Goal: Task Accomplishment & Management: Use online tool/utility

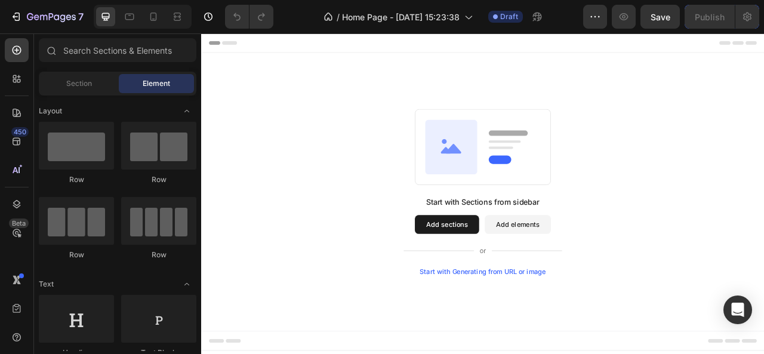
click at [524, 271] on button "Add sections" at bounding box center [514, 277] width 82 height 24
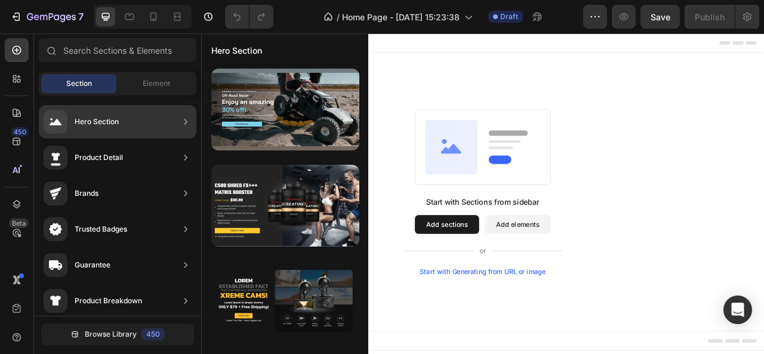
click at [143, 118] on div "Hero Section" at bounding box center [118, 121] width 158 height 33
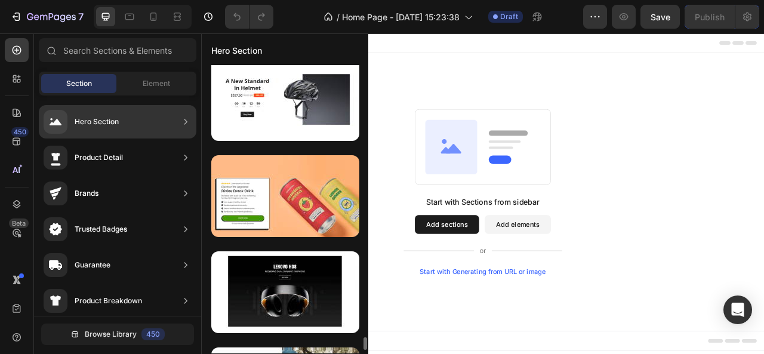
scroll to position [6338, 0]
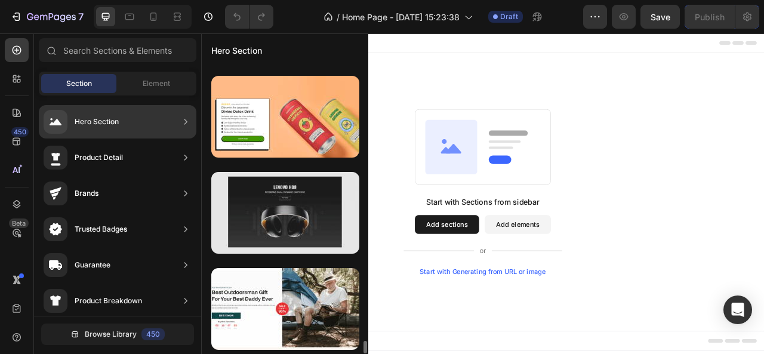
click at [278, 225] on div at bounding box center [285, 213] width 148 height 82
click at [312, 238] on div at bounding box center [285, 213] width 148 height 82
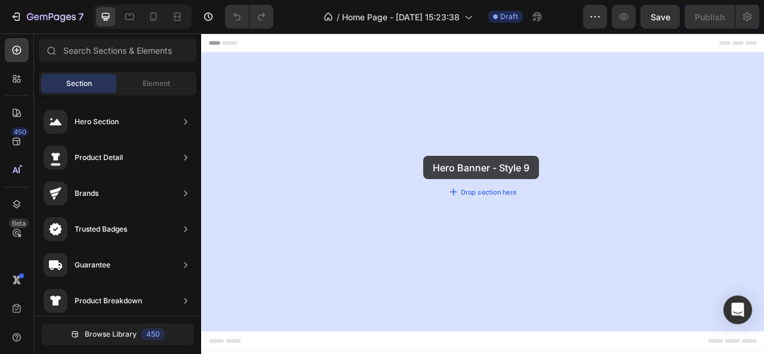
drag, startPoint x: 513, startPoint y: 271, endPoint x: 485, endPoint y: 183, distance: 92.5
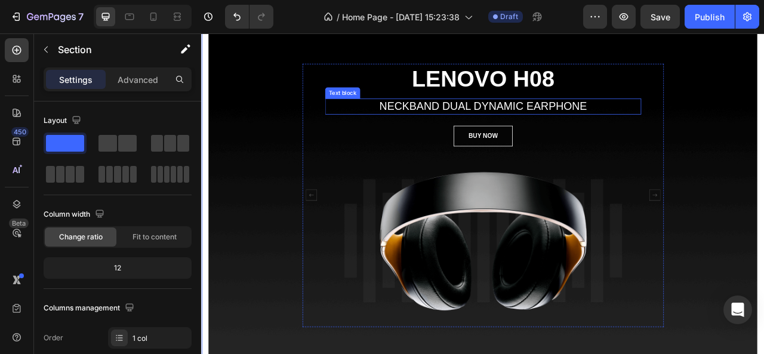
scroll to position [87, 0]
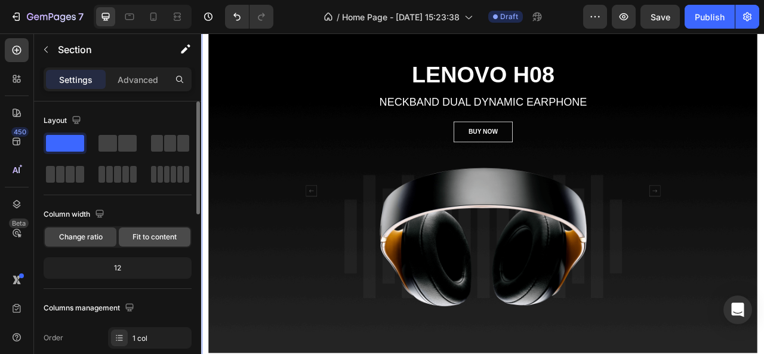
click at [158, 242] on div "Fit to content" at bounding box center [155, 237] width 72 height 19
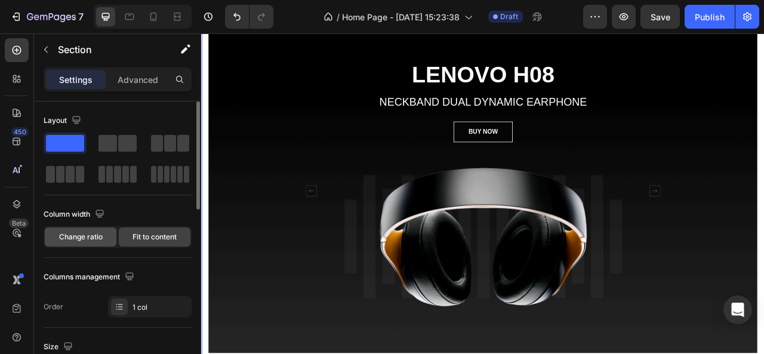
click at [93, 235] on span "Change ratio" at bounding box center [81, 237] width 44 height 11
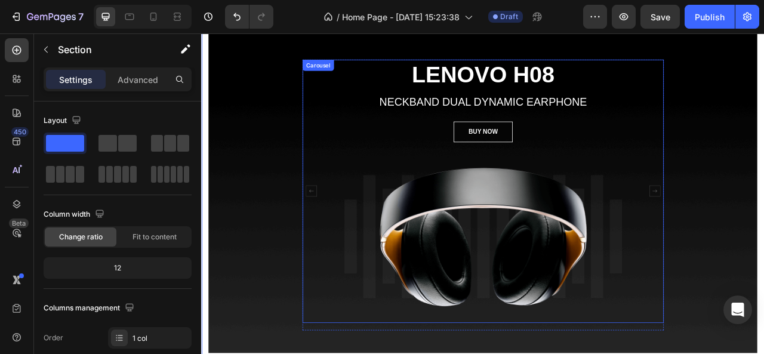
click at [359, 142] on div "LENOVO H08 Heading NECKBAND DUAL DYNAMIC EARPHONE Text block BUY NOW Button Ima…" at bounding box center [559, 234] width 402 height 335
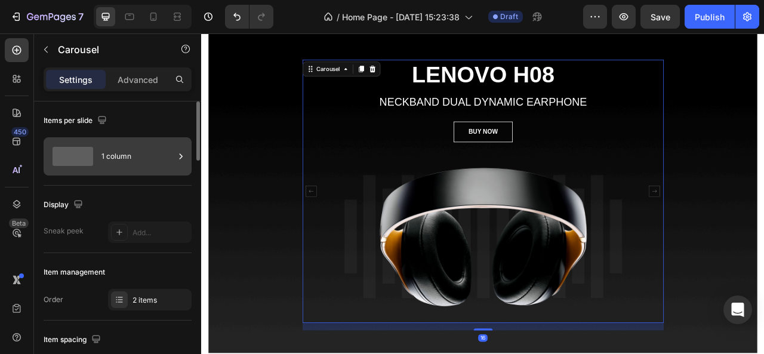
click at [105, 158] on div "1 column" at bounding box center [138, 156] width 73 height 27
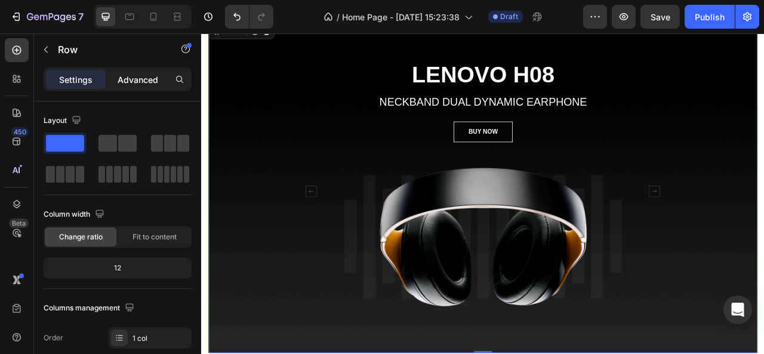
click at [135, 73] on p "Advanced" at bounding box center [138, 79] width 41 height 13
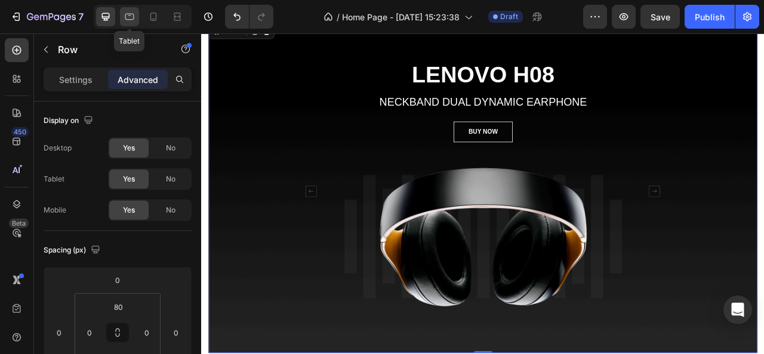
click at [133, 24] on div at bounding box center [129, 16] width 19 height 19
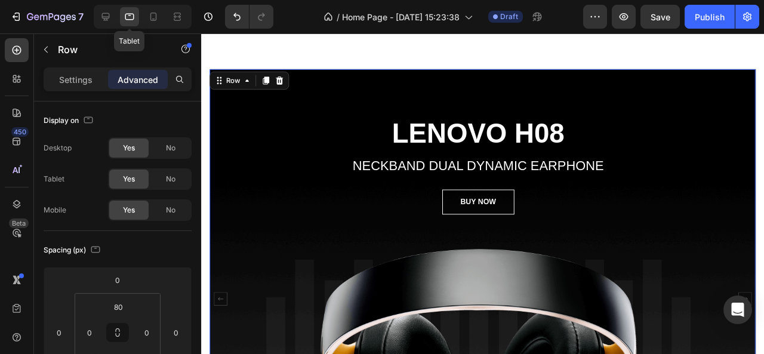
scroll to position [30, 0]
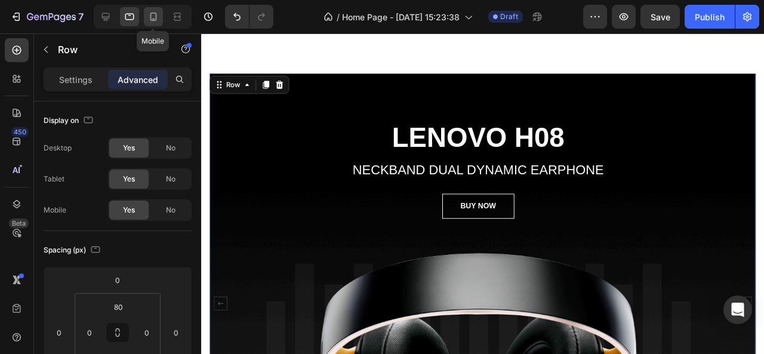
click at [155, 14] on icon at bounding box center [153, 17] width 7 height 8
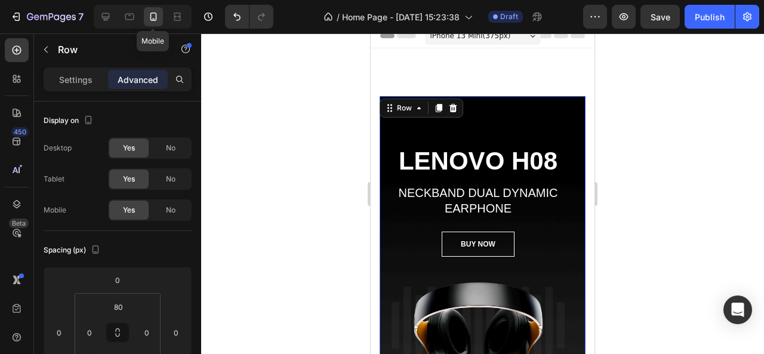
scroll to position [30, 0]
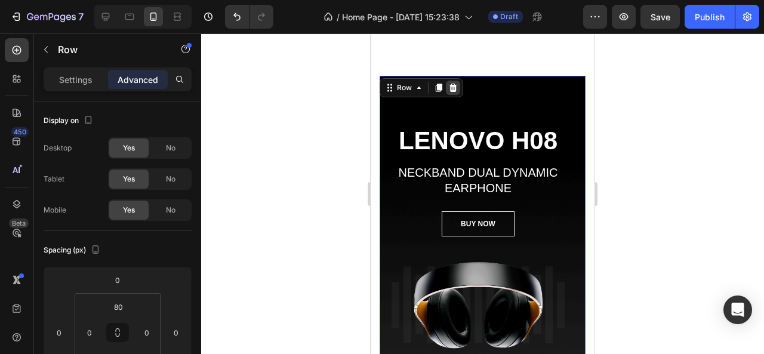
click at [453, 88] on icon at bounding box center [453, 88] width 10 height 10
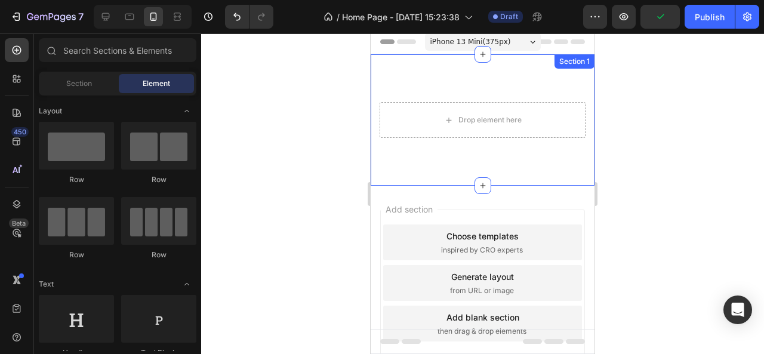
scroll to position [0, 0]
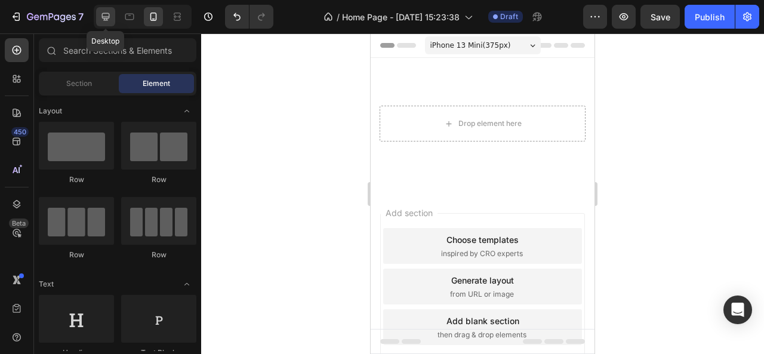
click at [105, 17] on icon at bounding box center [106, 17] width 8 height 8
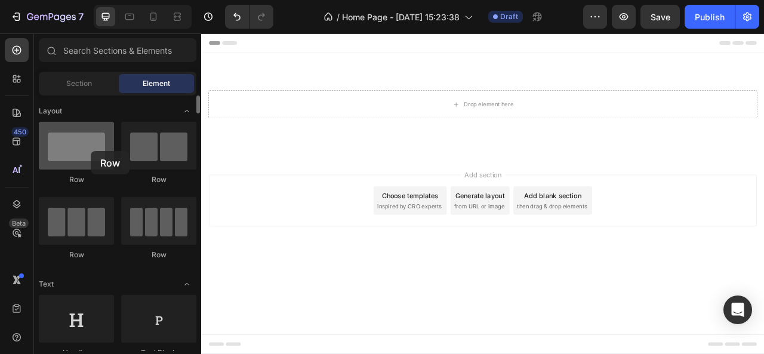
click at [91, 151] on div at bounding box center [76, 146] width 75 height 48
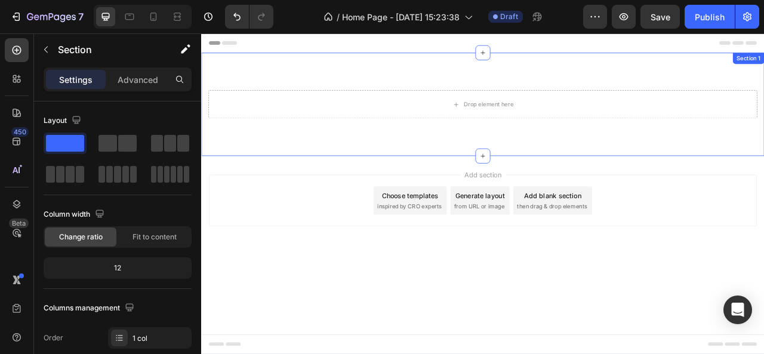
click at [425, 95] on div "Drop element here Section 1" at bounding box center [559, 123] width 717 height 131
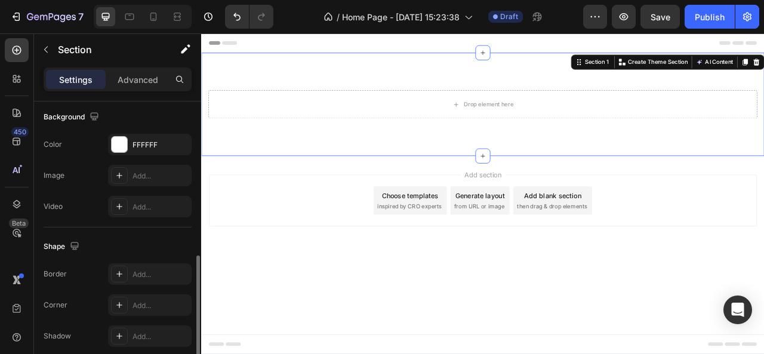
scroll to position [391, 0]
click at [133, 179] on div "Add..." at bounding box center [161, 176] width 56 height 11
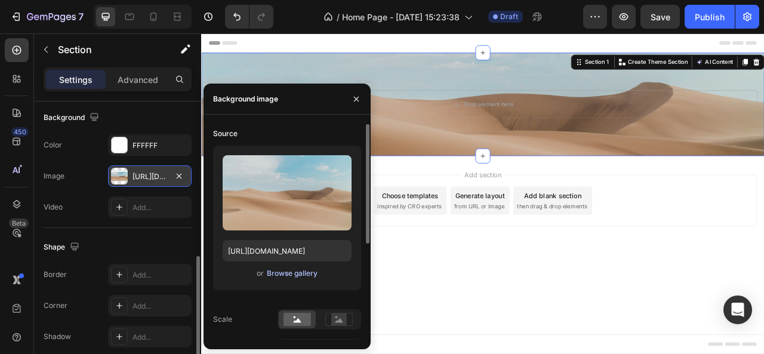
click at [299, 268] on div "Browse gallery" at bounding box center [292, 273] width 51 height 11
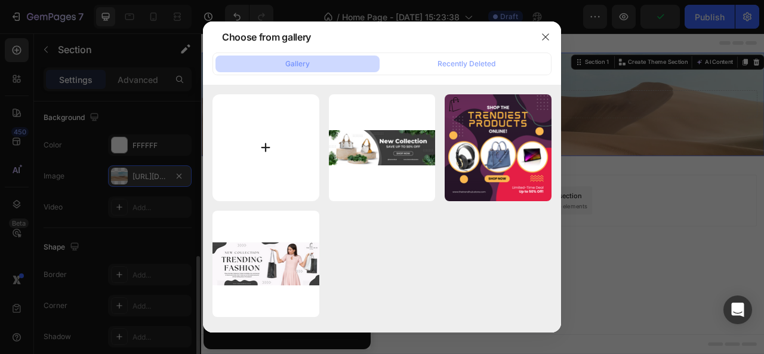
click at [273, 142] on input "file" at bounding box center [266, 147] width 107 height 107
type input "C:\fakepath\thetrendshub.store.png"
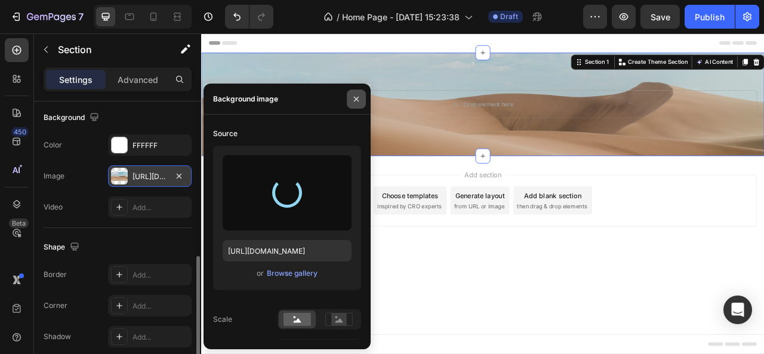
type input "[URL][DOMAIN_NAME]"
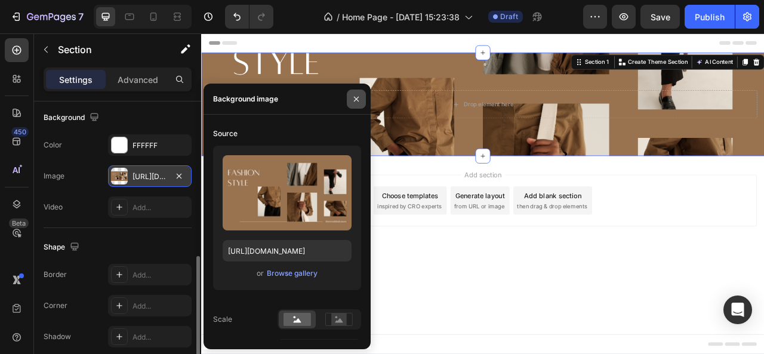
click at [355, 97] on icon "button" at bounding box center [356, 98] width 5 height 5
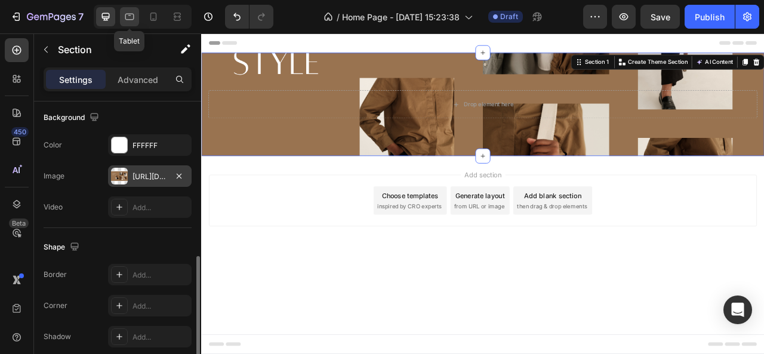
click at [120, 22] on div at bounding box center [129, 16] width 19 height 19
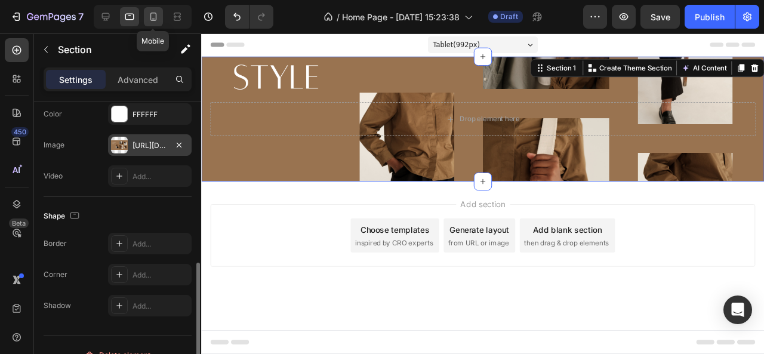
click at [151, 17] on icon at bounding box center [153, 17] width 12 height 12
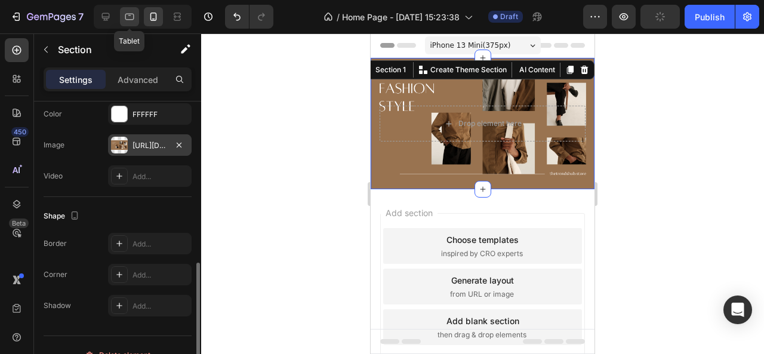
click at [133, 13] on icon at bounding box center [130, 17] width 12 height 12
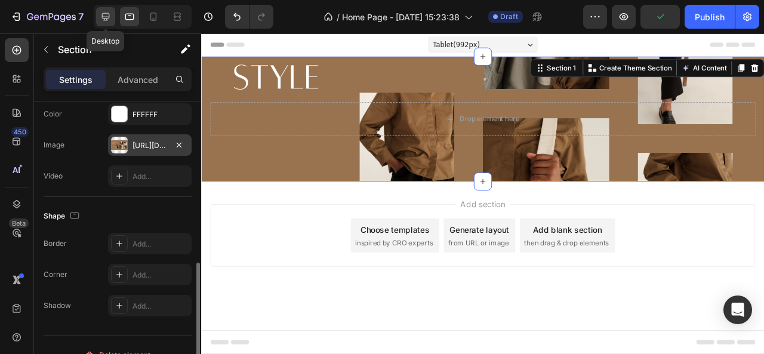
click at [109, 12] on icon at bounding box center [106, 17] width 12 height 12
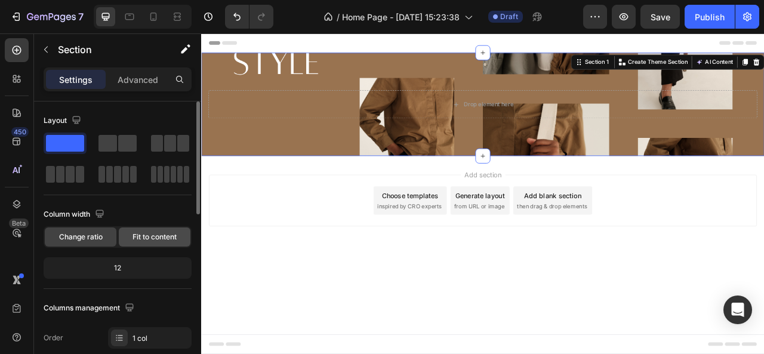
click at [133, 239] on span "Fit to content" at bounding box center [155, 237] width 44 height 11
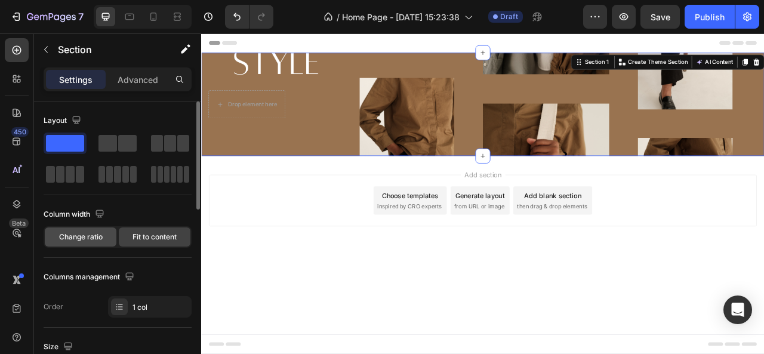
click at [78, 238] on span "Change ratio" at bounding box center [81, 237] width 44 height 11
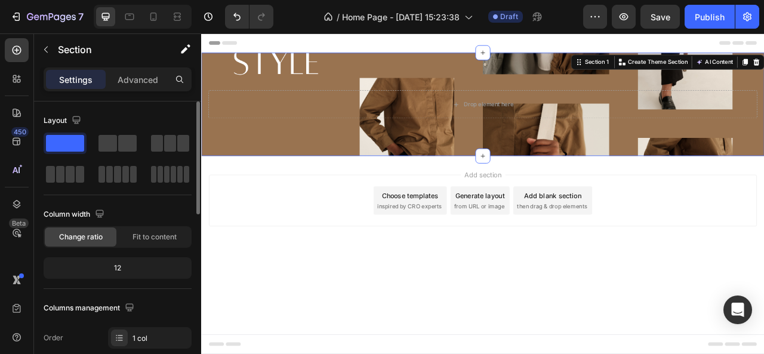
click at [143, 269] on div "12" at bounding box center [117, 268] width 143 height 17
click at [143, 244] on div "Fit to content" at bounding box center [155, 237] width 72 height 19
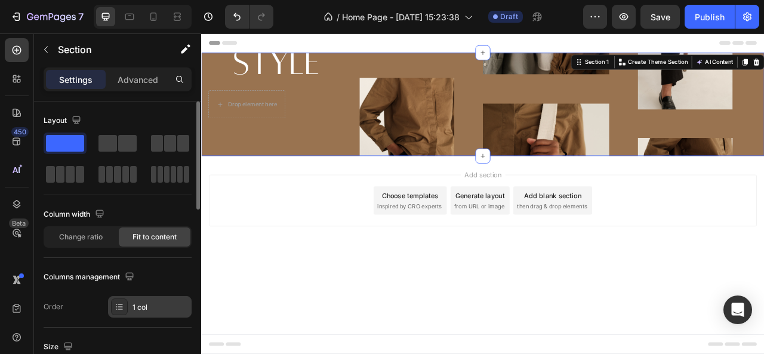
click at [148, 309] on div "1 col" at bounding box center [161, 307] width 56 height 11
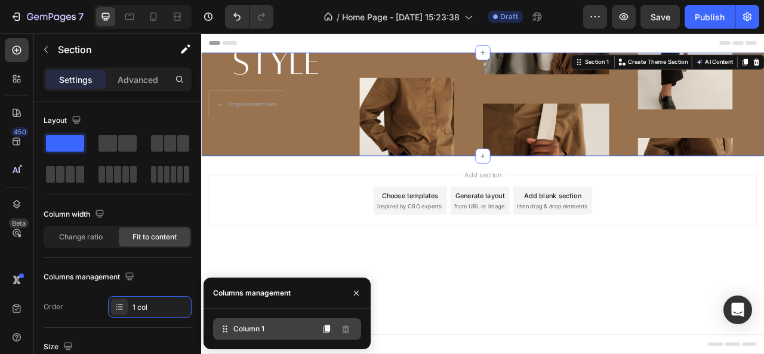
click at [239, 327] on span "Column 1" at bounding box center [248, 329] width 31 height 11
click at [330, 331] on icon at bounding box center [327, 329] width 10 height 10
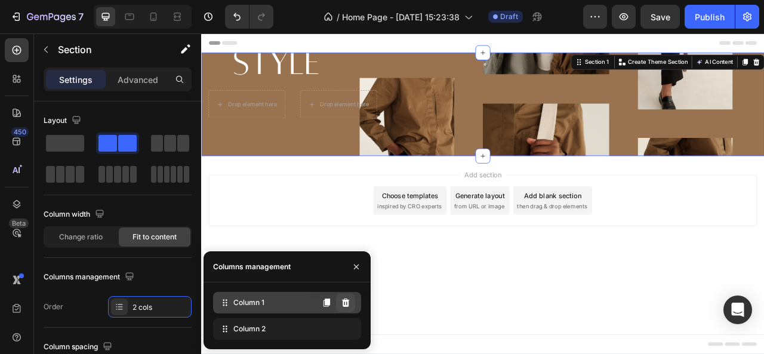
click at [343, 306] on icon at bounding box center [346, 303] width 8 height 8
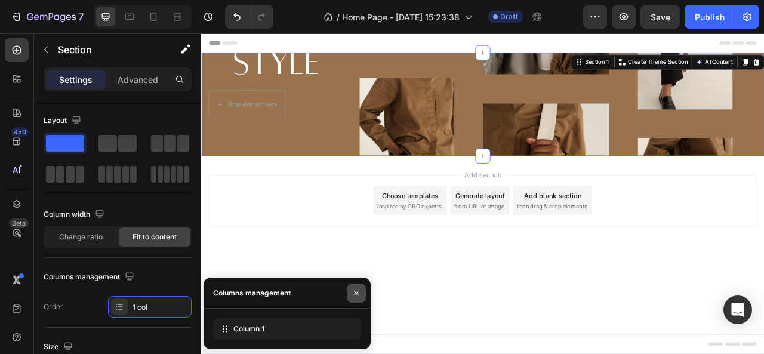
click at [358, 297] on icon "button" at bounding box center [357, 293] width 10 height 10
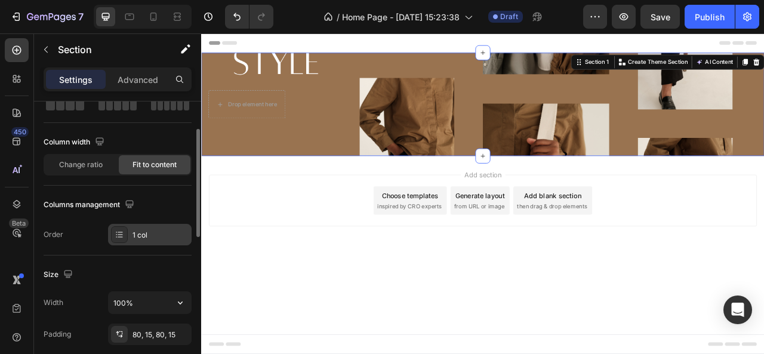
scroll to position [73, 0]
click at [355, 147] on div "Drop element here Section 1 You can create reusable sections Create Theme Secti…" at bounding box center [559, 123] width 717 height 131
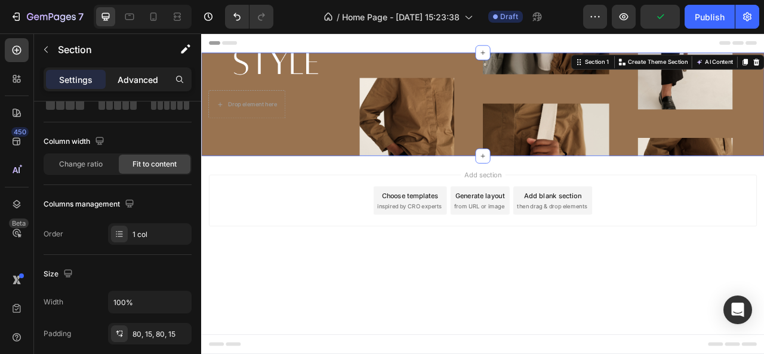
click at [136, 76] on p "Advanced" at bounding box center [138, 79] width 41 height 13
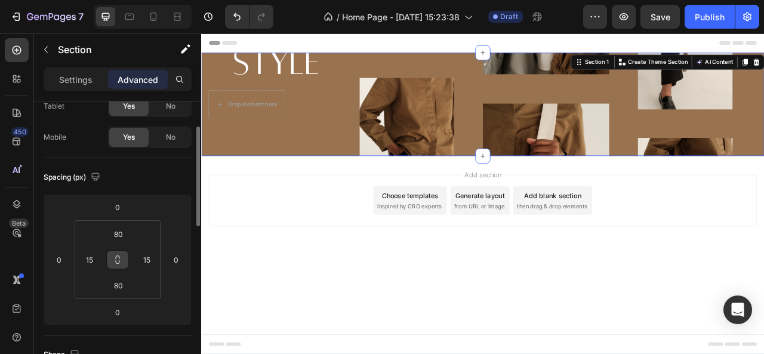
click at [120, 251] on button at bounding box center [117, 259] width 23 height 19
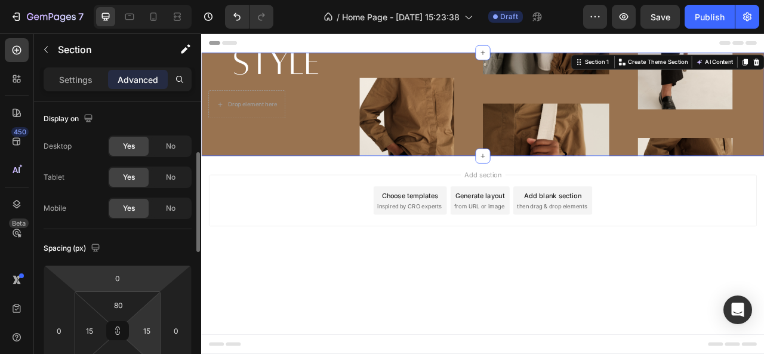
scroll to position [0, 0]
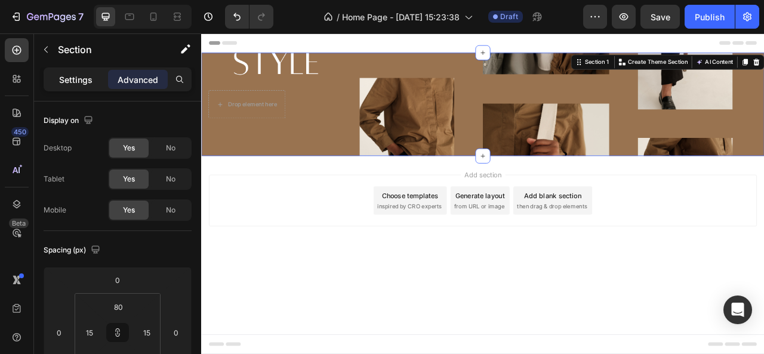
click at [70, 82] on p "Settings" at bounding box center [75, 79] width 33 height 13
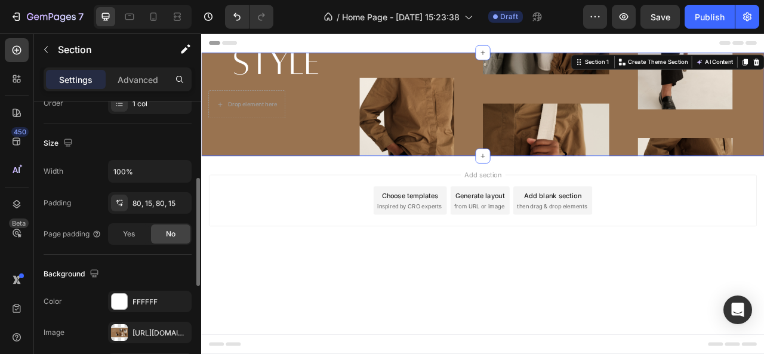
scroll to position [204, 0]
click at [138, 228] on div "Yes" at bounding box center [128, 233] width 39 height 19
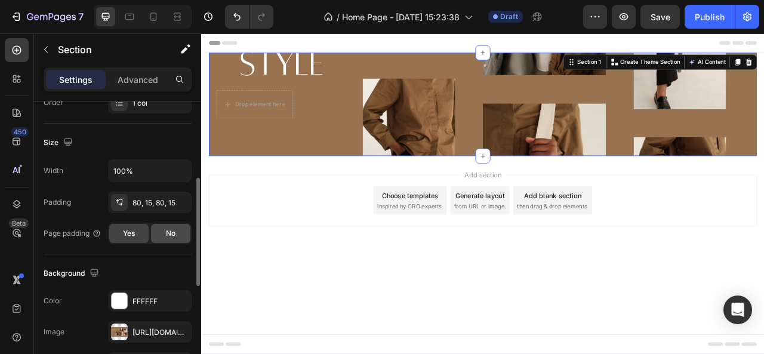
click at [155, 230] on div "No" at bounding box center [170, 233] width 39 height 19
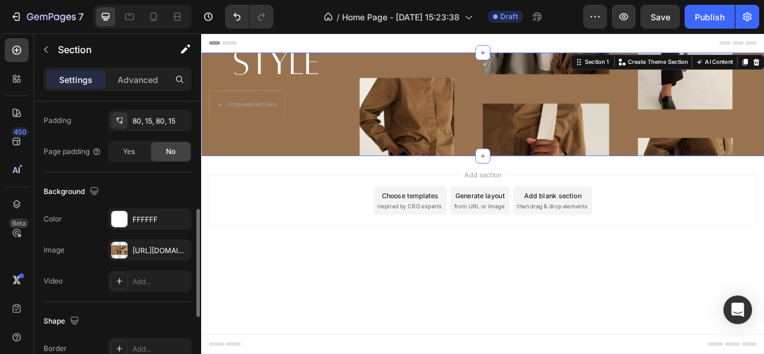
scroll to position [287, 0]
click at [179, 247] on icon "button" at bounding box center [179, 250] width 10 height 10
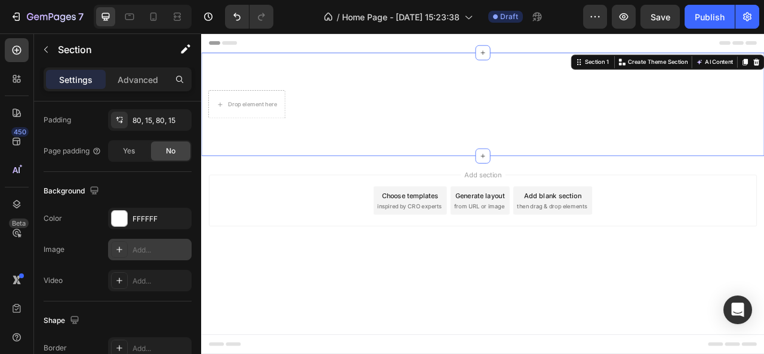
click at [151, 254] on div "Add..." at bounding box center [150, 249] width 84 height 21
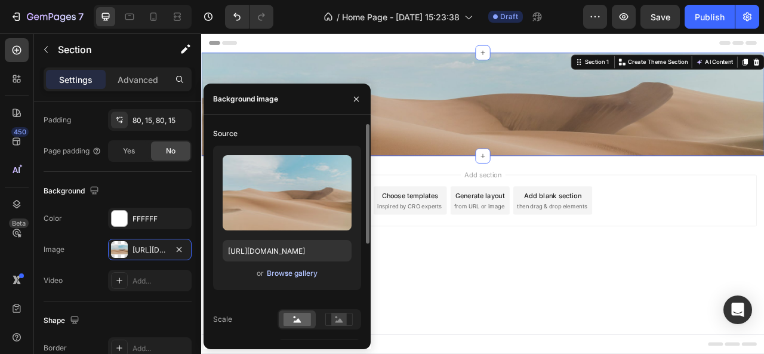
click at [281, 273] on div "Browse gallery" at bounding box center [292, 273] width 51 height 11
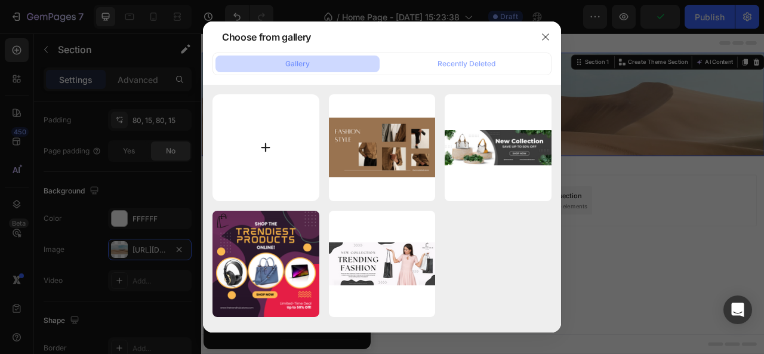
click at [251, 139] on input "file" at bounding box center [266, 147] width 107 height 107
type input "C:\fakepath\thetrendshub.store.png"
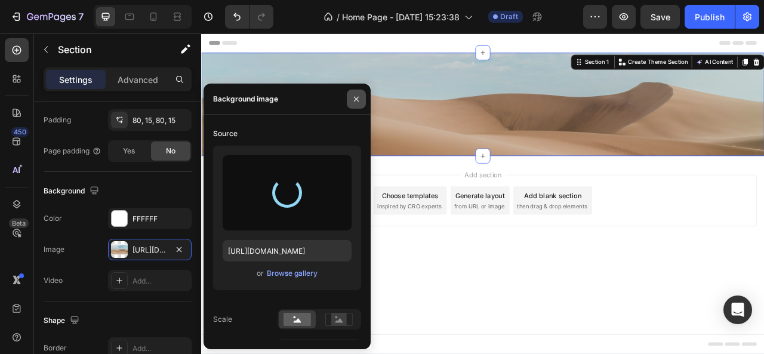
type input "[URL][DOMAIN_NAME]"
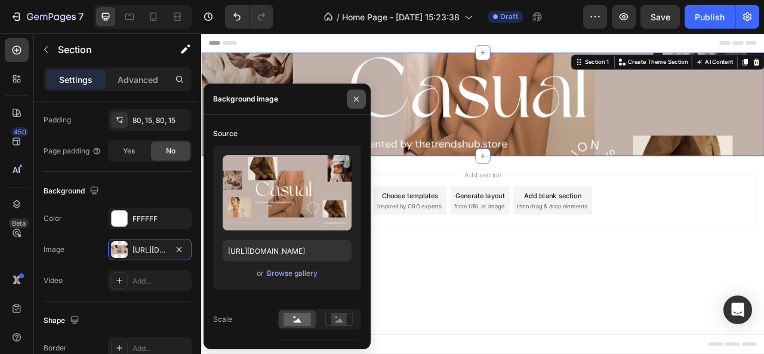
click at [353, 99] on icon "button" at bounding box center [357, 99] width 10 height 10
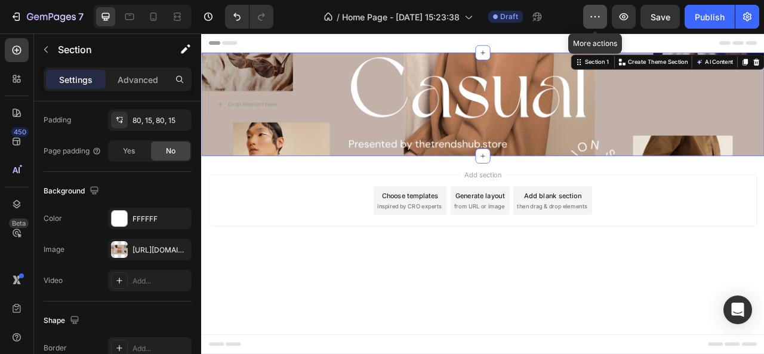
click at [588, 17] on button "button" at bounding box center [595, 17] width 24 height 24
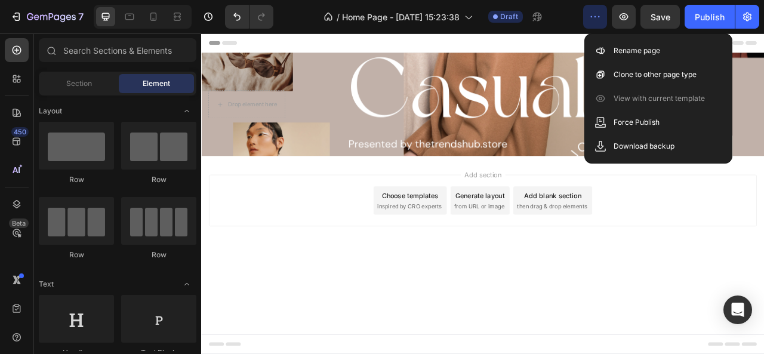
click at [705, 277] on div "Add section Choose templates inspired by CRO experts Generate layout from URL o…" at bounding box center [559, 246] width 697 height 66
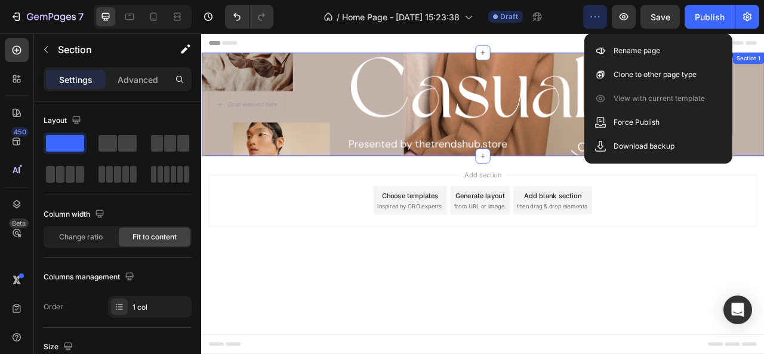
click at [431, 112] on div "Drop element here Section 1" at bounding box center [559, 123] width 717 height 131
click at [597, 17] on icon "button" at bounding box center [596, 16] width 2 height 1
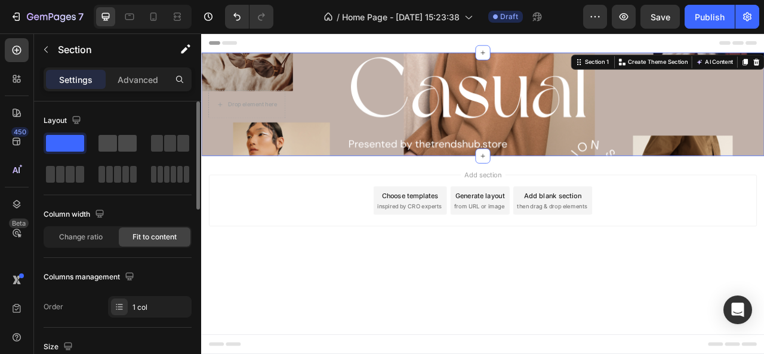
click at [116, 137] on span at bounding box center [108, 143] width 19 height 17
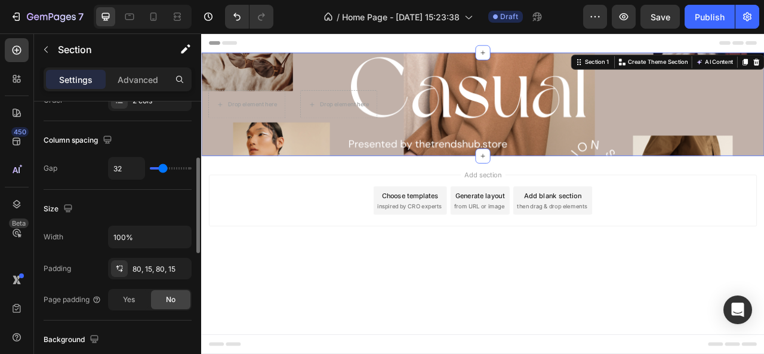
scroll to position [209, 0]
type input "41"
type input "44"
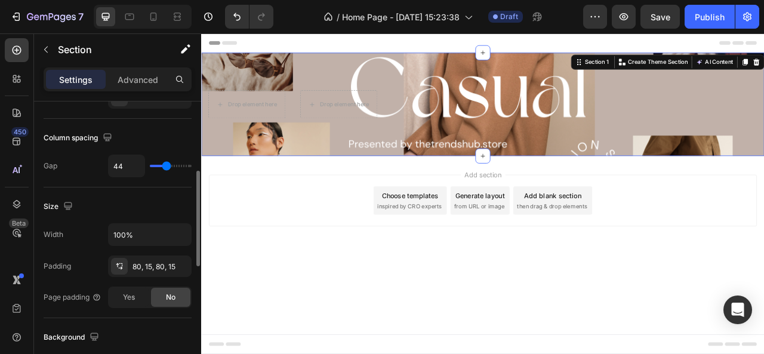
type input "47"
type input "50"
type input "51"
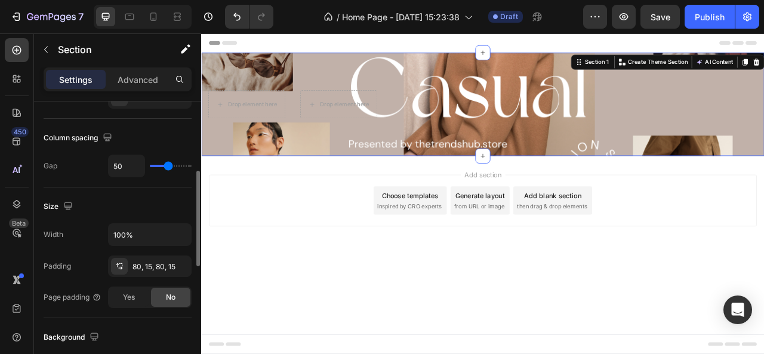
type input "51"
type input "54"
type input "79"
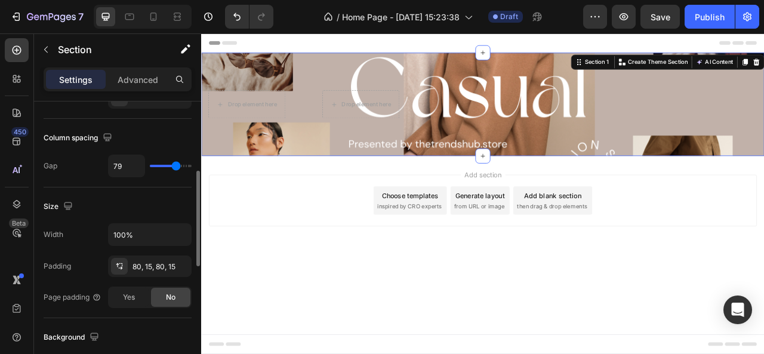
type input "82"
type input "84"
type input "85"
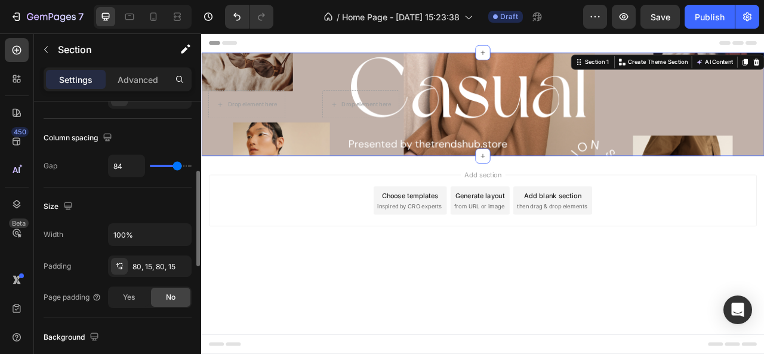
type input "85"
type input "87"
drag, startPoint x: 165, startPoint y: 166, endPoint x: 178, endPoint y: 166, distance: 13.1
type input "87"
click at [178, 166] on input "range" at bounding box center [171, 166] width 42 height 2
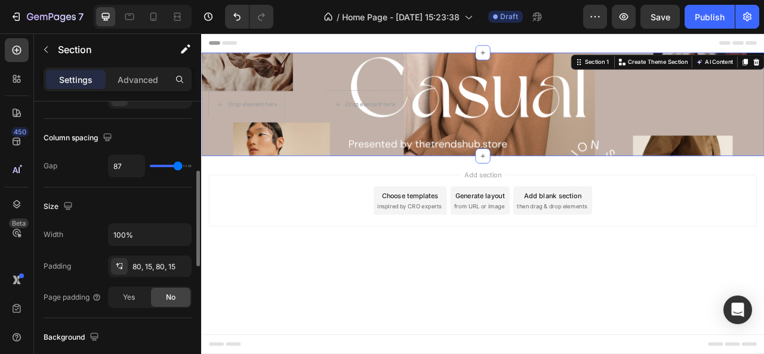
type input "85"
type input "81"
type input "30"
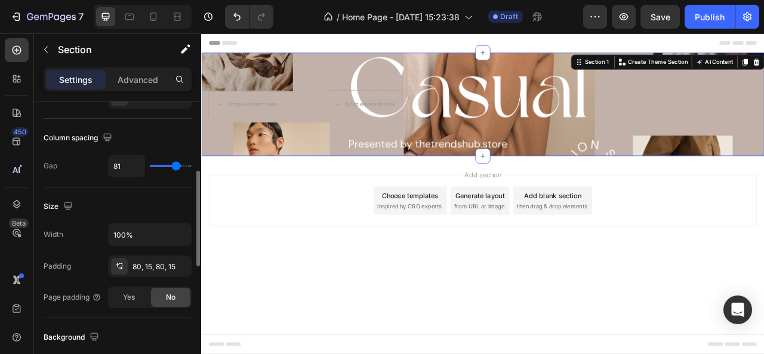
type input "30"
type input "21"
type input "19"
drag, startPoint x: 178, startPoint y: 166, endPoint x: 159, endPoint y: 164, distance: 18.6
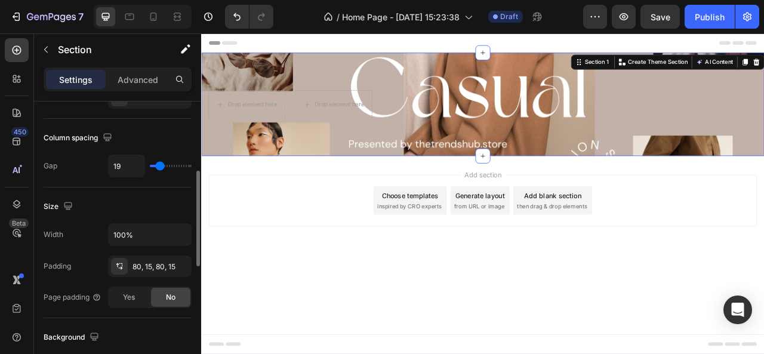
type input "19"
click at [159, 165] on input "range" at bounding box center [171, 166] width 42 height 2
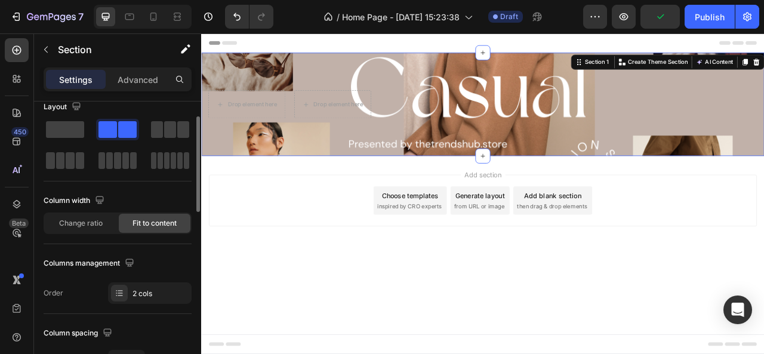
scroll to position [0, 0]
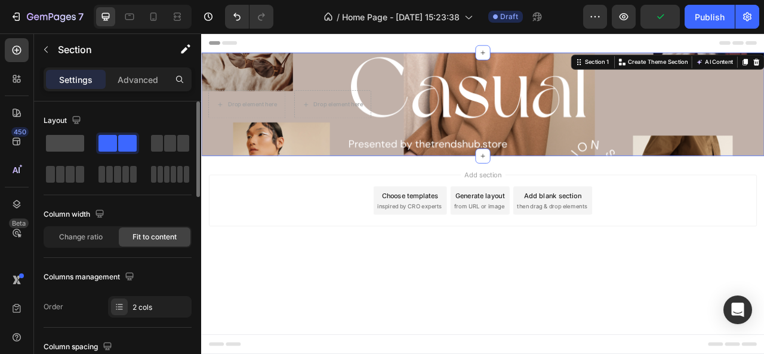
click at [96, 151] on div at bounding box center [117, 143] width 43 height 21
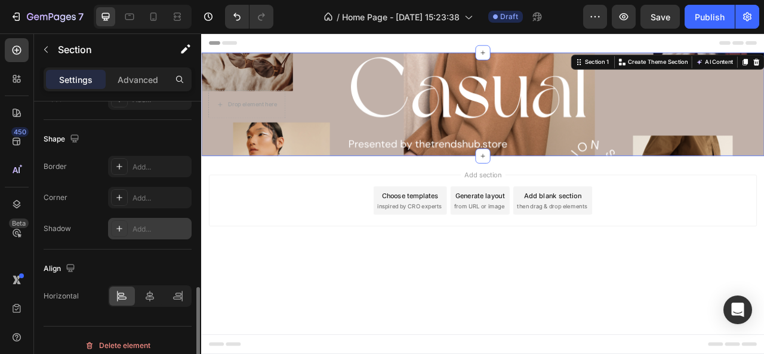
scroll to position [476, 0]
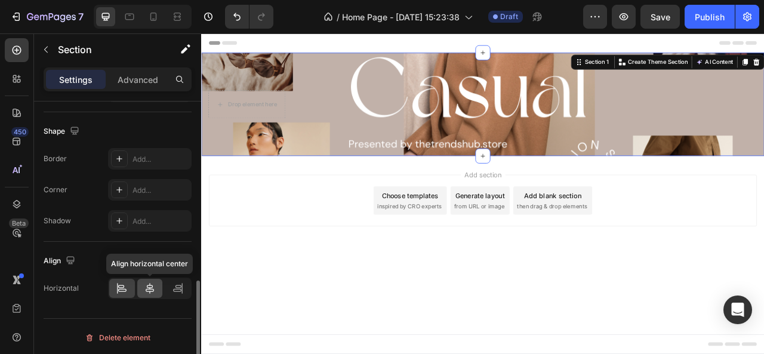
click at [143, 284] on div at bounding box center [150, 288] width 26 height 19
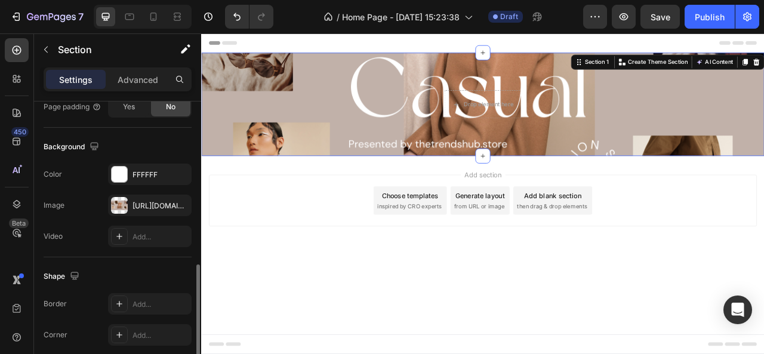
scroll to position [321, 0]
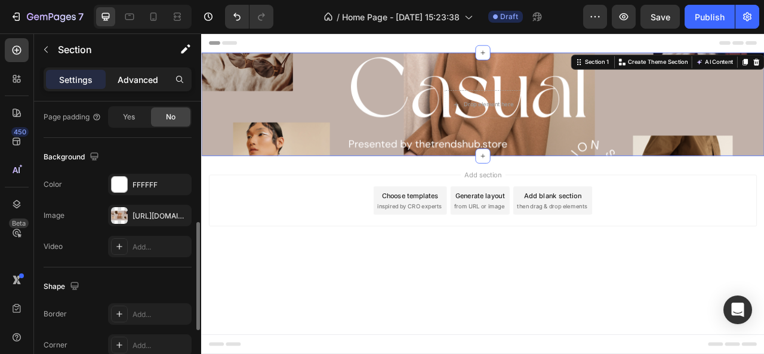
click at [129, 80] on p "Advanced" at bounding box center [138, 79] width 41 height 13
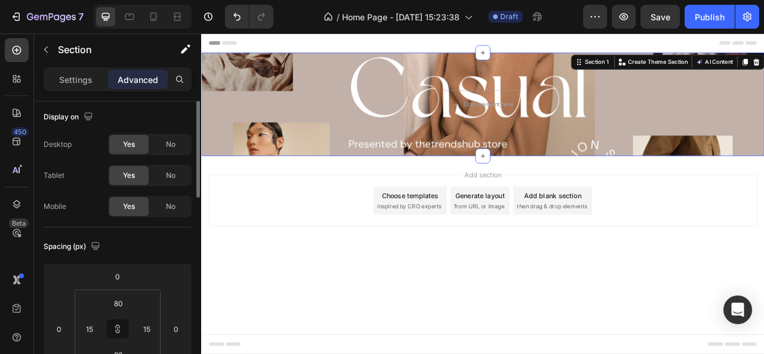
scroll to position [0, 0]
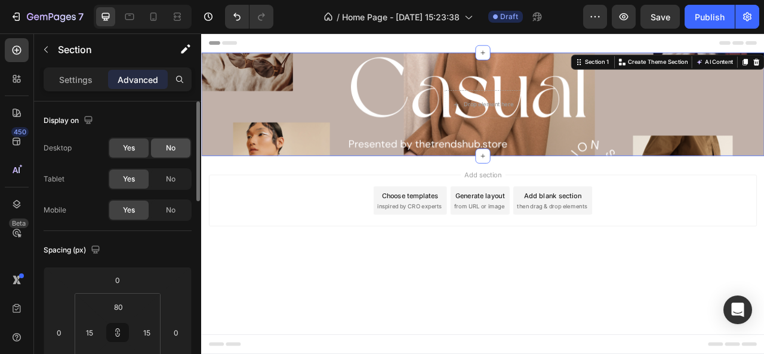
click at [162, 156] on div "No" at bounding box center [170, 148] width 39 height 19
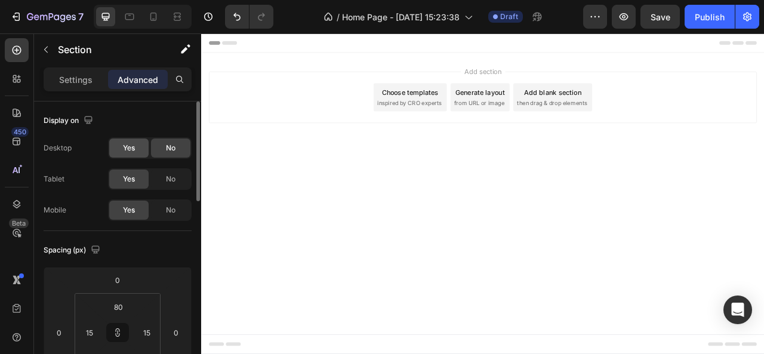
click at [128, 143] on span "Yes" at bounding box center [129, 148] width 12 height 11
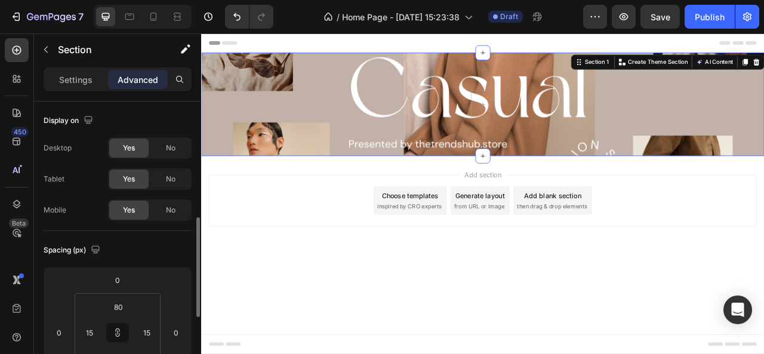
scroll to position [97, 0]
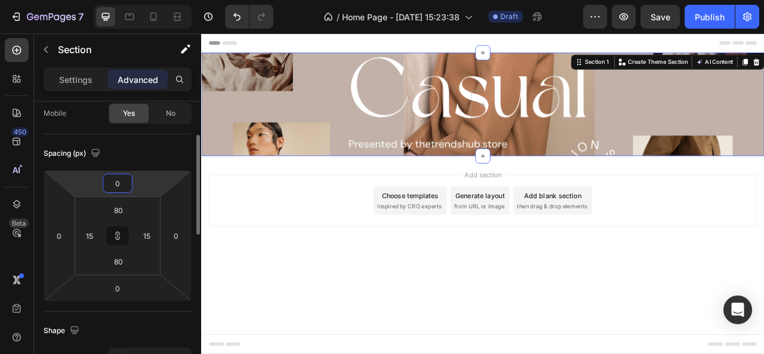
click at [117, 186] on input "0" at bounding box center [118, 183] width 24 height 18
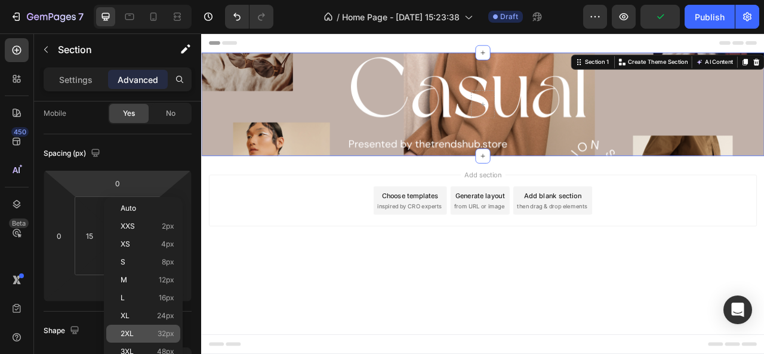
click at [144, 330] on p "2XL 32px" at bounding box center [148, 334] width 54 height 8
type input "32"
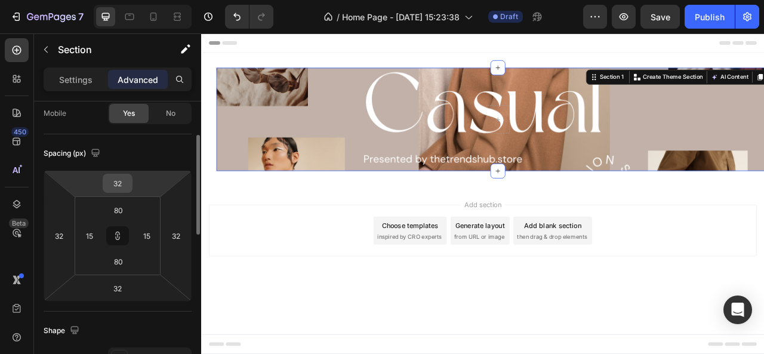
click at [131, 185] on div "32" at bounding box center [118, 183] width 30 height 19
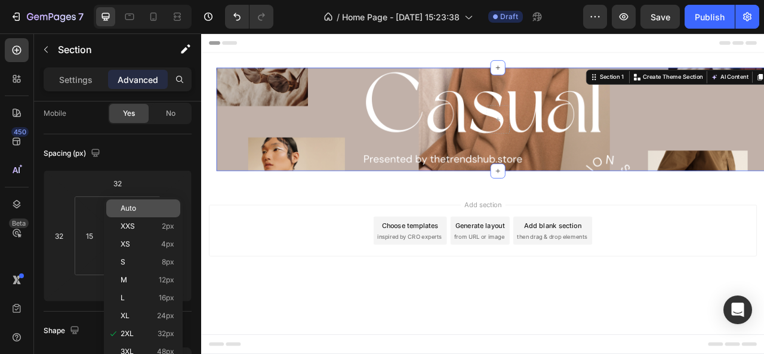
click at [128, 208] on span "Auto" at bounding box center [129, 208] width 16 height 8
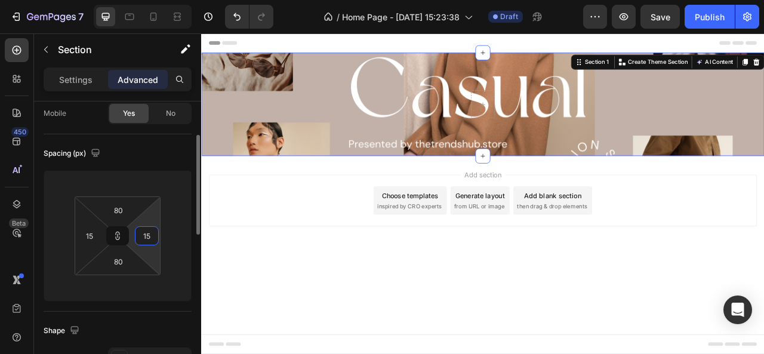
click at [146, 240] on input "15" at bounding box center [147, 236] width 18 height 18
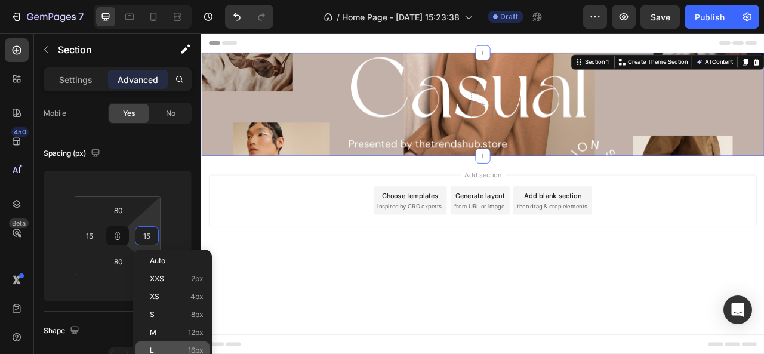
type input "15"
click at [193, 345] on div "L 16px" at bounding box center [173, 351] width 74 height 18
type input "16"
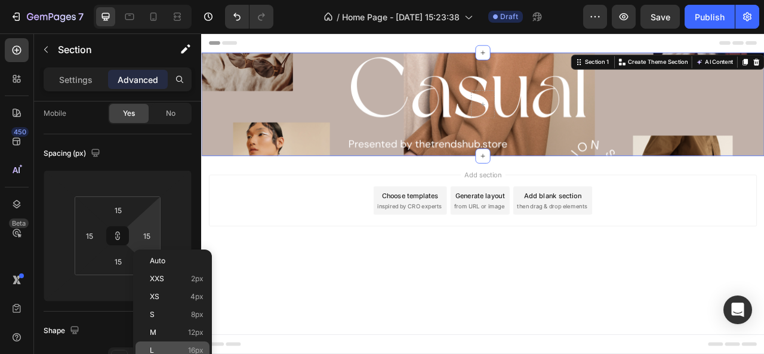
type input "16"
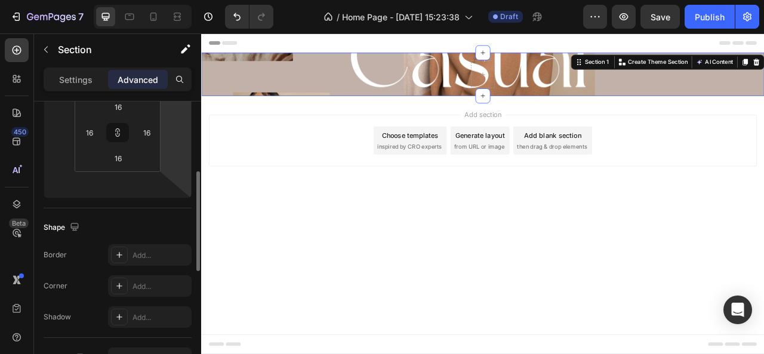
scroll to position [201, 0]
click at [146, 0] on html "7 / Home Page - [DATE] 15:23:38 Draft Preview Save Publish 450 Beta Sections(18…" at bounding box center [382, 0] width 764 height 0
click at [146, 132] on input "16" at bounding box center [147, 132] width 18 height 18
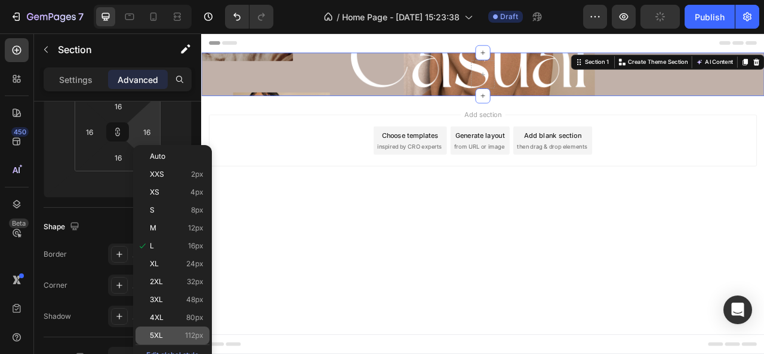
click at [161, 327] on div "5XL 112px" at bounding box center [173, 336] width 74 height 18
type input "112"
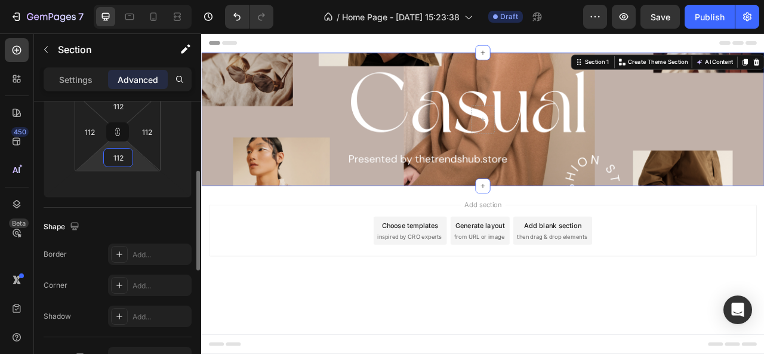
click at [116, 159] on input "112" at bounding box center [118, 158] width 24 height 18
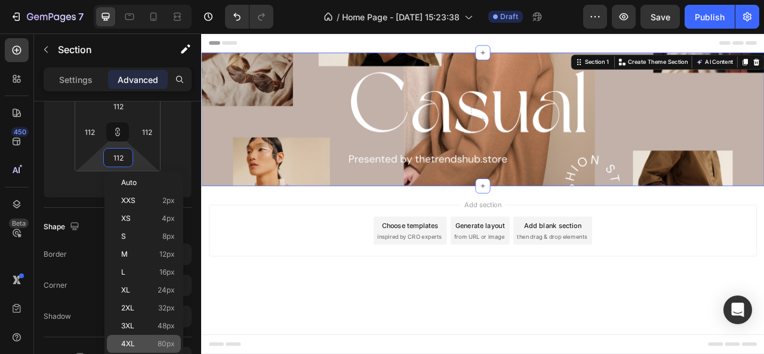
type input "5"
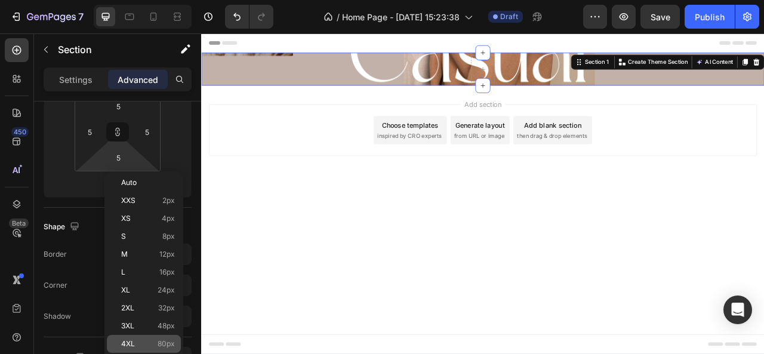
click at [145, 338] on div "4XL 80px" at bounding box center [144, 344] width 74 height 18
type input "80"
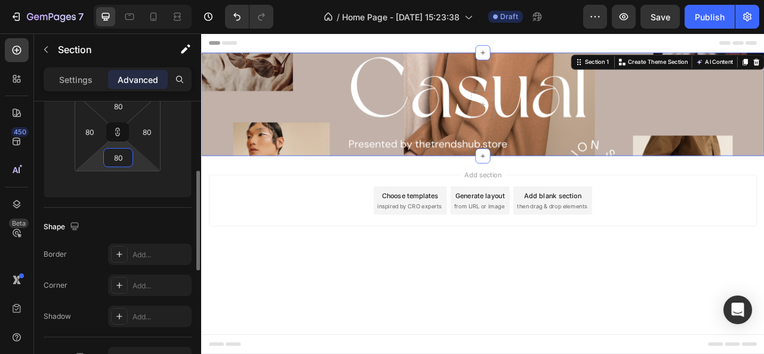
click at [120, 165] on input "80" at bounding box center [118, 158] width 24 height 18
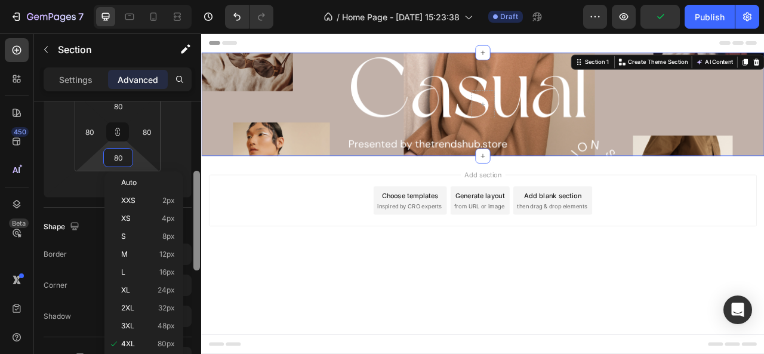
type input "4"
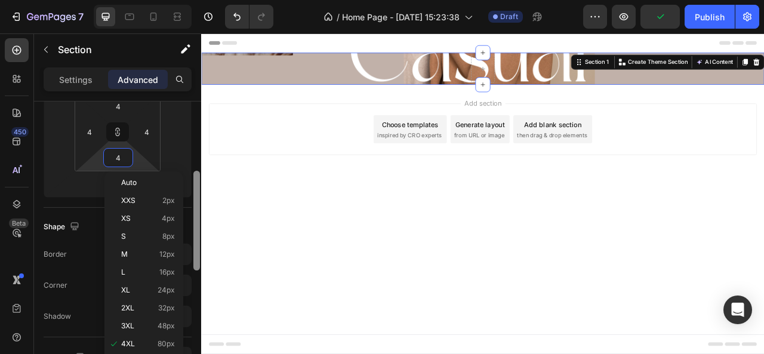
scroll to position [0, 0]
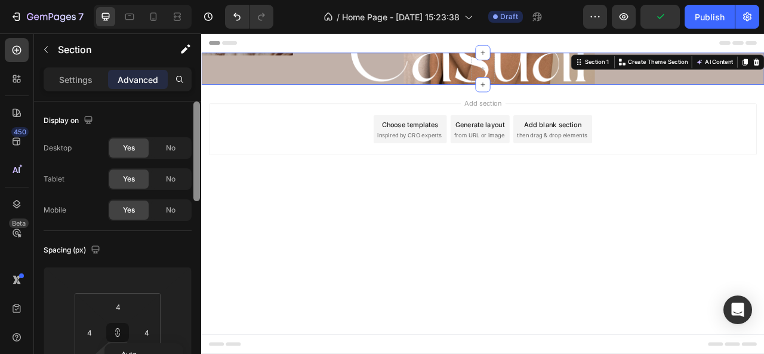
click at [195, 156] on div at bounding box center [196, 245] width 9 height 287
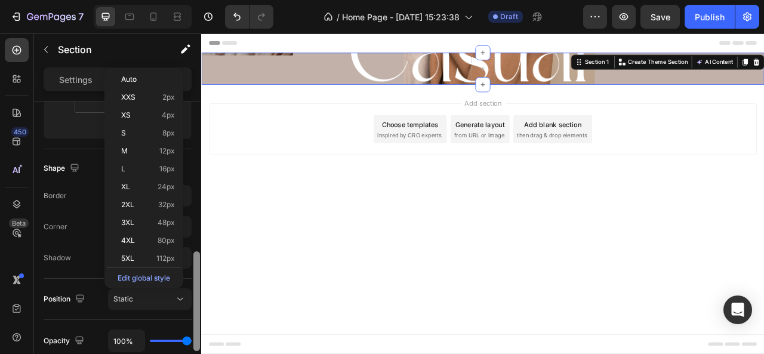
scroll to position [309, 0]
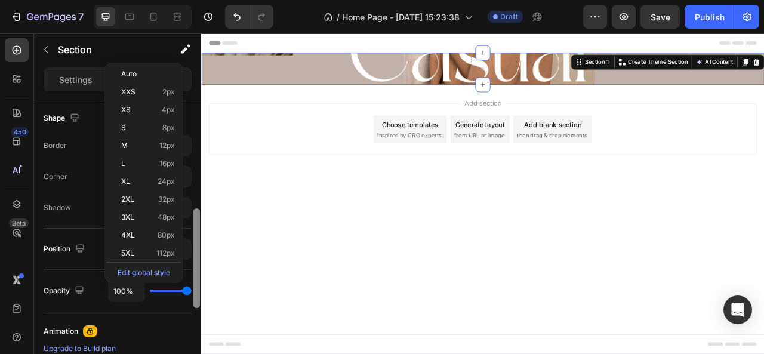
drag, startPoint x: 195, startPoint y: 156, endPoint x: 196, endPoint y: 263, distance: 107.5
click at [196, 263] on div at bounding box center [196, 258] width 7 height 100
click at [152, 255] on p "5XL 112px" at bounding box center [148, 253] width 54 height 8
type input "112"
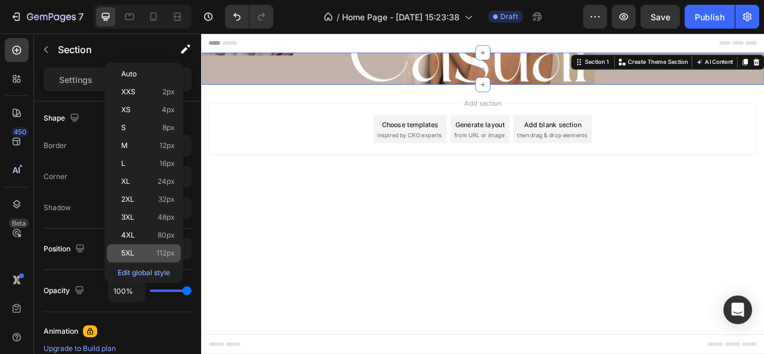
type input "112"
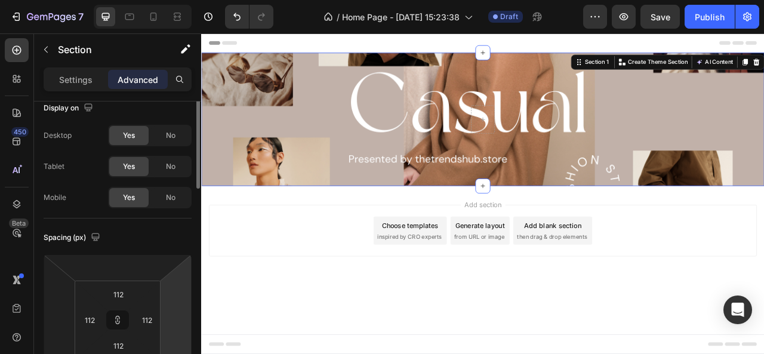
scroll to position [0, 0]
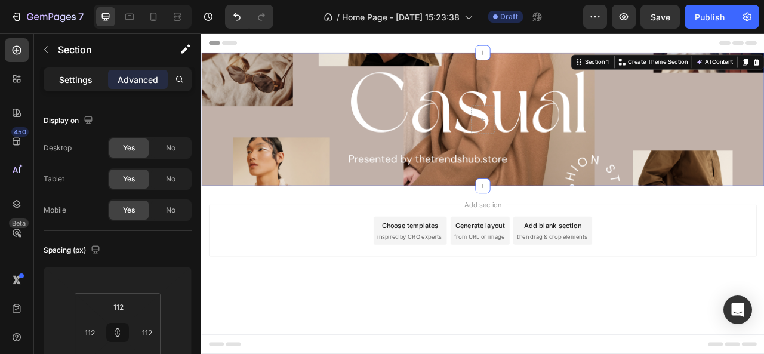
click at [81, 79] on p "Settings" at bounding box center [75, 79] width 33 height 13
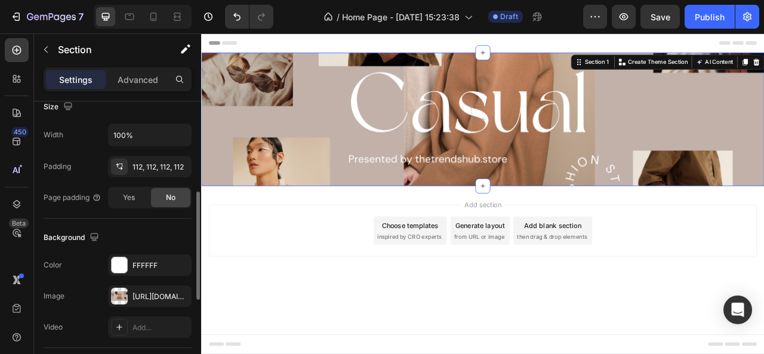
scroll to position [283, 0]
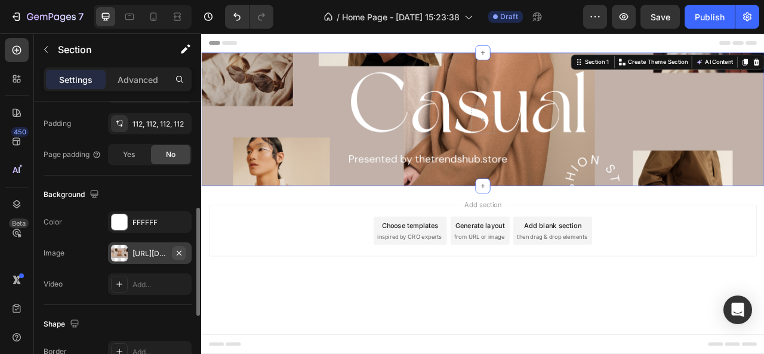
click at [179, 250] on icon "button" at bounding box center [179, 253] width 10 height 10
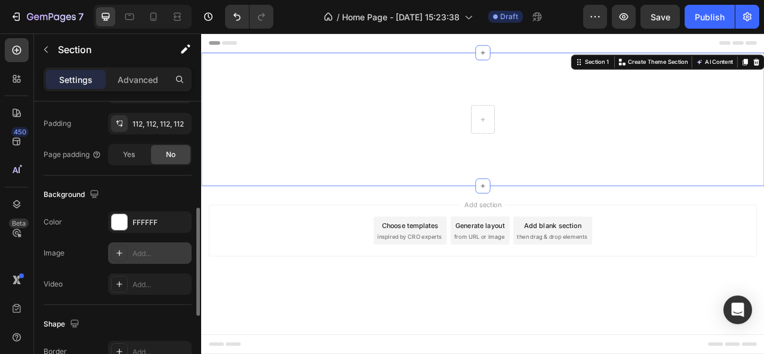
click at [149, 250] on div "Add..." at bounding box center [161, 253] width 56 height 11
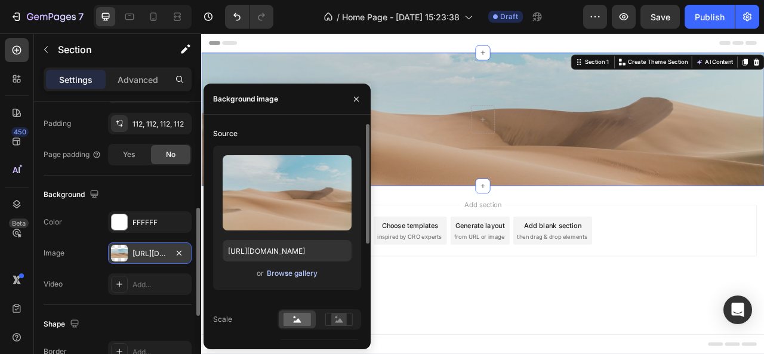
click at [303, 268] on div "Browse gallery" at bounding box center [292, 273] width 51 height 11
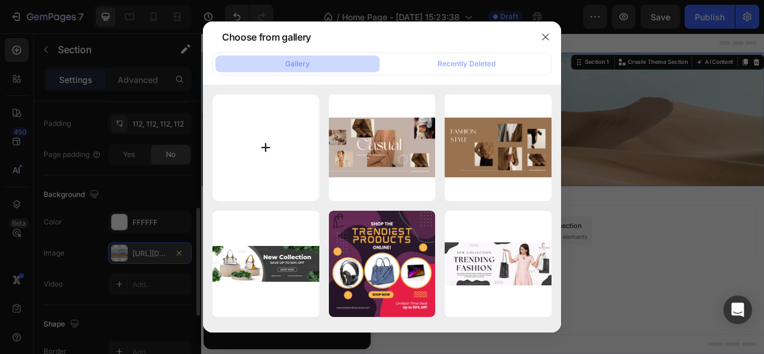
click at [244, 147] on input "file" at bounding box center [266, 147] width 107 height 107
type input "C:\fakepath\thetrendshub.store.png"
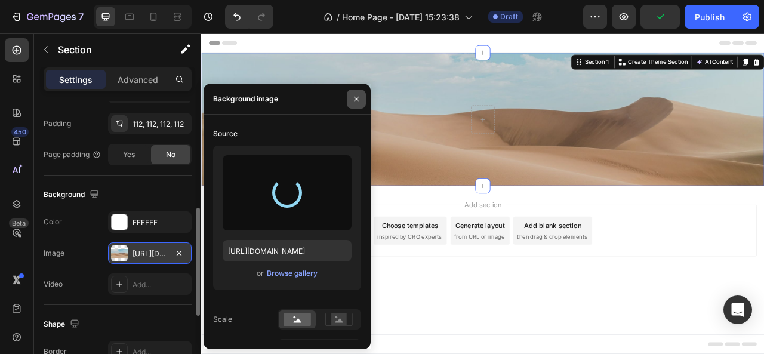
type input "[URL][DOMAIN_NAME]"
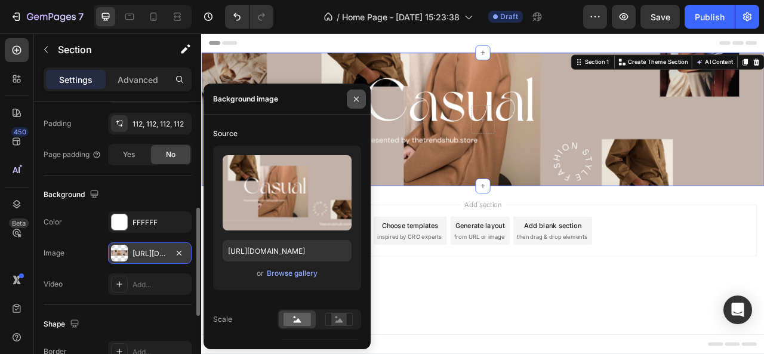
click at [362, 94] on button "button" at bounding box center [356, 99] width 19 height 19
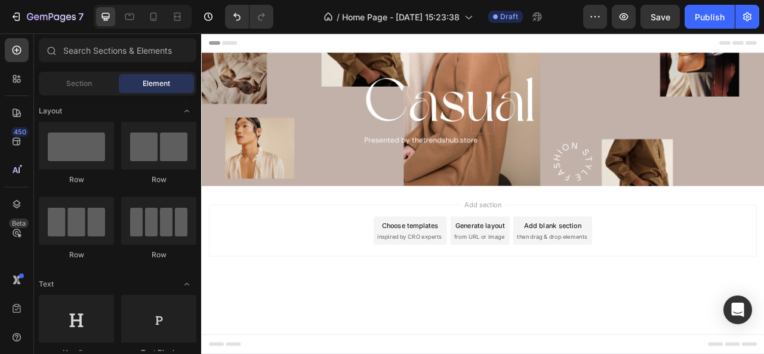
click at [466, 287] on span "inspired by CRO experts" at bounding box center [466, 292] width 82 height 11
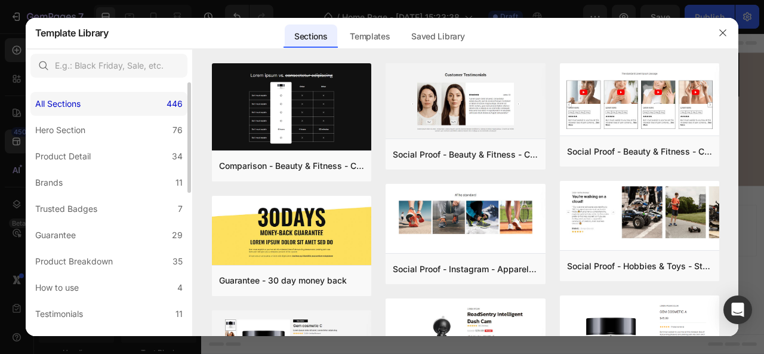
click at [128, 103] on div "All Sections 446" at bounding box center [108, 104] width 157 height 24
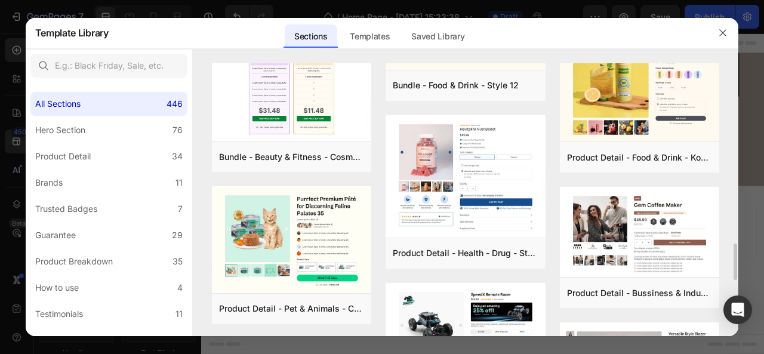
scroll to position [1369, 0]
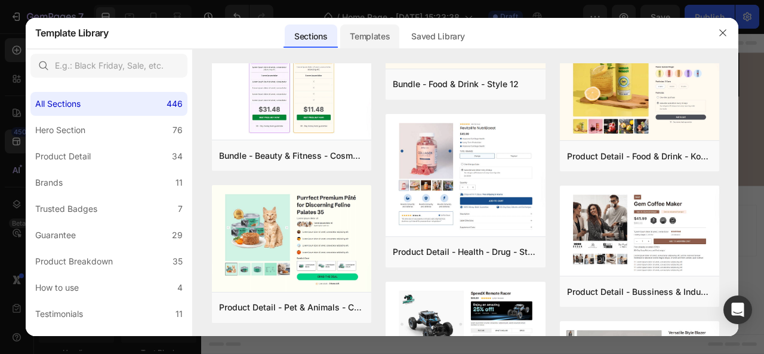
click at [371, 36] on div "Templates" at bounding box center [369, 36] width 59 height 24
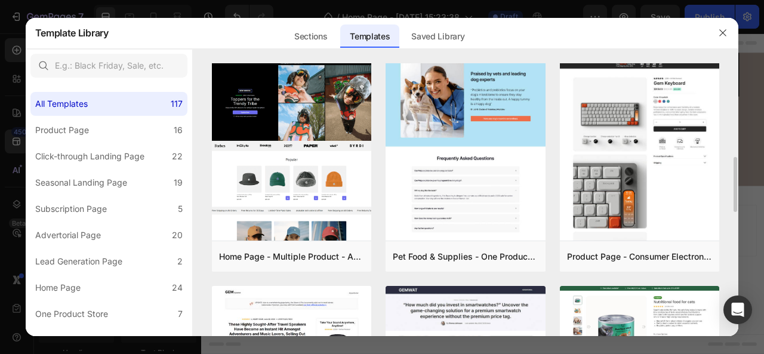
scroll to position [453, 0]
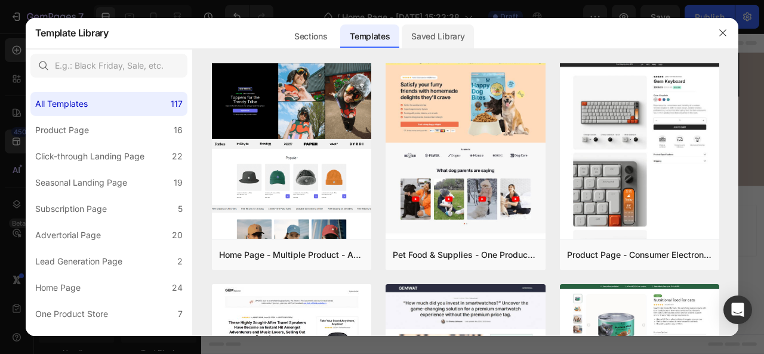
click at [432, 41] on div "Saved Library" at bounding box center [438, 36] width 72 height 24
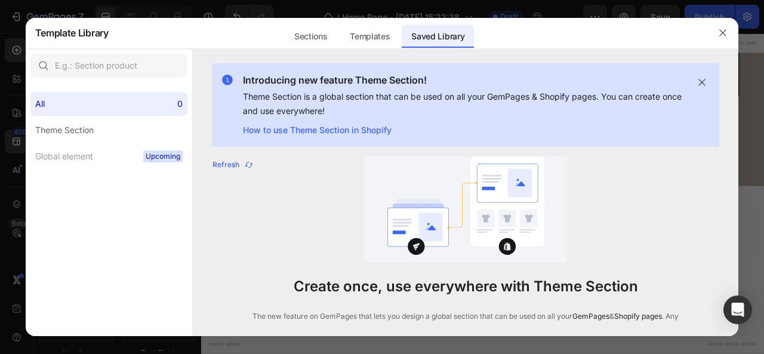
scroll to position [796, 0]
click at [319, 35] on div "Sections" at bounding box center [311, 36] width 52 height 24
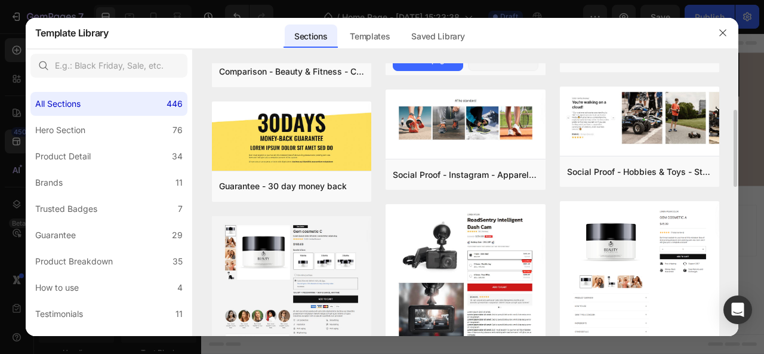
scroll to position [94, 0]
click at [728, 30] on button "button" at bounding box center [723, 32] width 19 height 19
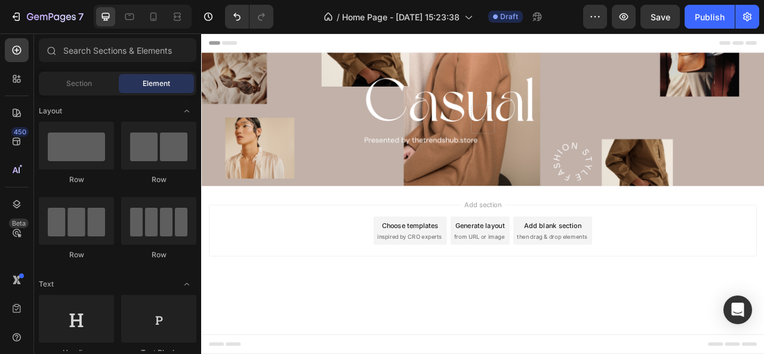
click at [483, 284] on div "Choose templates inspired by CRO experts" at bounding box center [466, 284] width 93 height 36
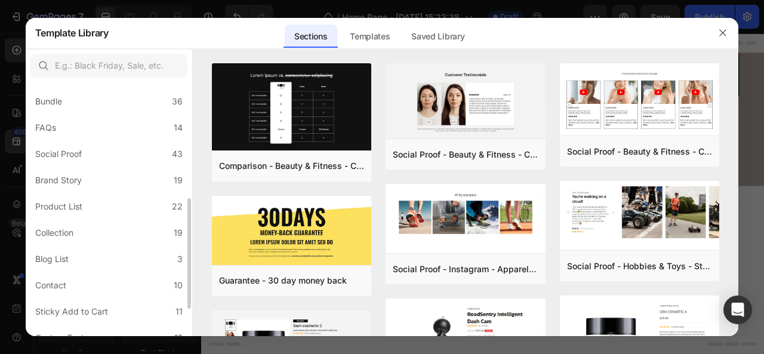
scroll to position [266, 0]
click at [78, 226] on div "Collection" at bounding box center [56, 232] width 43 height 14
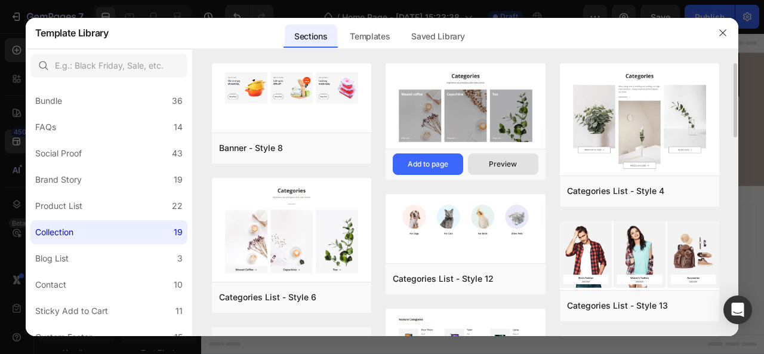
click at [527, 163] on button "Preview" at bounding box center [503, 163] width 70 height 21
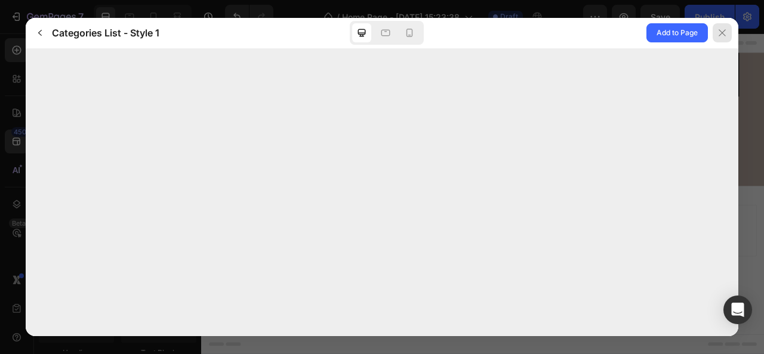
click at [719, 27] on div at bounding box center [722, 32] width 19 height 19
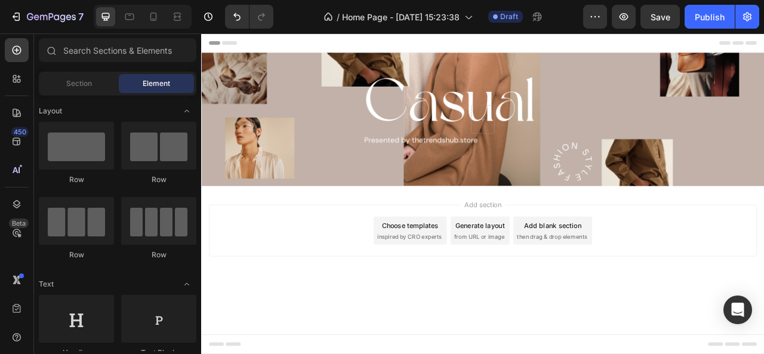
click at [445, 282] on div "Choose templates" at bounding box center [467, 278] width 72 height 13
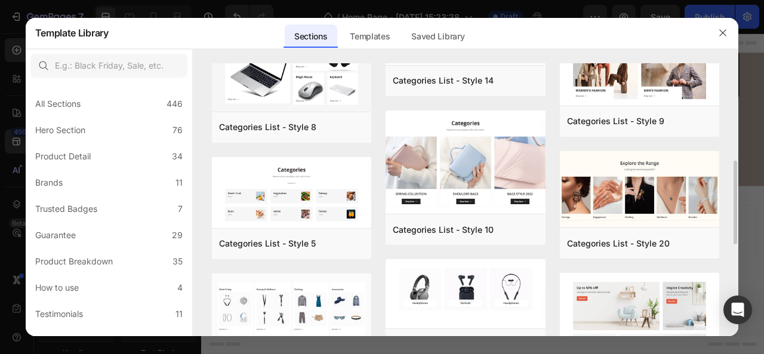
scroll to position [316, 0]
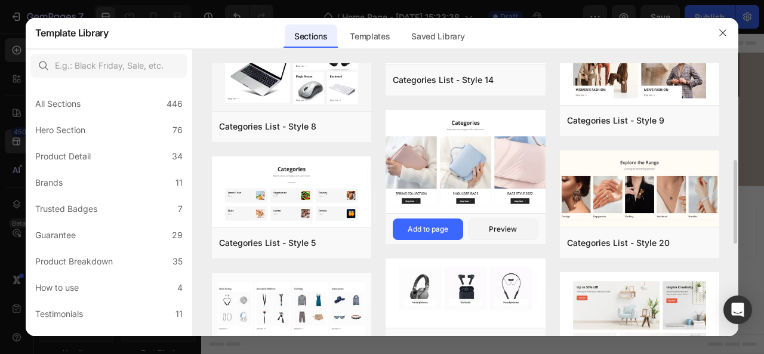
click at [477, 178] on img at bounding box center [466, 163] width 160 height 106
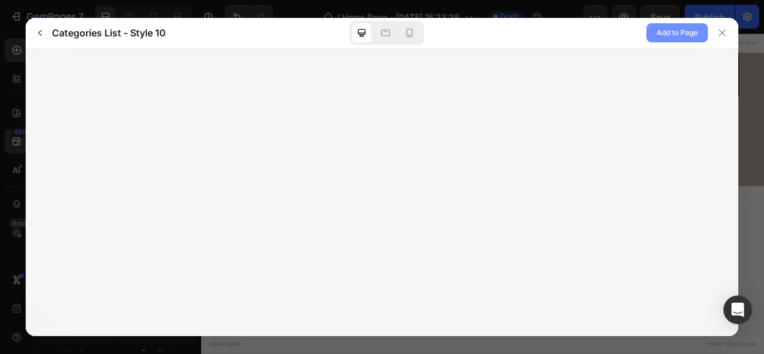
click at [681, 32] on span "Add to Page" at bounding box center [677, 33] width 41 height 14
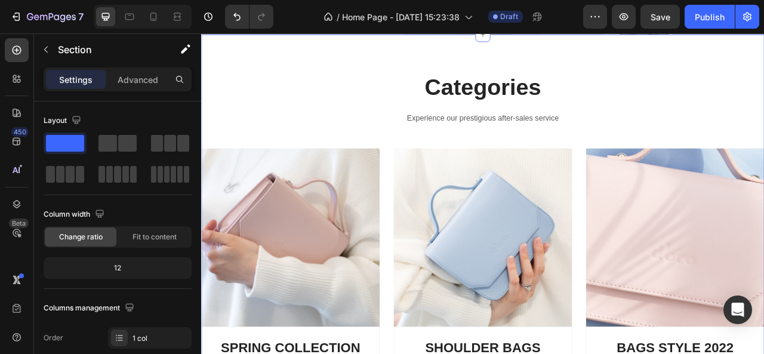
scroll to position [193, 0]
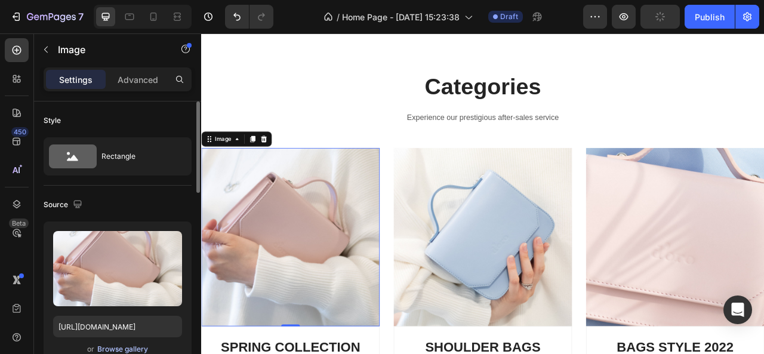
click at [142, 345] on div "Browse gallery" at bounding box center [122, 349] width 51 height 11
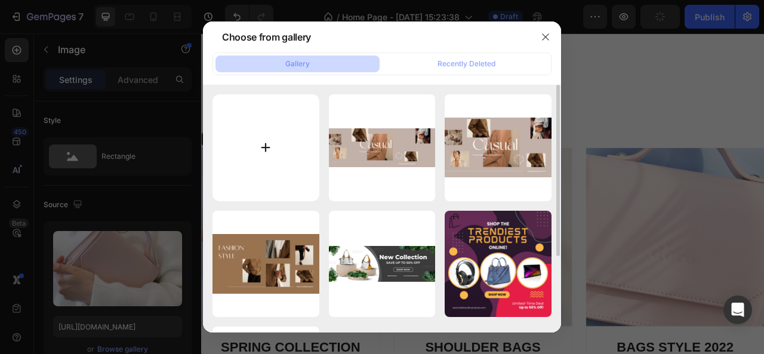
click at [262, 138] on input "file" at bounding box center [266, 147] width 107 height 107
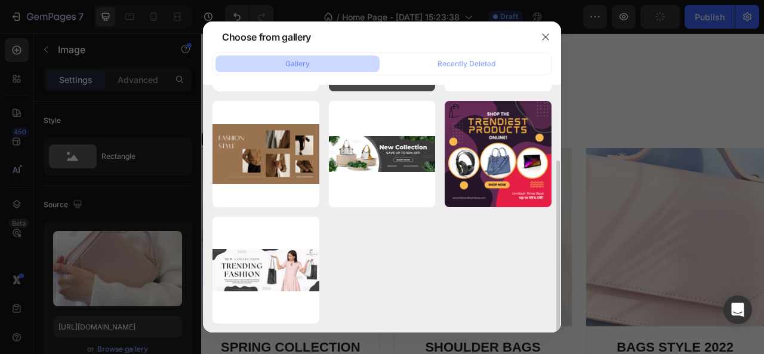
scroll to position [0, 0]
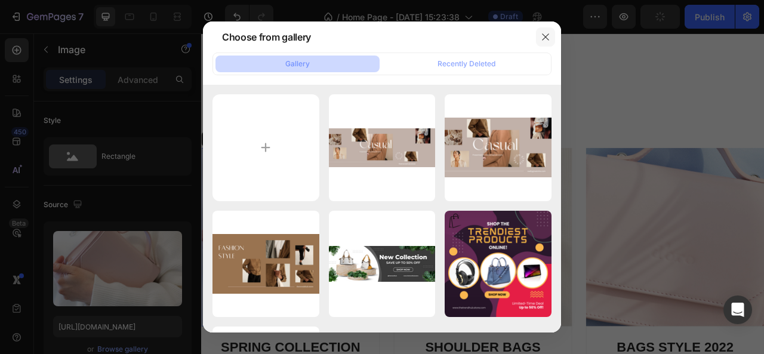
click at [547, 33] on icon "button" at bounding box center [546, 37] width 10 height 10
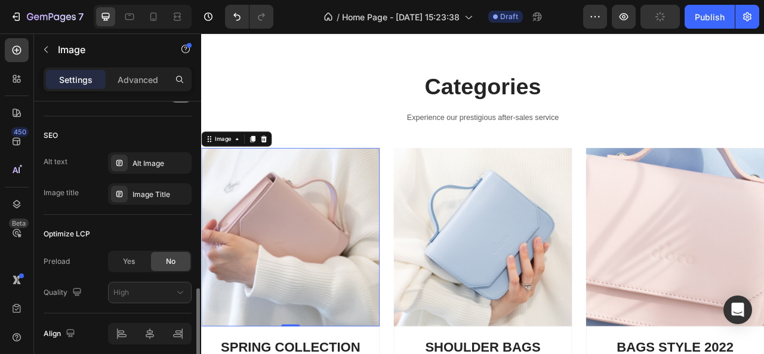
scroll to position [576, 0]
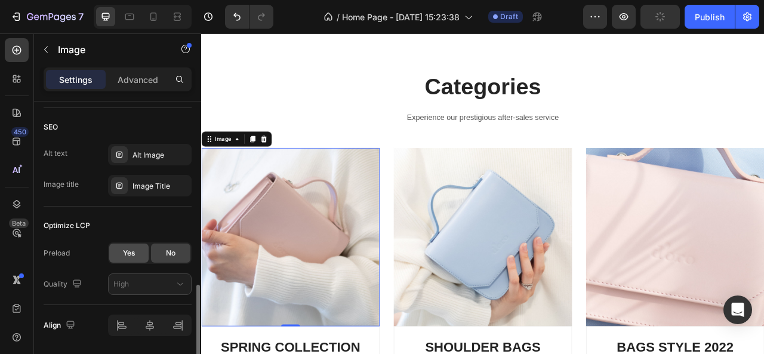
click at [133, 253] on span "Yes" at bounding box center [129, 253] width 12 height 11
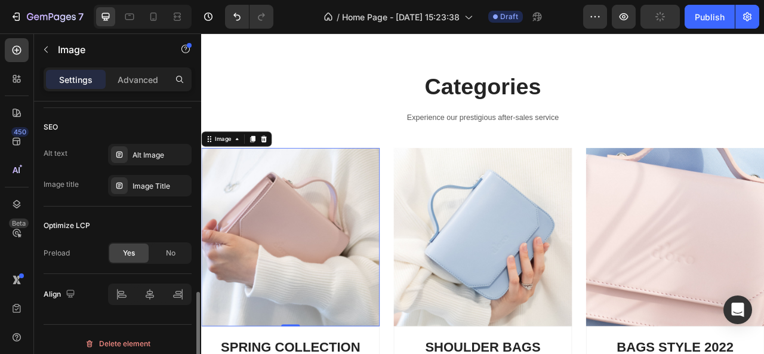
click at [133, 253] on span "Yes" at bounding box center [129, 253] width 12 height 11
click at [171, 264] on div "Optimize LCP Preload Yes No" at bounding box center [118, 240] width 148 height 67
click at [171, 251] on span "No" at bounding box center [171, 253] width 10 height 11
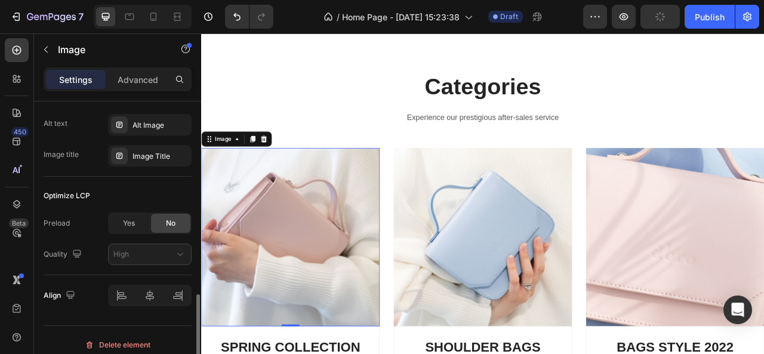
scroll to position [605, 0]
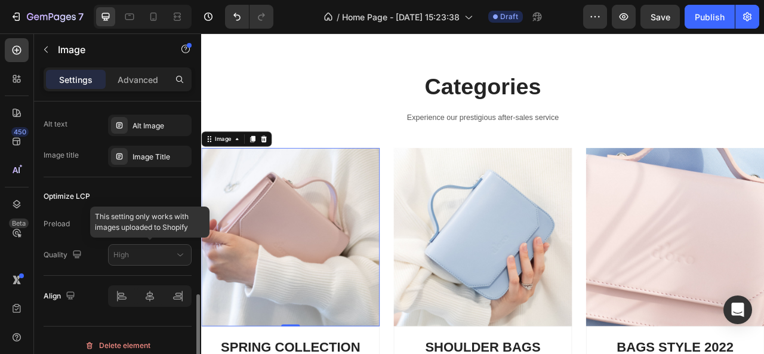
click at [151, 249] on div at bounding box center [150, 254] width 84 height 21
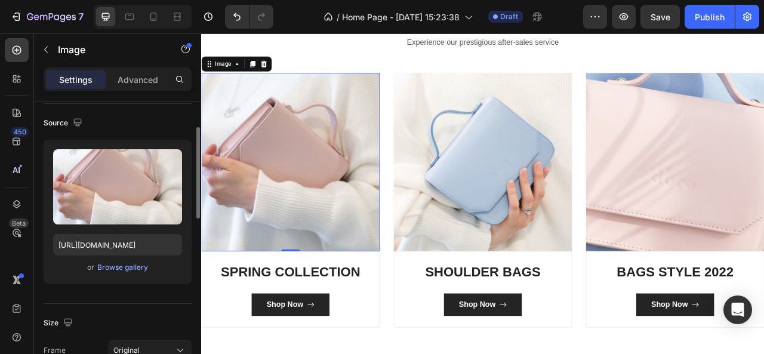
scroll to position [81, 0]
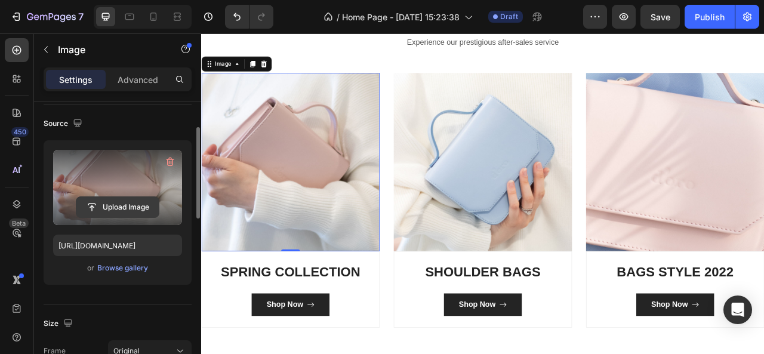
click at [116, 199] on input "file" at bounding box center [117, 207] width 82 height 20
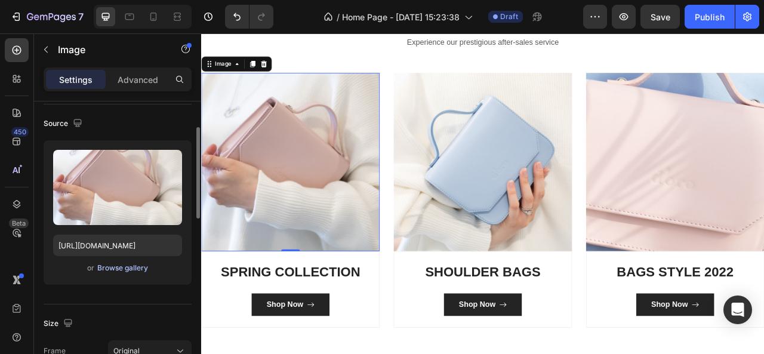
click at [117, 265] on div "Browse gallery" at bounding box center [122, 268] width 51 height 11
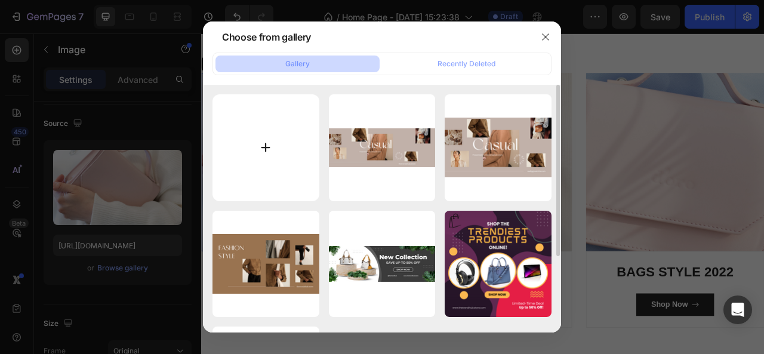
click at [257, 130] on input "file" at bounding box center [266, 147] width 107 height 107
click at [540, 39] on button "button" at bounding box center [545, 36] width 19 height 19
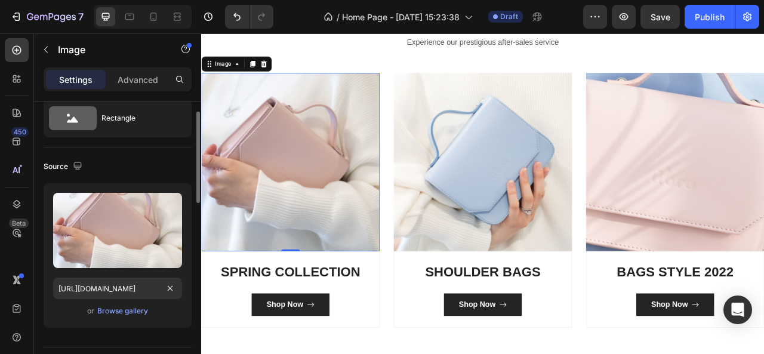
scroll to position [33, 0]
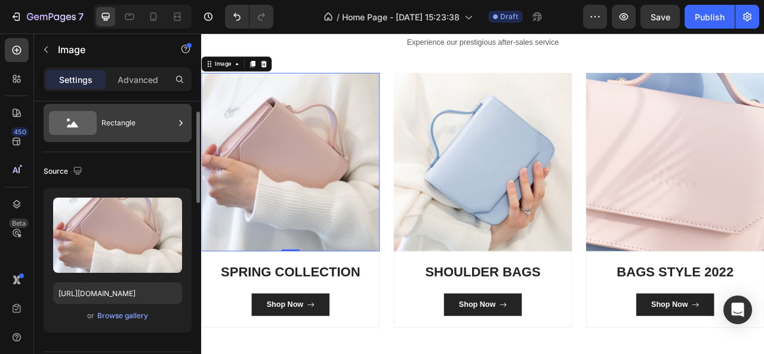
click at [117, 118] on div "Rectangle" at bounding box center [138, 122] width 73 height 27
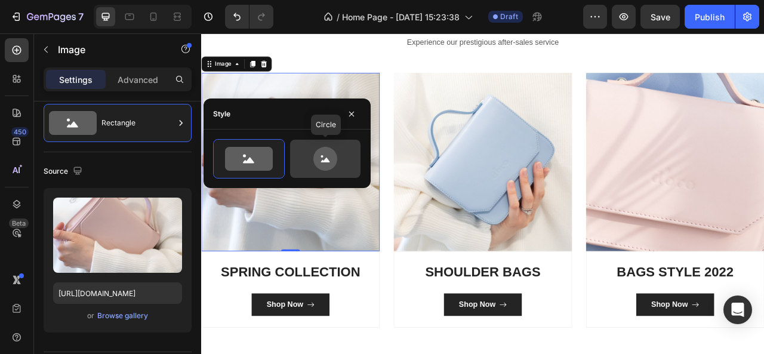
click at [336, 150] on icon at bounding box center [325, 159] width 56 height 24
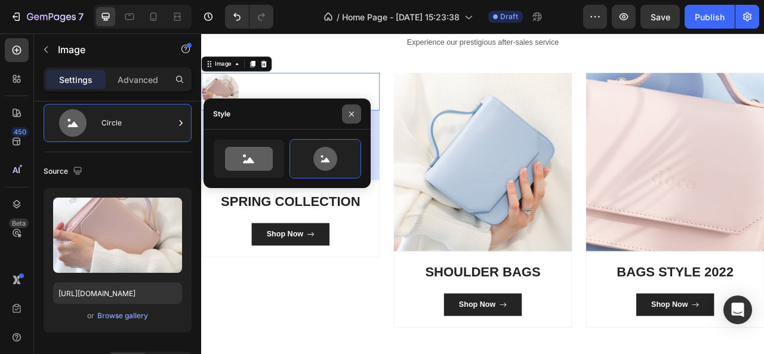
click at [353, 112] on icon "button" at bounding box center [351, 114] width 5 height 5
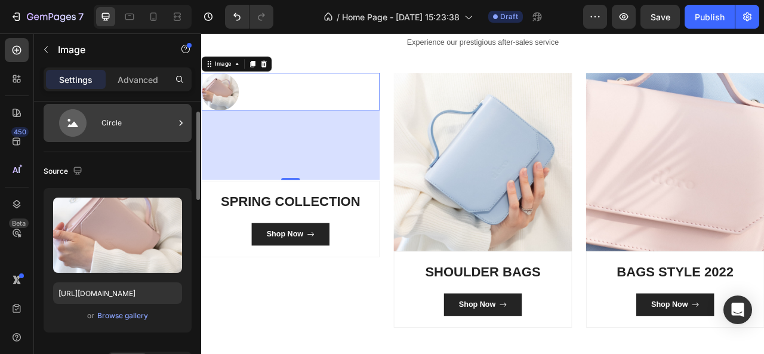
click at [125, 134] on div "Circle" at bounding box center [138, 122] width 73 height 27
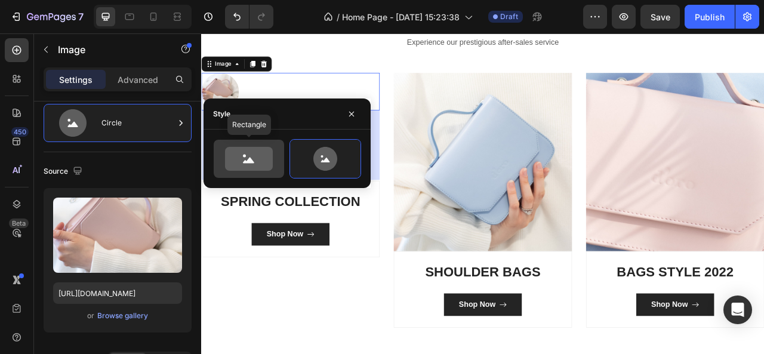
click at [236, 159] on icon at bounding box center [249, 159] width 48 height 24
type input "100"
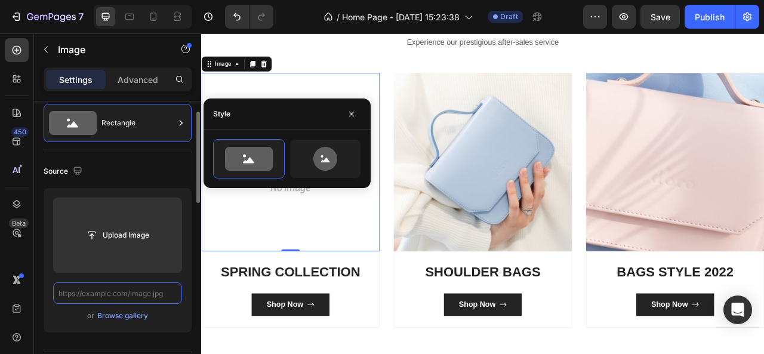
scroll to position [0, 0]
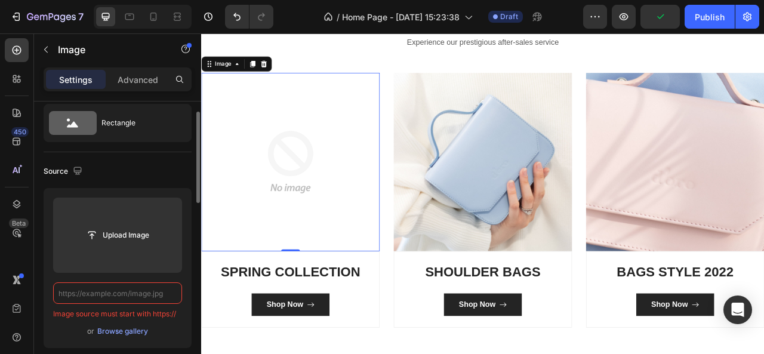
click at [92, 287] on input "text" at bounding box center [117, 292] width 129 height 21
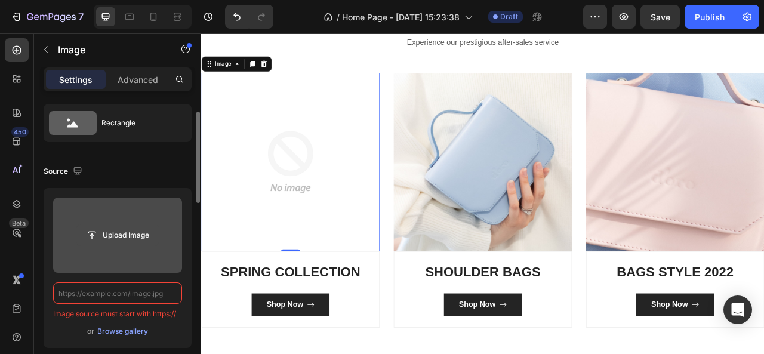
click at [124, 227] on input "file" at bounding box center [117, 235] width 82 height 20
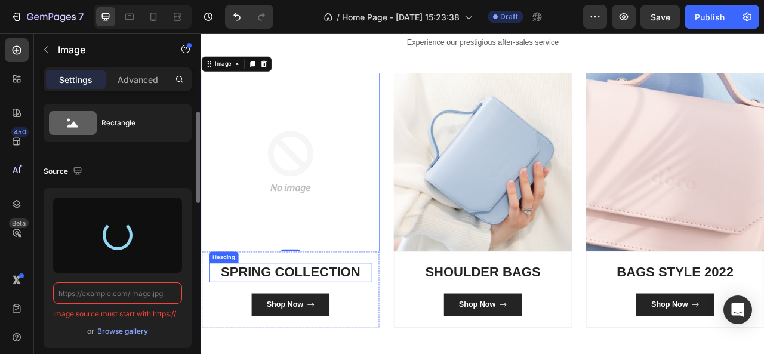
type input "[URL][DOMAIN_NAME]"
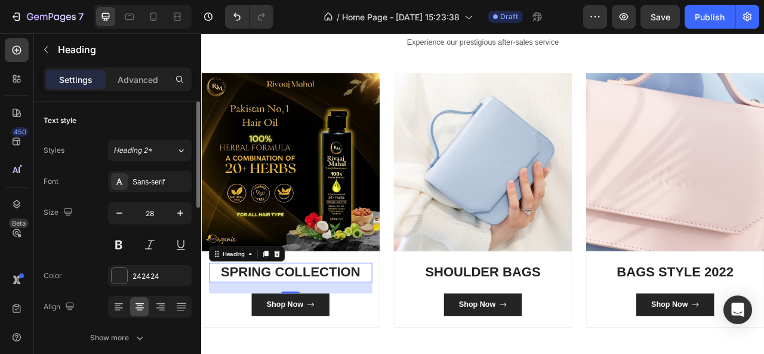
click at [288, 329] on p "SPRING COLLECTION" at bounding box center [314, 337] width 205 height 21
click at [391, 333] on p "HAIR COLLECTION" at bounding box center [314, 337] width 205 height 21
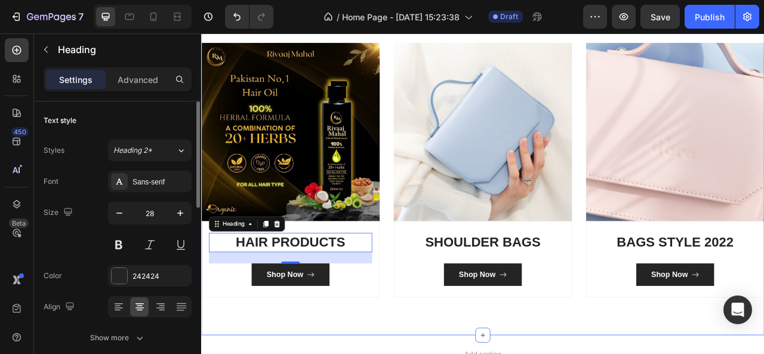
scroll to position [328, 0]
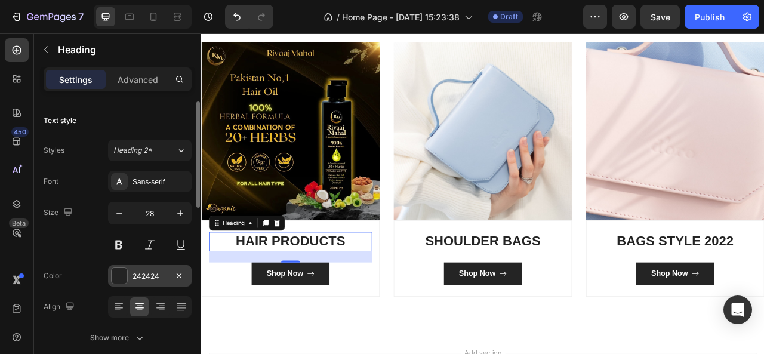
click at [119, 272] on div at bounding box center [120, 276] width 16 height 16
click at [165, 308] on icon at bounding box center [161, 307] width 12 height 12
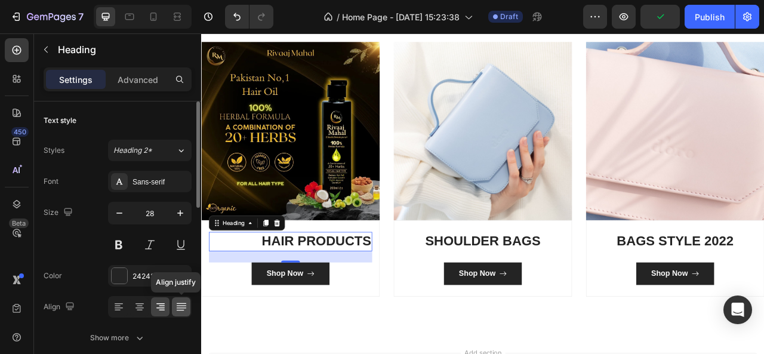
click at [174, 302] on div at bounding box center [181, 306] width 19 height 19
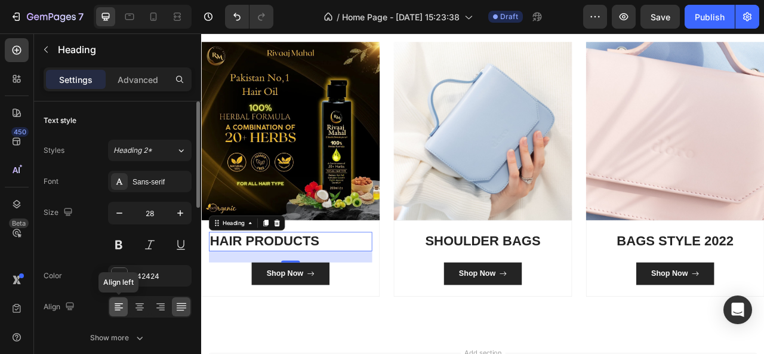
click at [117, 311] on icon at bounding box center [119, 307] width 12 height 12
click at [138, 310] on icon at bounding box center [140, 307] width 12 height 12
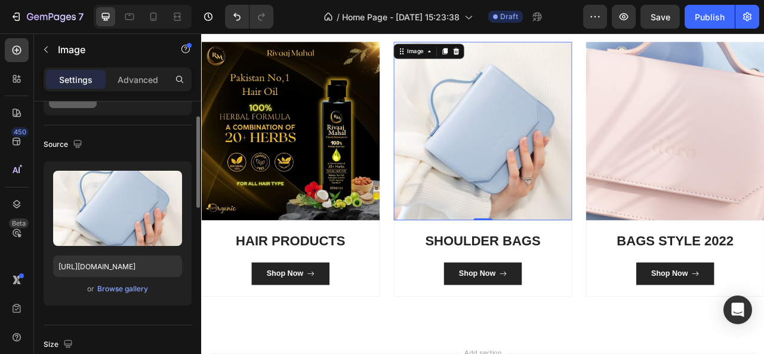
scroll to position [63, 0]
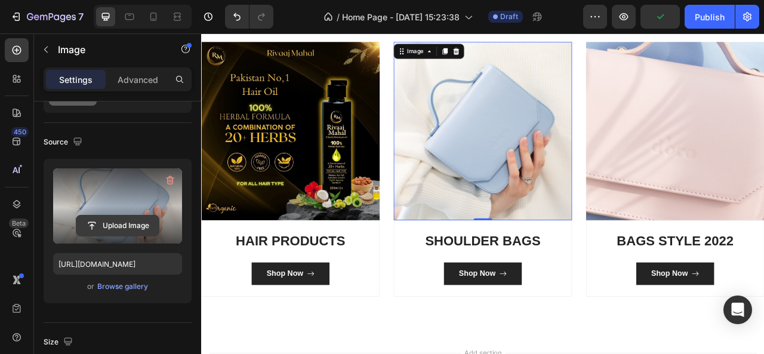
click at [119, 220] on input "file" at bounding box center [117, 226] width 82 height 20
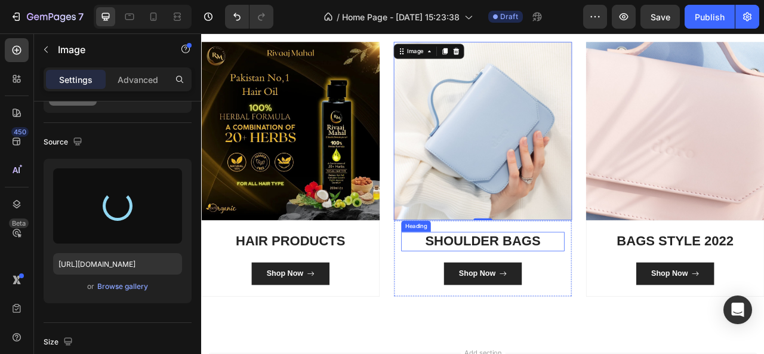
type input "[URL][DOMAIN_NAME]"
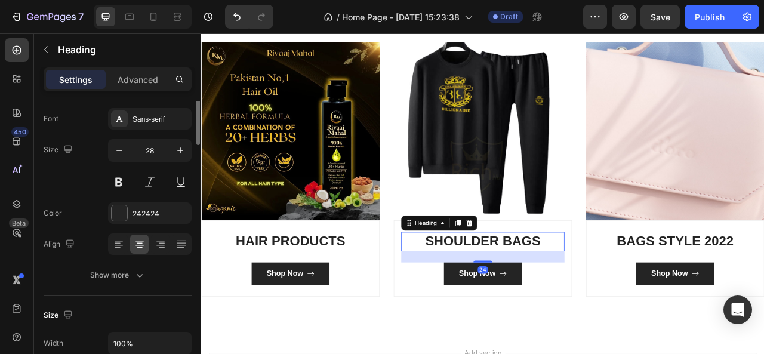
scroll to position [0, 0]
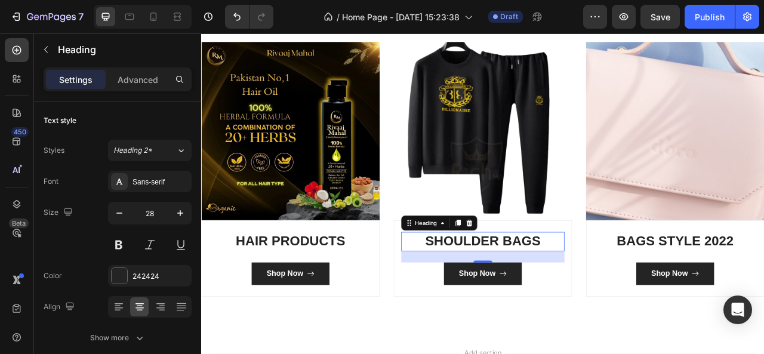
click at [632, 290] on p "SHOULDER BAGS" at bounding box center [559, 297] width 205 height 21
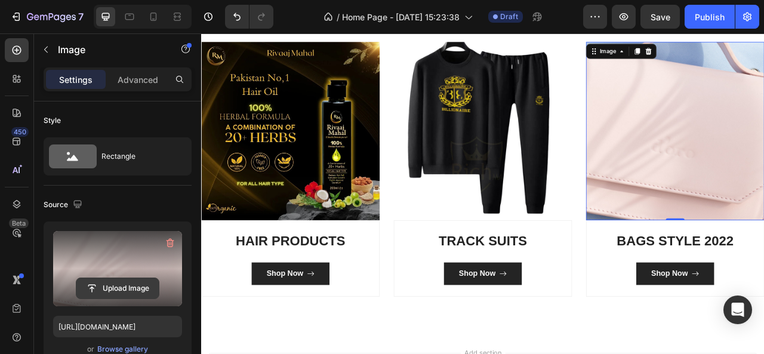
click at [128, 288] on input "file" at bounding box center [117, 288] width 82 height 20
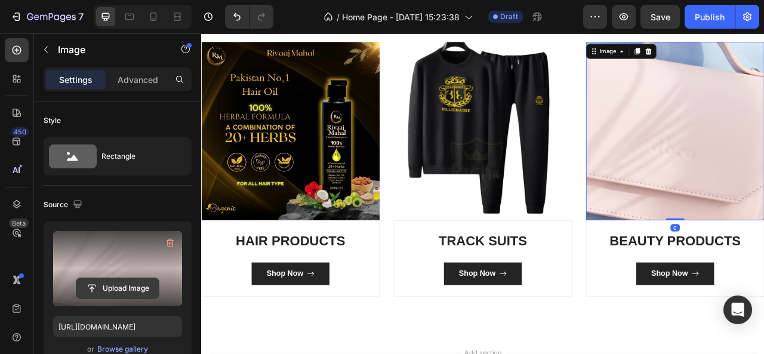
click at [131, 291] on input "file" at bounding box center [117, 288] width 82 height 20
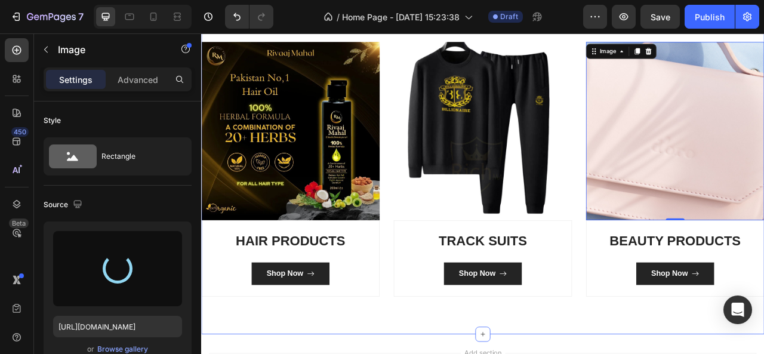
type input "[URL][DOMAIN_NAME]"
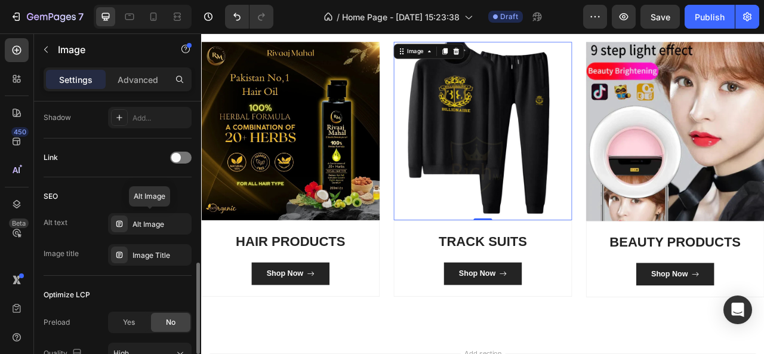
scroll to position [508, 0]
click at [147, 225] on div "Alt Image" at bounding box center [161, 222] width 56 height 11
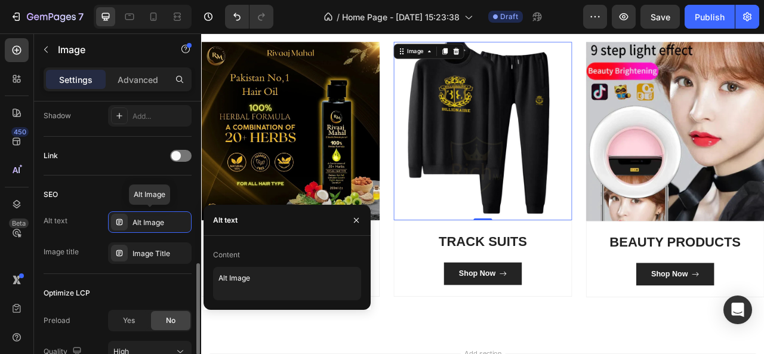
click at [147, 225] on div "Alt Image" at bounding box center [161, 222] width 56 height 11
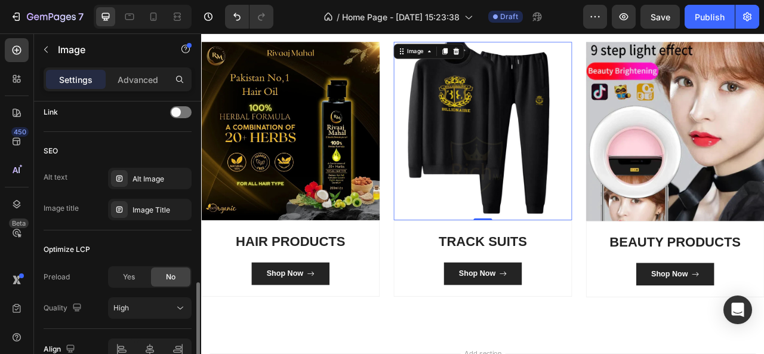
scroll to position [556, 0]
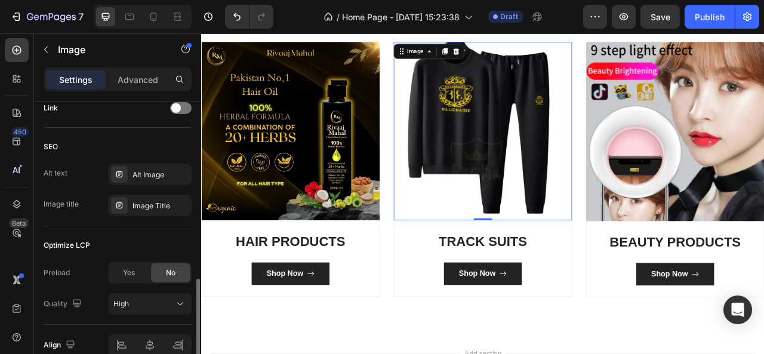
click at [139, 271] on div "Yes" at bounding box center [128, 272] width 39 height 19
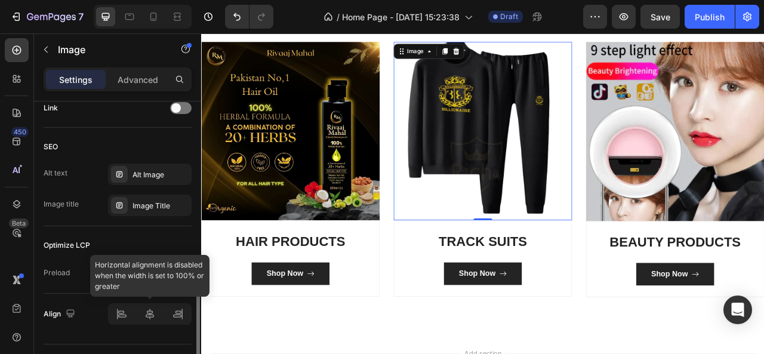
click at [155, 312] on div at bounding box center [150, 313] width 84 height 21
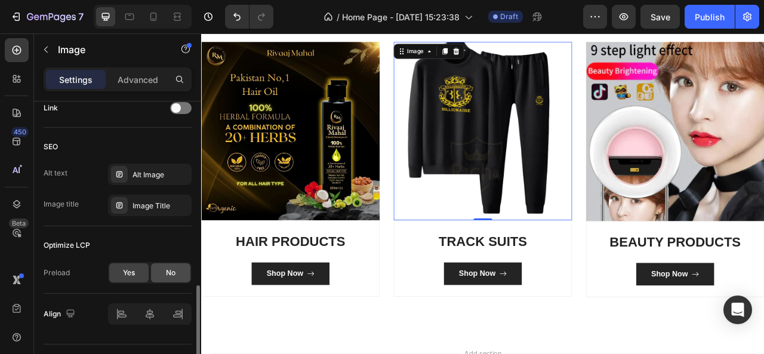
click at [170, 273] on span "No" at bounding box center [171, 273] width 10 height 11
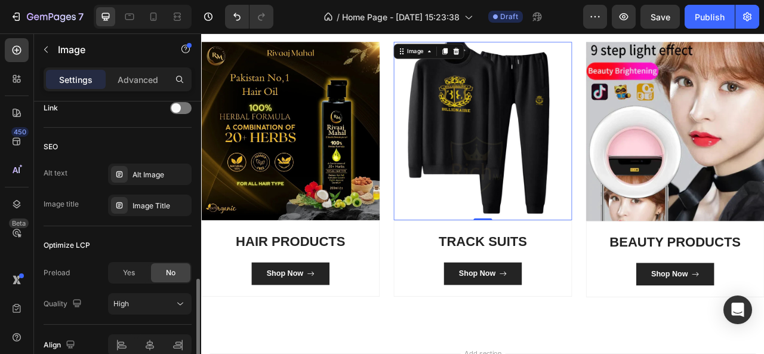
scroll to position [604, 0]
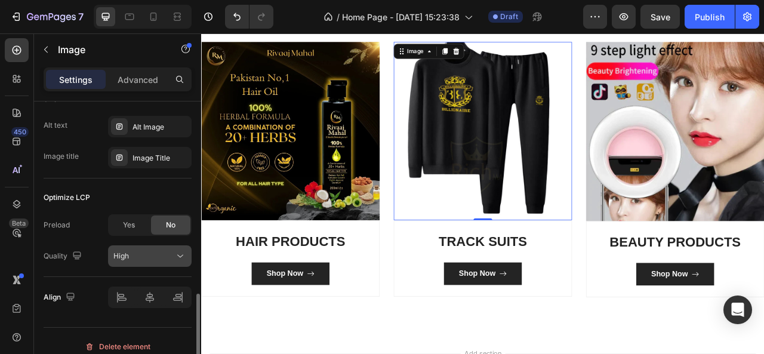
click at [164, 250] on div "High" at bounding box center [149, 256] width 73 height 12
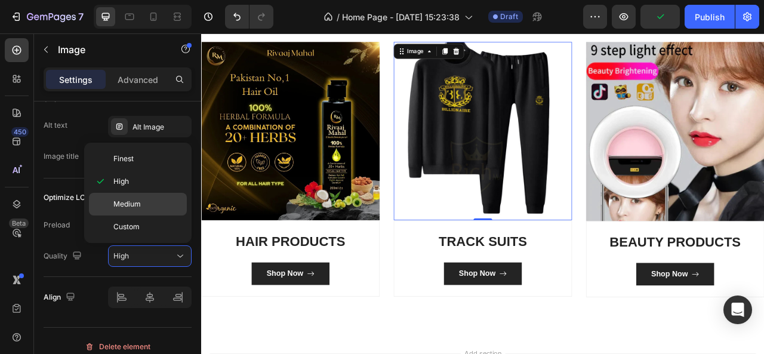
click at [140, 203] on span "Medium" at bounding box center [126, 204] width 27 height 11
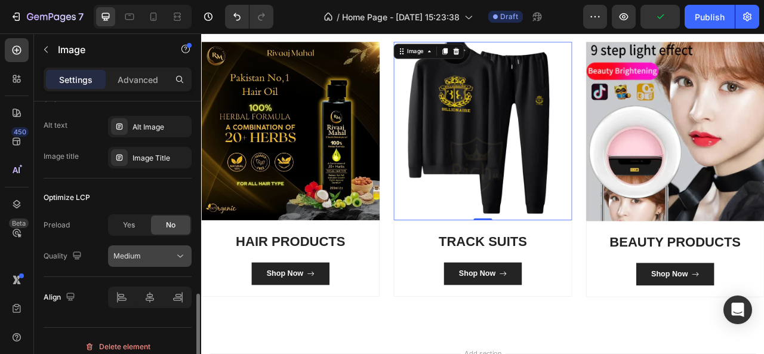
click at [141, 258] on div "Medium" at bounding box center [143, 256] width 61 height 11
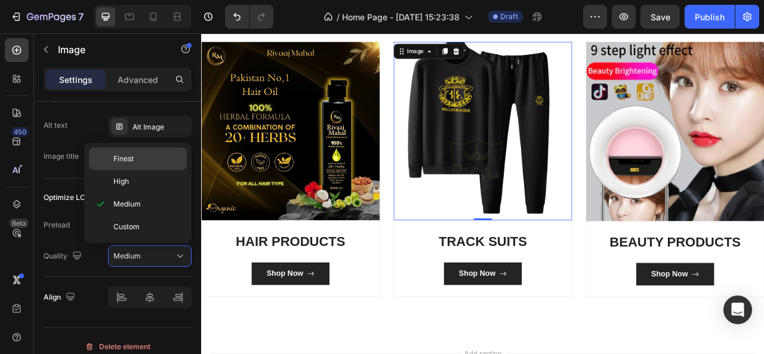
click at [130, 170] on div "Finest" at bounding box center [138, 181] width 98 height 23
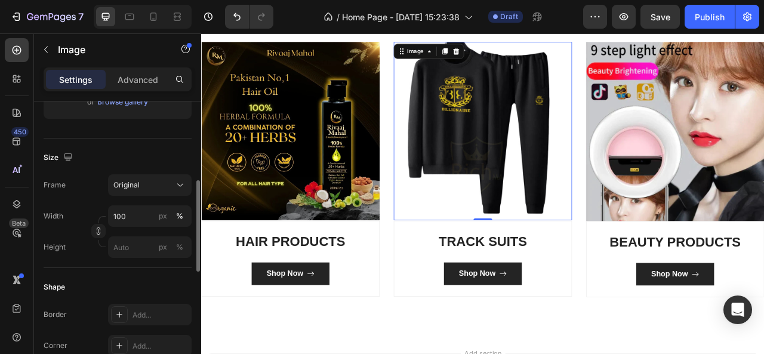
scroll to position [0, 0]
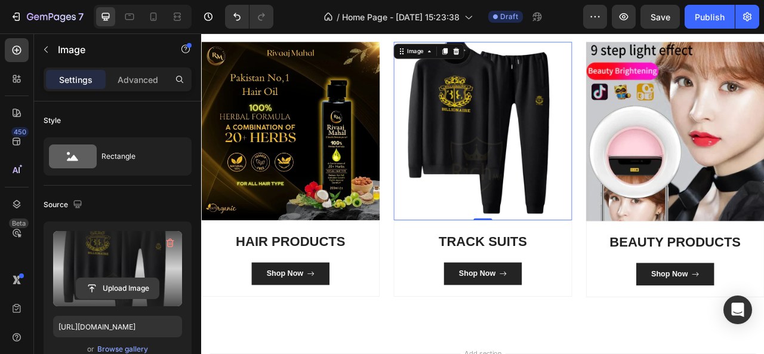
click at [118, 283] on input "file" at bounding box center [117, 288] width 82 height 20
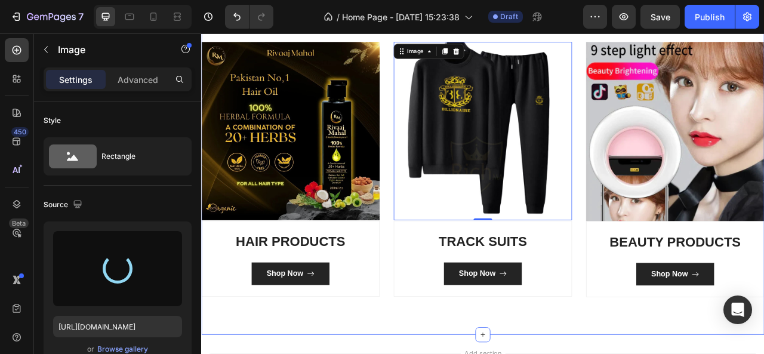
type input "[URL][DOMAIN_NAME]"
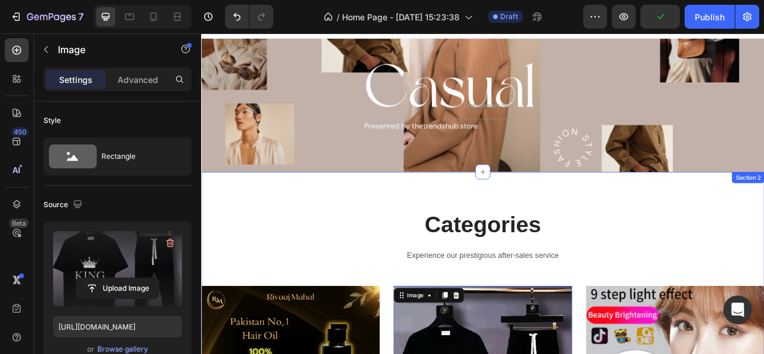
scroll to position [16, 0]
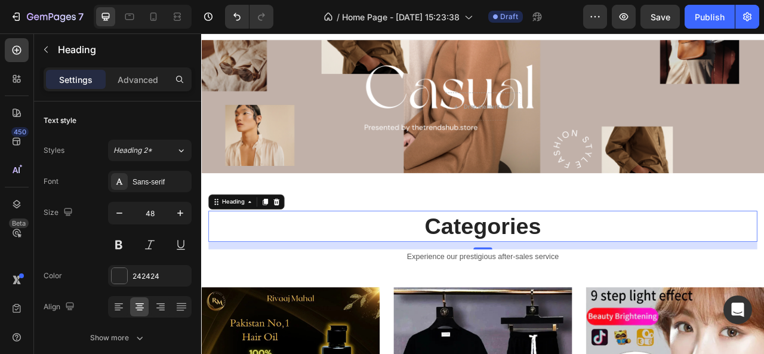
click at [638, 281] on p "Categories" at bounding box center [559, 278] width 696 height 37
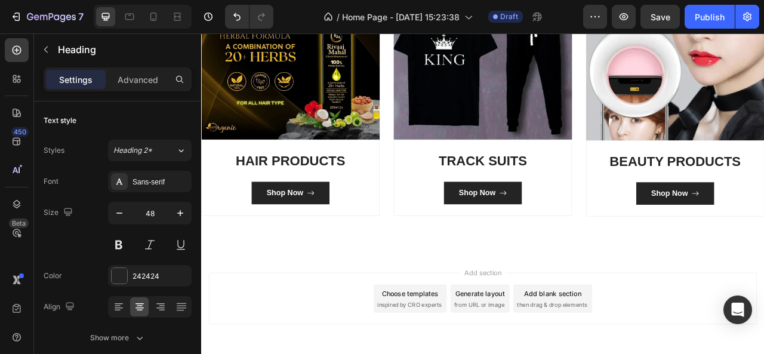
scroll to position [471, 0]
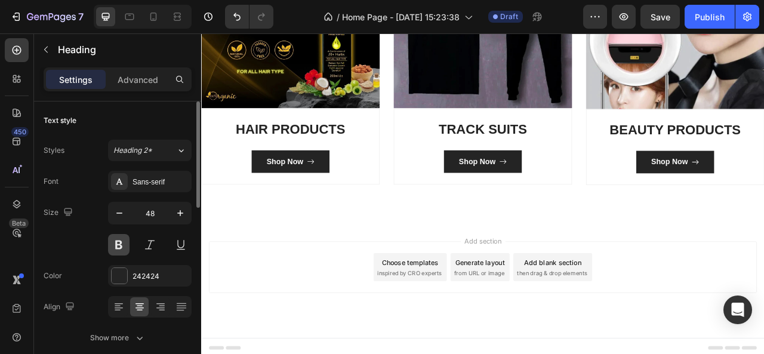
click at [119, 244] on button at bounding box center [118, 244] width 21 height 21
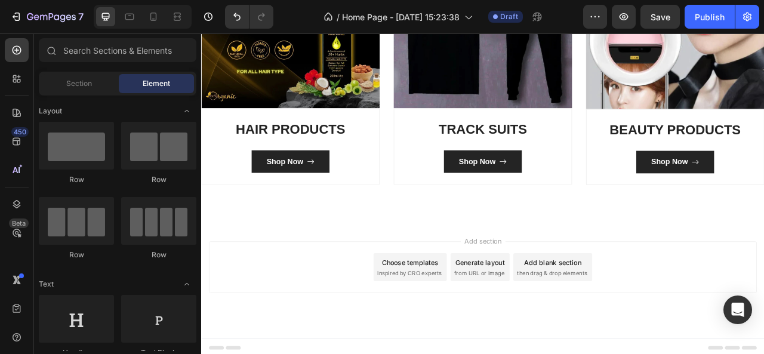
click at [444, 320] on div "Choose templates" at bounding box center [467, 324] width 72 height 13
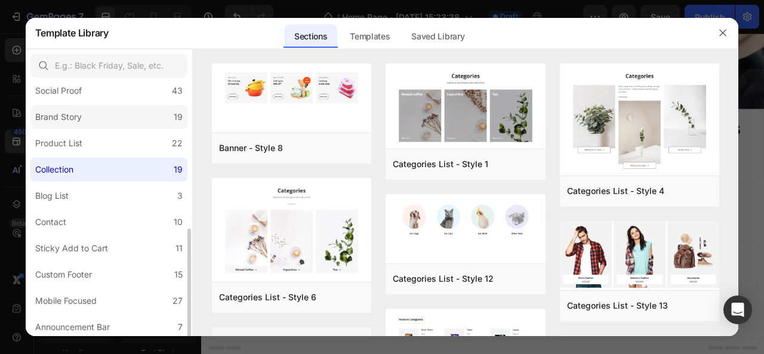
scroll to position [331, 0]
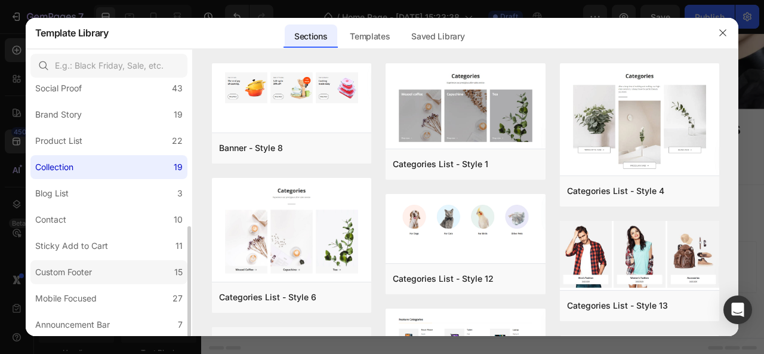
click at [70, 270] on div "Custom Footer" at bounding box center [63, 272] width 57 height 14
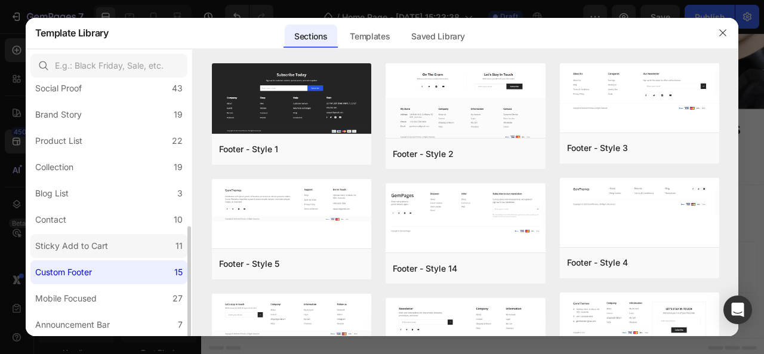
click at [75, 248] on div "Sticky Add to Cart" at bounding box center [71, 246] width 73 height 14
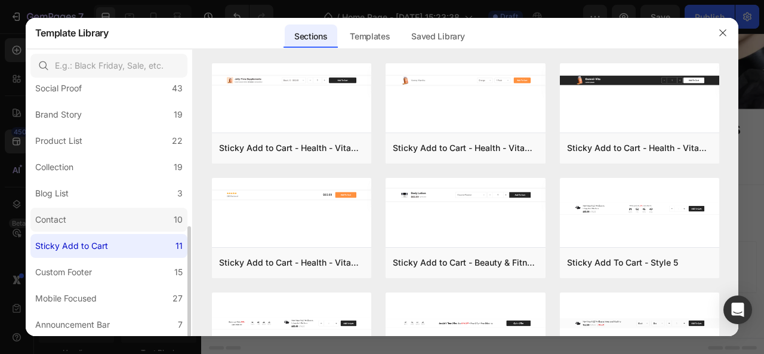
click at [75, 224] on label "Contact 10" at bounding box center [108, 220] width 157 height 24
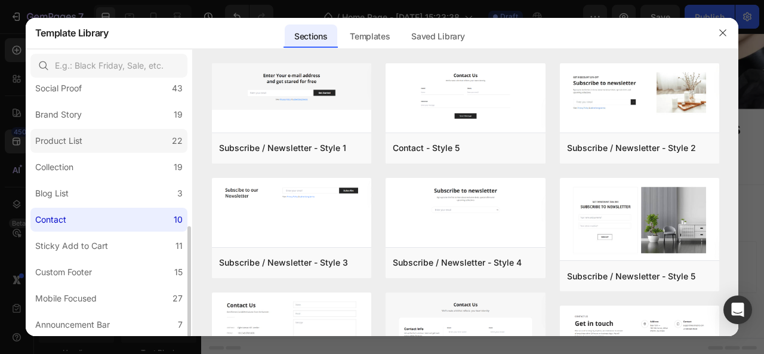
click at [75, 149] on label "Product List 22" at bounding box center [108, 141] width 157 height 24
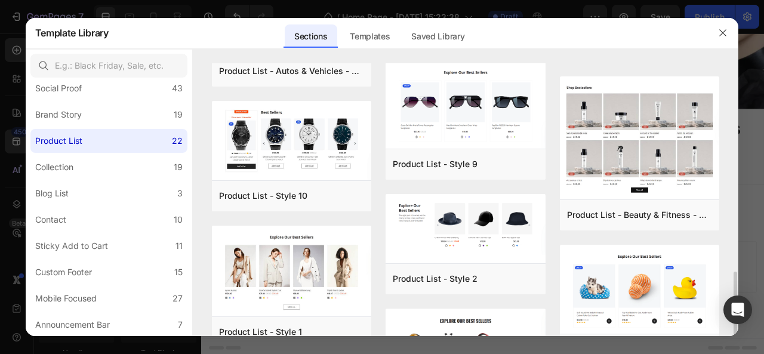
scroll to position [800, 0]
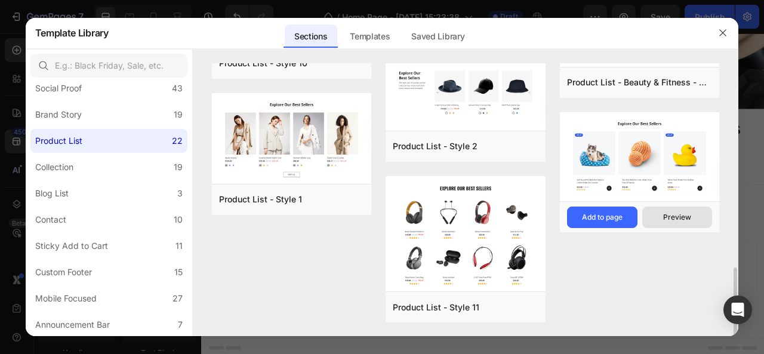
click at [681, 217] on div "Preview" at bounding box center [677, 217] width 28 height 11
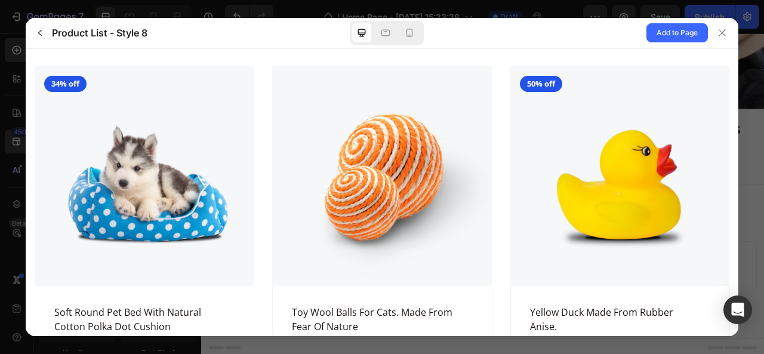
scroll to position [80, 0]
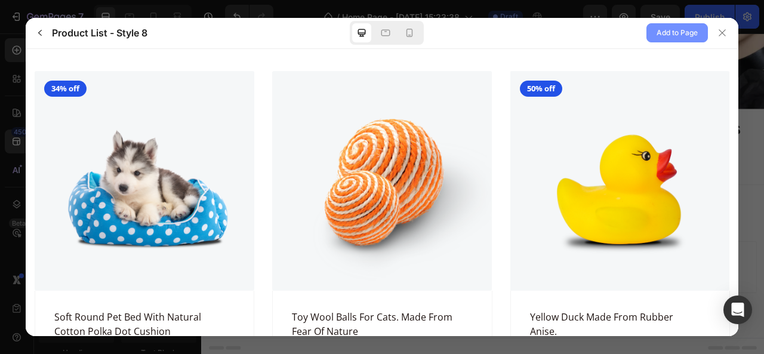
click at [684, 33] on span "Add to Page" at bounding box center [677, 33] width 41 height 14
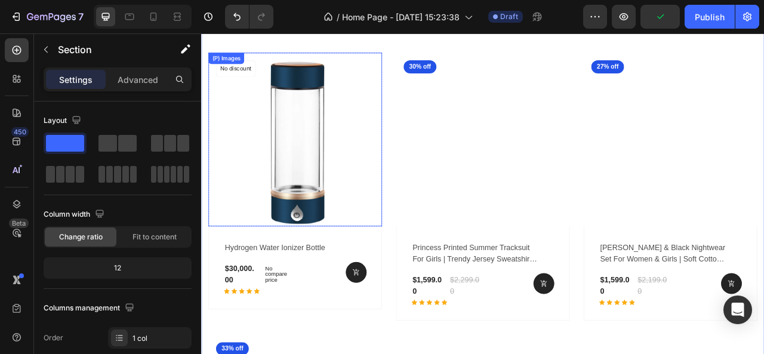
scroll to position [789, 0]
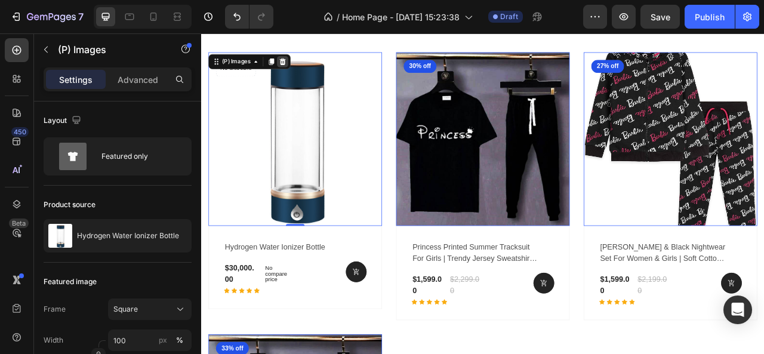
click at [306, 62] on div at bounding box center [304, 69] width 14 height 14
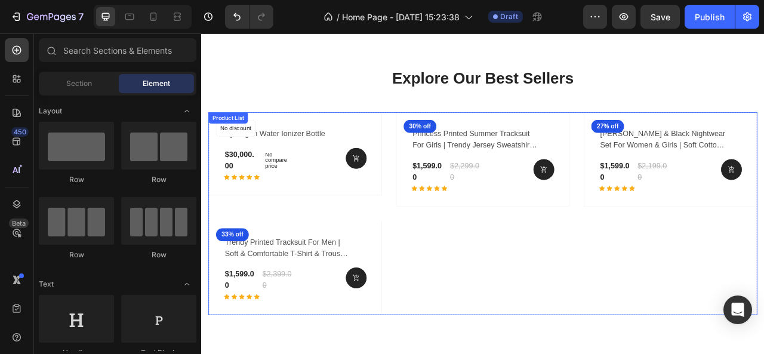
scroll to position [730, 0]
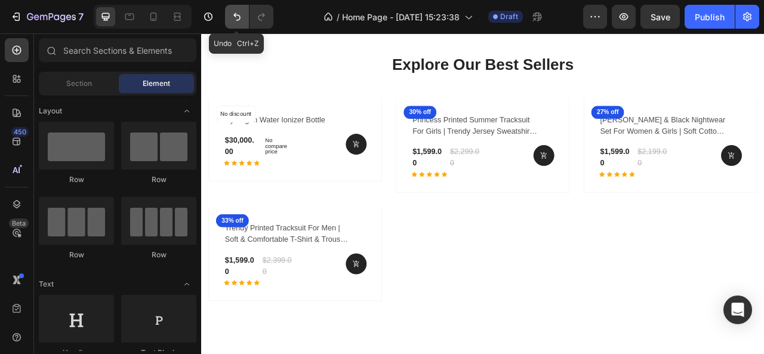
click at [236, 15] on icon "Undo/Redo" at bounding box center [236, 17] width 7 height 8
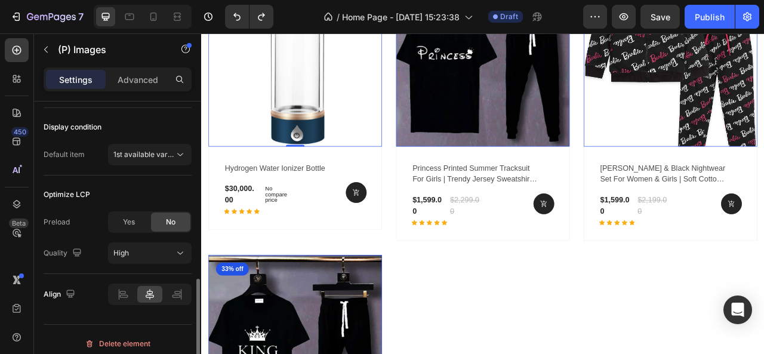
scroll to position [414, 0]
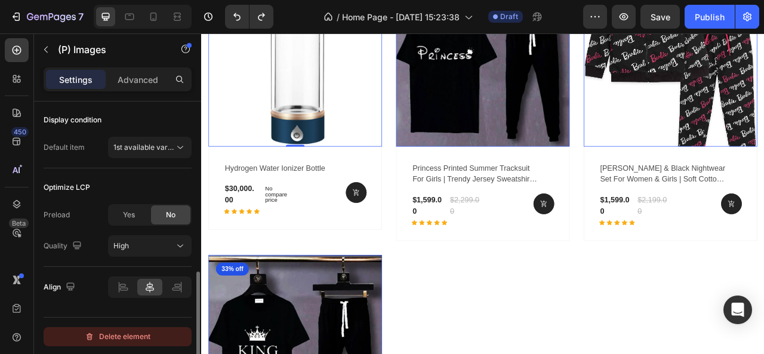
click at [134, 333] on div "Delete element" at bounding box center [118, 337] width 66 height 14
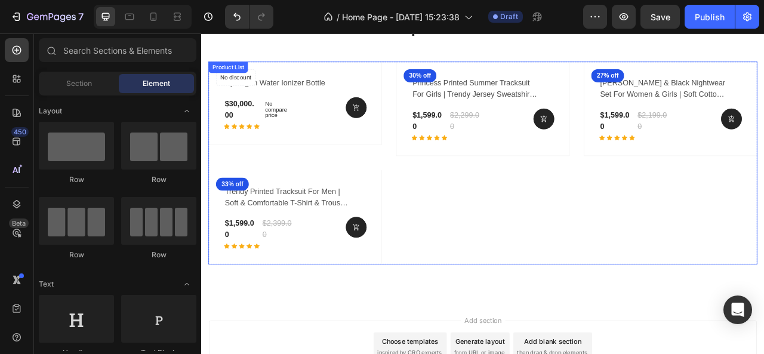
scroll to position [767, 0]
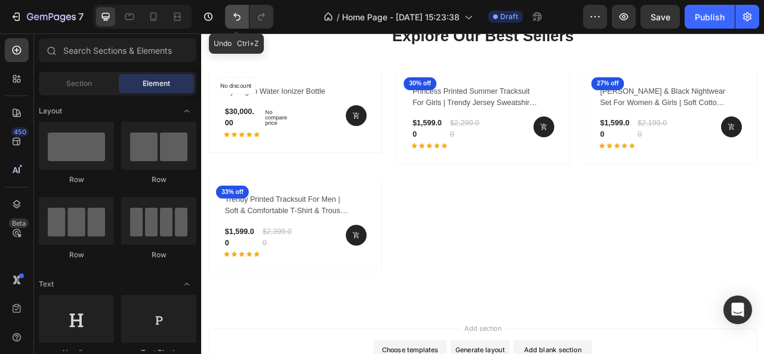
click at [240, 24] on button "Undo/Redo" at bounding box center [237, 17] width 24 height 24
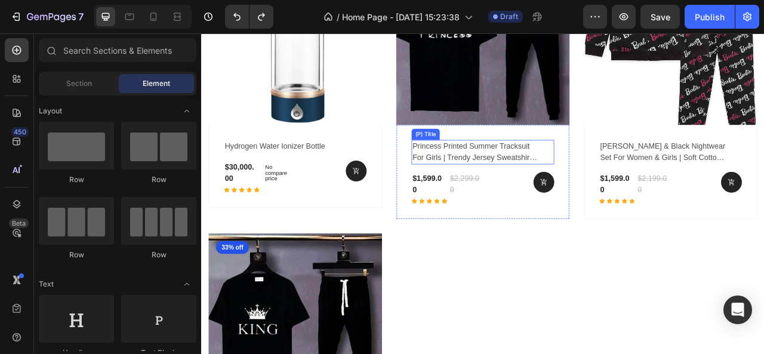
scroll to position [927, 0]
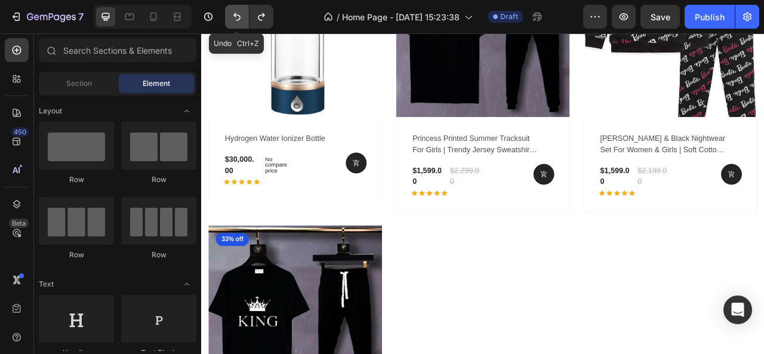
click at [239, 16] on icon "Undo/Redo" at bounding box center [237, 17] width 12 height 12
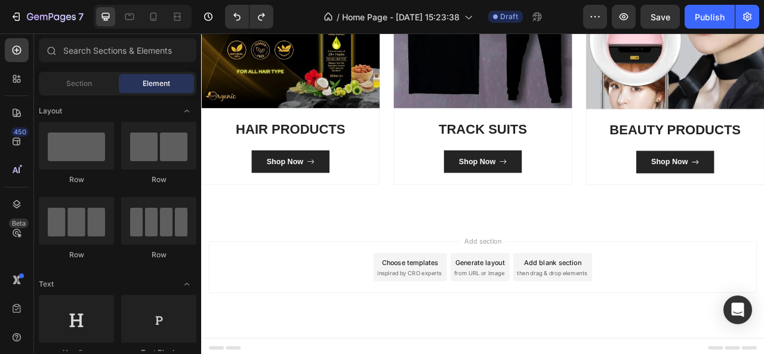
click at [450, 313] on div "Choose templates inspired by CRO experts" at bounding box center [466, 331] width 93 height 36
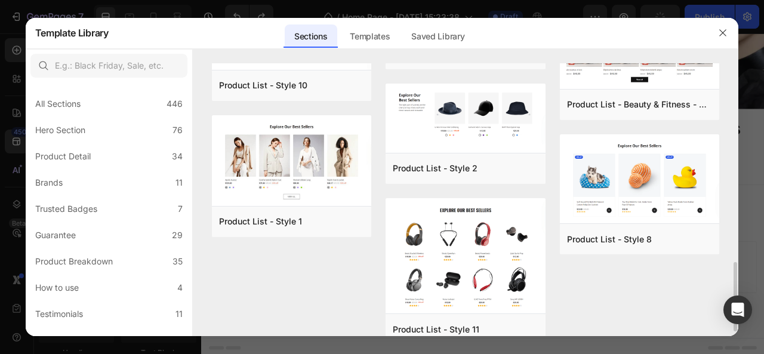
scroll to position [800, 0]
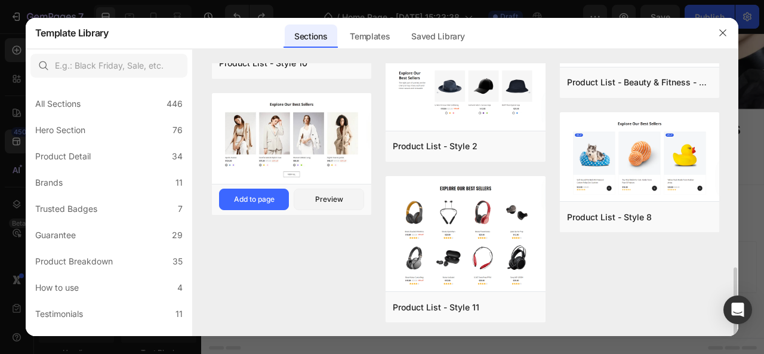
click at [331, 140] on img at bounding box center [292, 139] width 160 height 93
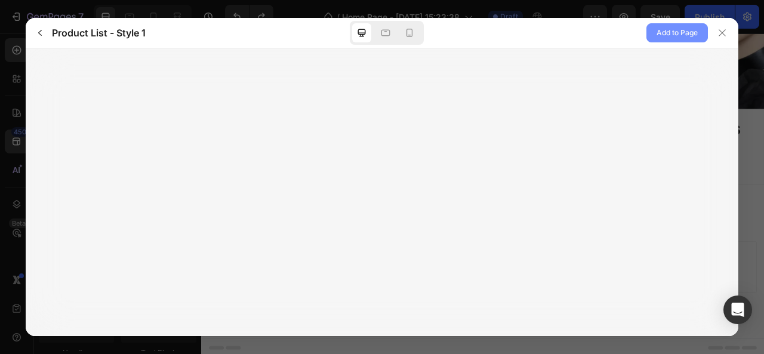
click at [671, 35] on span "Add to Page" at bounding box center [677, 33] width 41 height 14
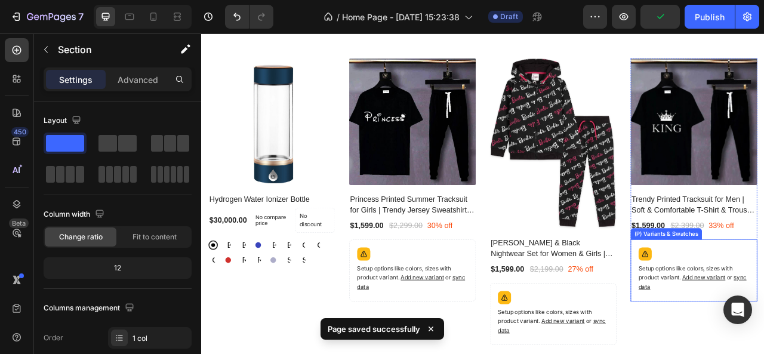
scroll to position [780, 0]
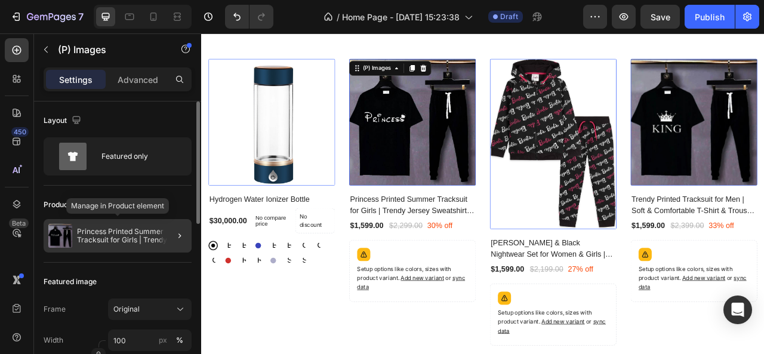
click at [115, 231] on p "Princess Printed Summer Tracksuit for Girls | Trendy Jersey Sweatshirt & Trouse…" at bounding box center [132, 236] width 110 height 17
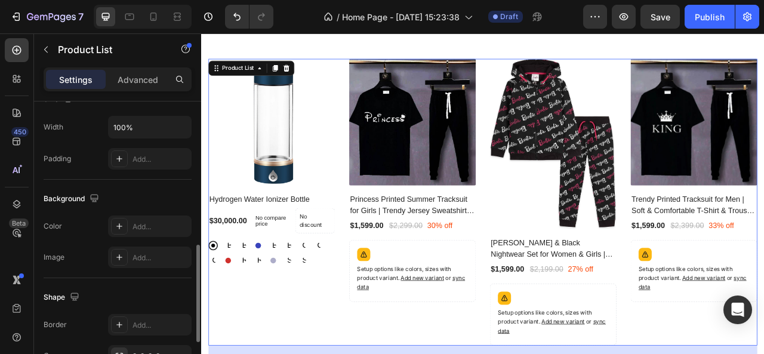
scroll to position [418, 0]
click at [144, 319] on div "Add..." at bounding box center [161, 324] width 56 height 11
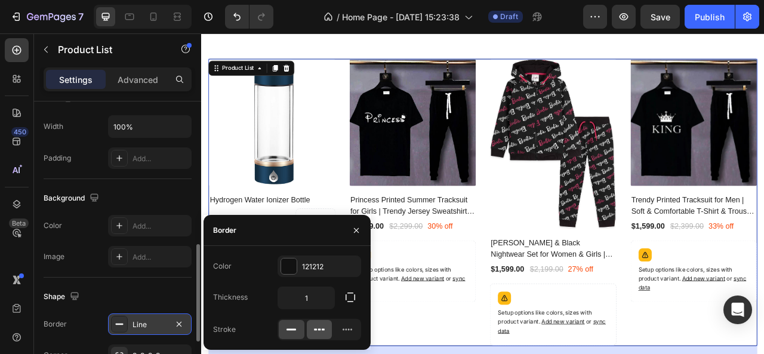
click at [314, 325] on icon at bounding box center [319, 330] width 12 height 12
click at [342, 338] on div at bounding box center [347, 329] width 26 height 19
click at [288, 334] on icon at bounding box center [291, 330] width 12 height 12
click at [303, 272] on div "121212" at bounding box center [319, 267] width 35 height 11
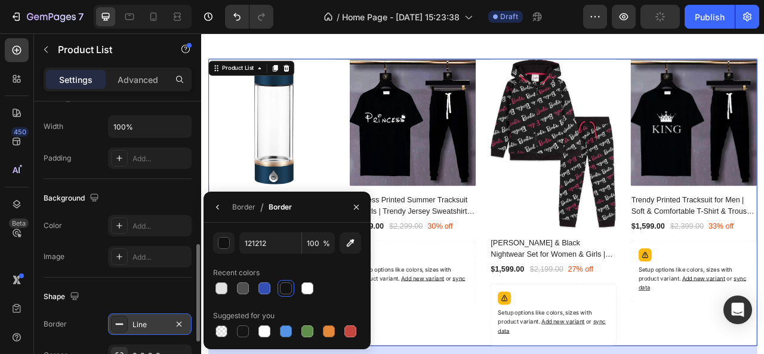
click at [291, 290] on div at bounding box center [286, 288] width 12 height 12
click at [222, 290] on div at bounding box center [222, 288] width 12 height 12
click at [281, 291] on div at bounding box center [286, 288] width 12 height 12
click at [238, 334] on div at bounding box center [243, 331] width 12 height 12
type input "151515"
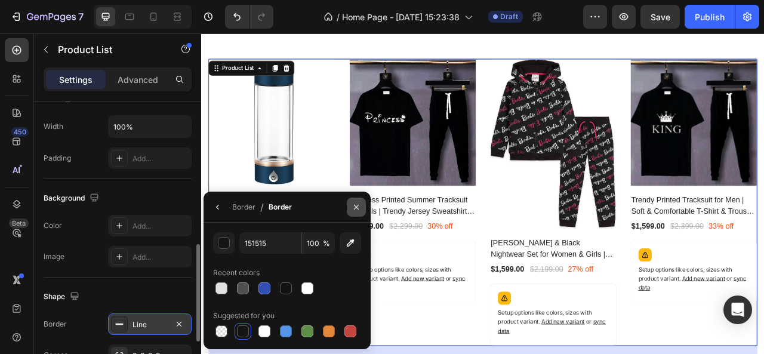
click at [356, 210] on icon "button" at bounding box center [357, 207] width 10 height 10
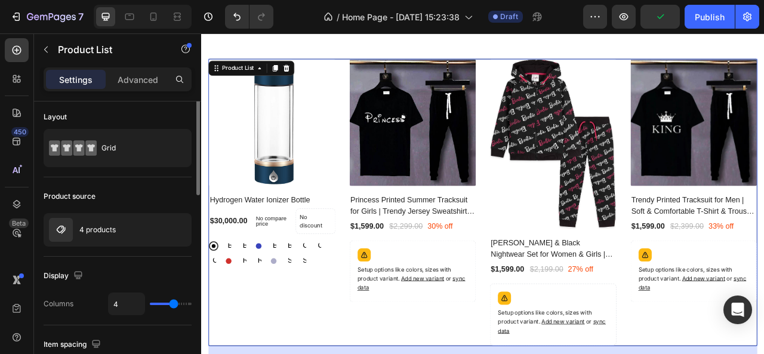
scroll to position [0, 0]
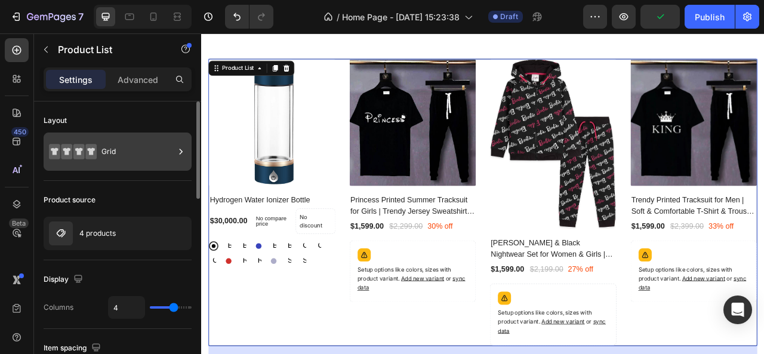
click at [116, 155] on div "Grid" at bounding box center [138, 151] width 73 height 27
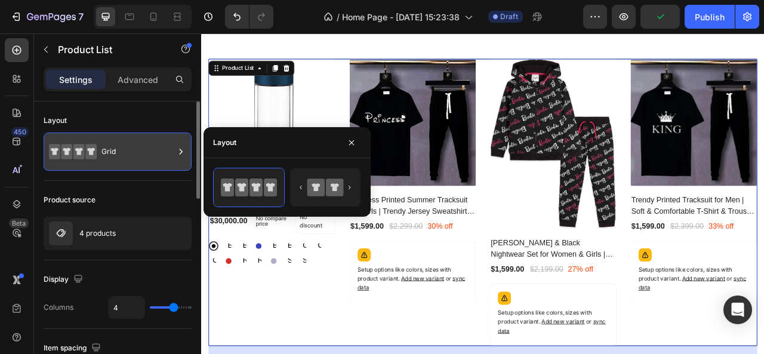
click at [116, 155] on div "Grid" at bounding box center [138, 151] width 73 height 27
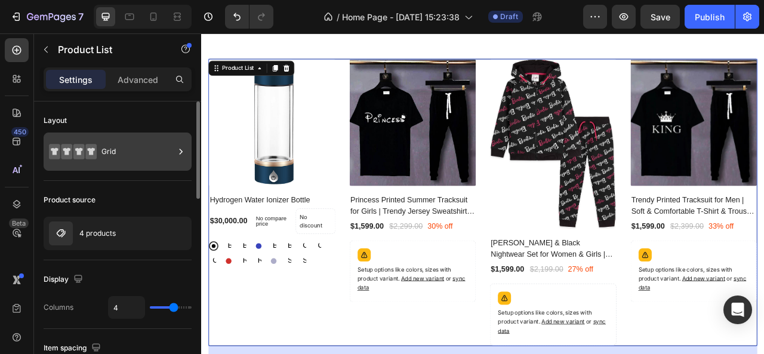
click at [116, 155] on div "Grid" at bounding box center [138, 151] width 73 height 27
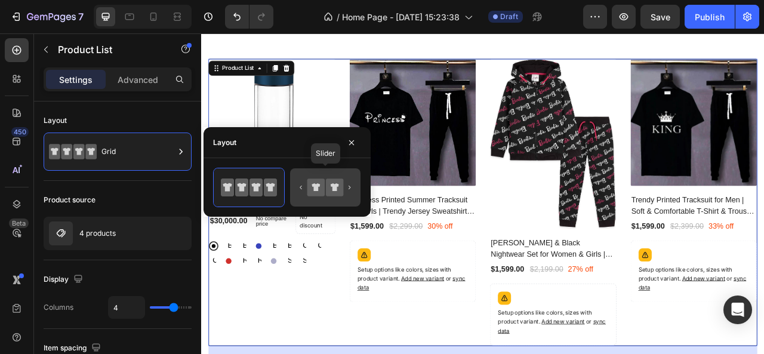
click at [326, 184] on icon at bounding box center [334, 187] width 17 height 17
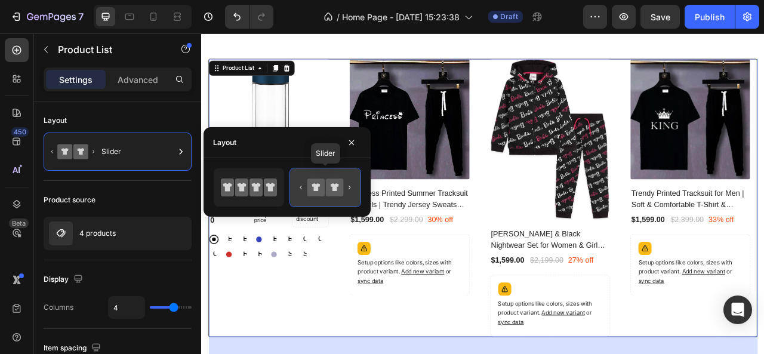
click at [326, 184] on icon at bounding box center [334, 187] width 17 height 17
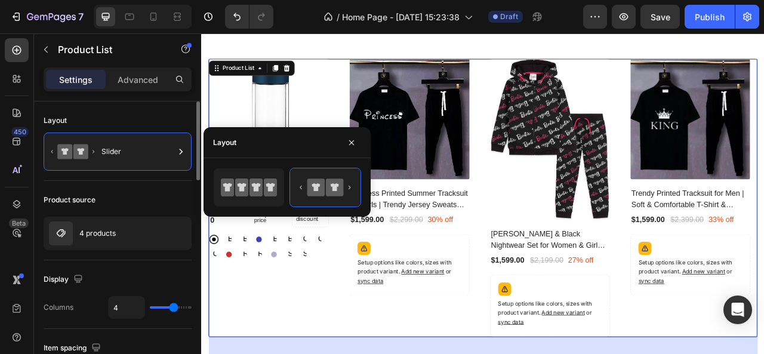
click at [176, 196] on div "Product source" at bounding box center [118, 199] width 148 height 19
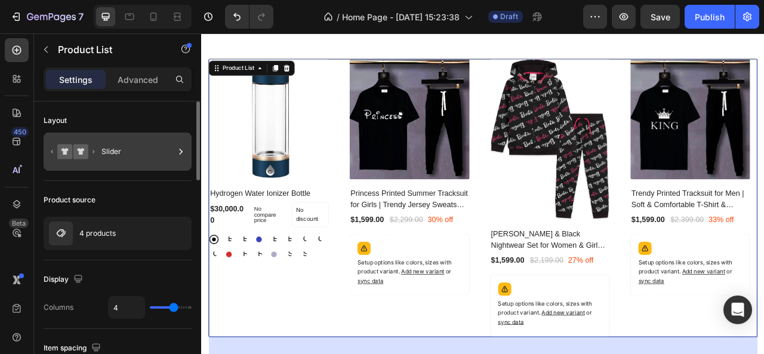
click at [129, 153] on div "Slider" at bounding box center [138, 151] width 73 height 27
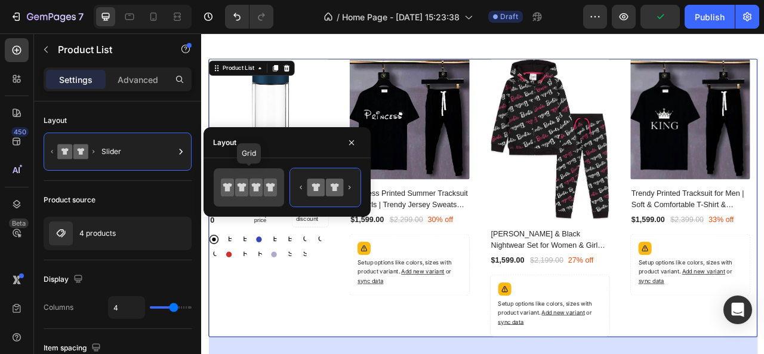
click at [241, 187] on icon at bounding box center [242, 187] width 9 height 8
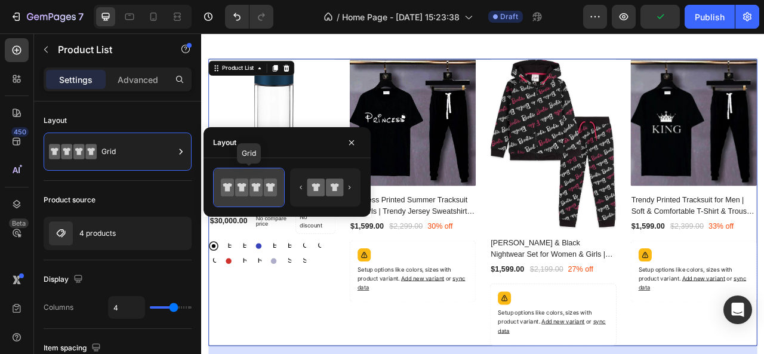
click at [241, 187] on icon at bounding box center [242, 187] width 9 height 8
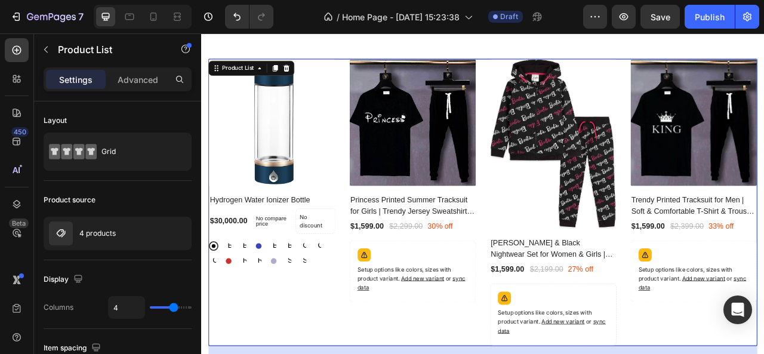
click at [364, 353] on div "(P) Images Hydrogen Water Ionizer Bottle (P) Title $30,000.00 (P) Price (P) Pri…" at bounding box center [291, 248] width 161 height 364
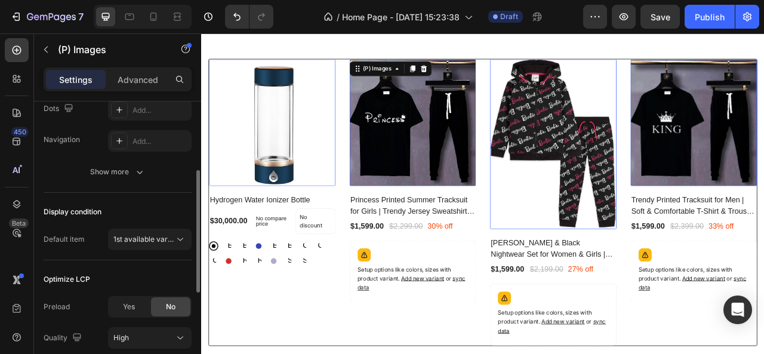
scroll to position [296, 0]
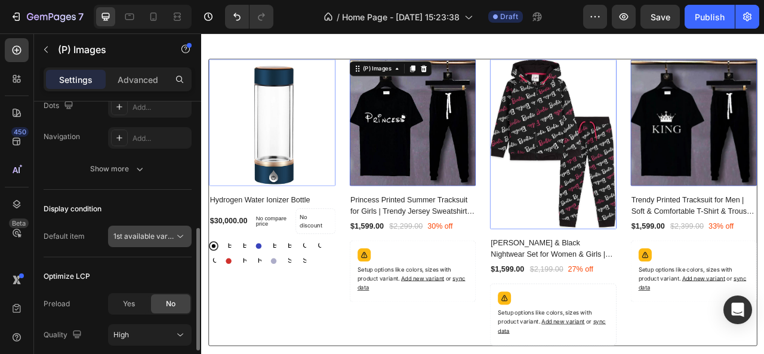
click at [147, 241] on div "1st available variant" at bounding box center [149, 236] width 73 height 12
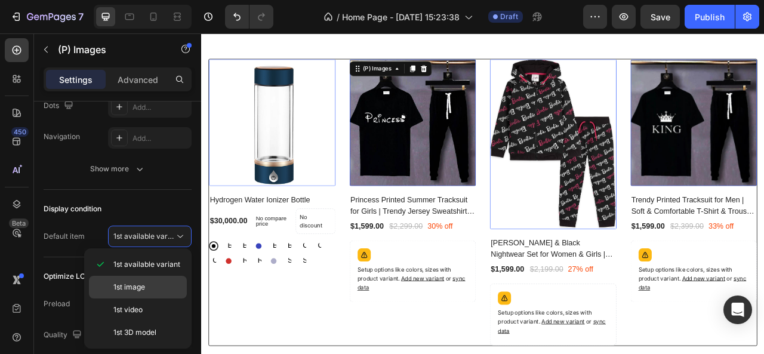
click at [141, 290] on span "1st image" at bounding box center [129, 287] width 32 height 11
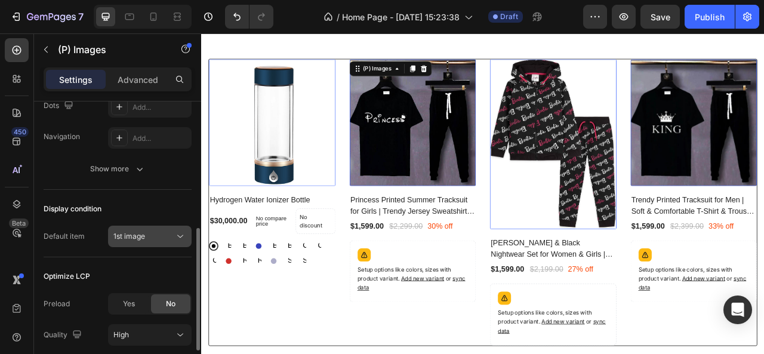
click at [140, 233] on span "1st image" at bounding box center [129, 236] width 32 height 9
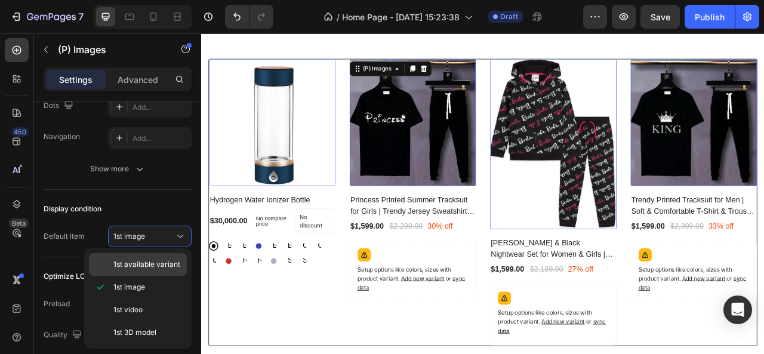
click at [129, 257] on div "1st available variant" at bounding box center [138, 264] width 98 height 23
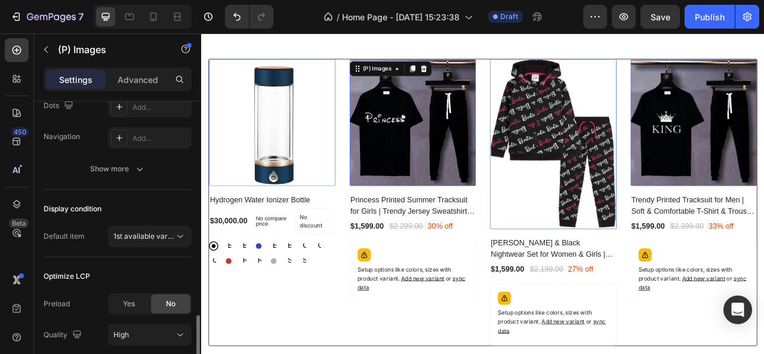
scroll to position [385, 0]
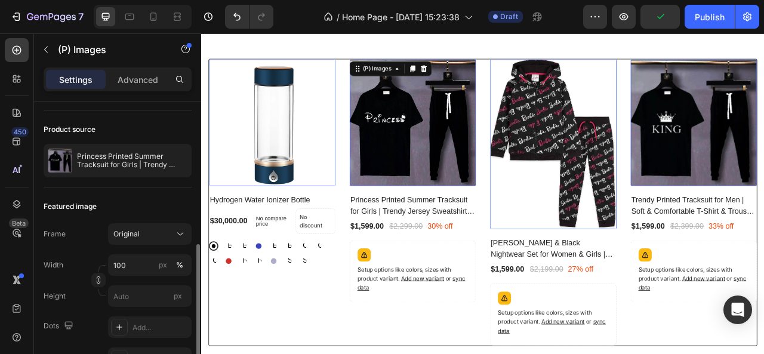
click at [80, 285] on div "Width 100 px % Height px" at bounding box center [118, 280] width 148 height 53
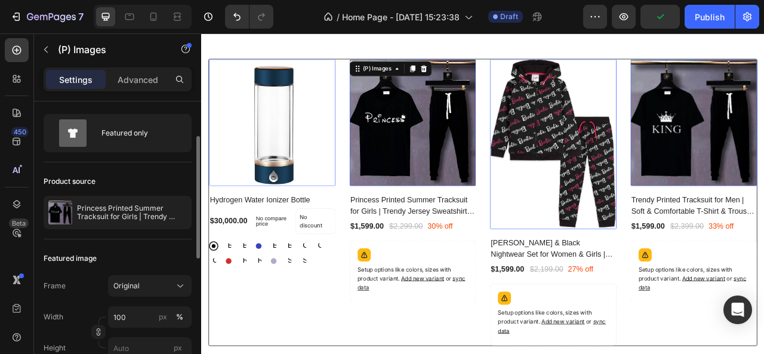
click at [73, 281] on div "Frame Original" at bounding box center [118, 285] width 148 height 21
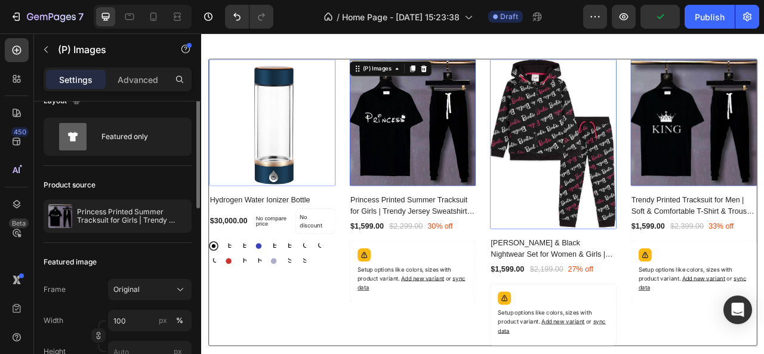
scroll to position [0, 0]
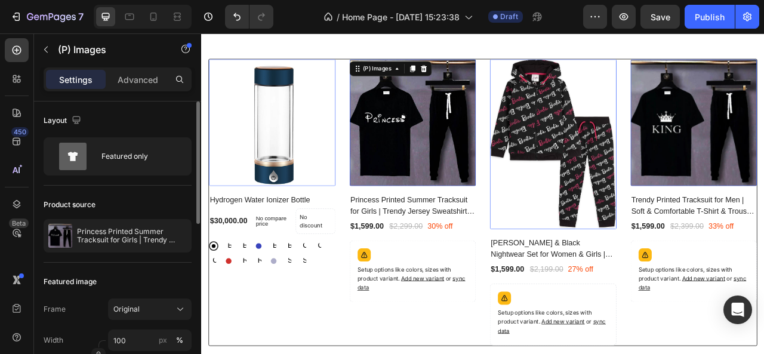
click at [87, 302] on div "Frame Original" at bounding box center [118, 309] width 148 height 21
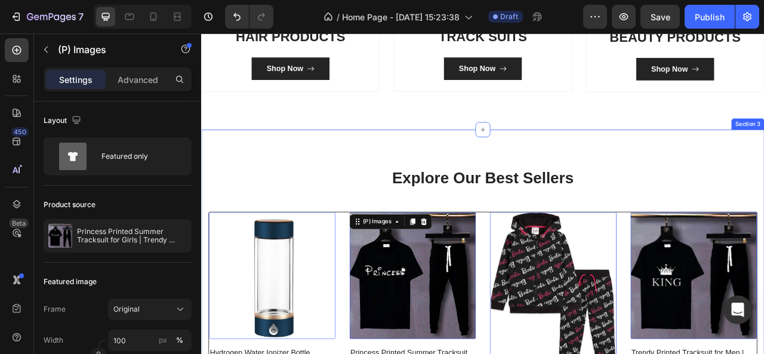
scroll to position [582, 0]
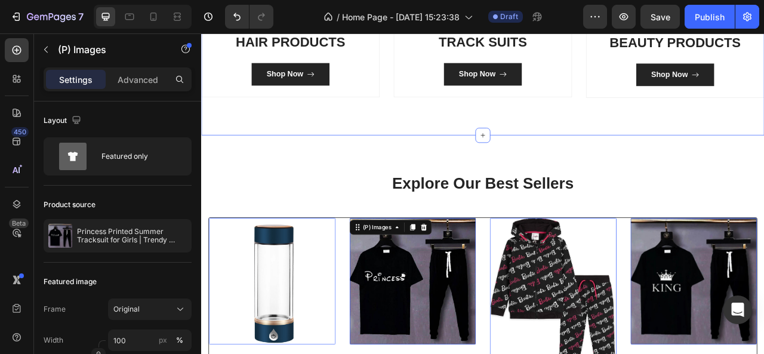
click at [263, 212] on p "Explore Our Best Sellers" at bounding box center [559, 225] width 696 height 26
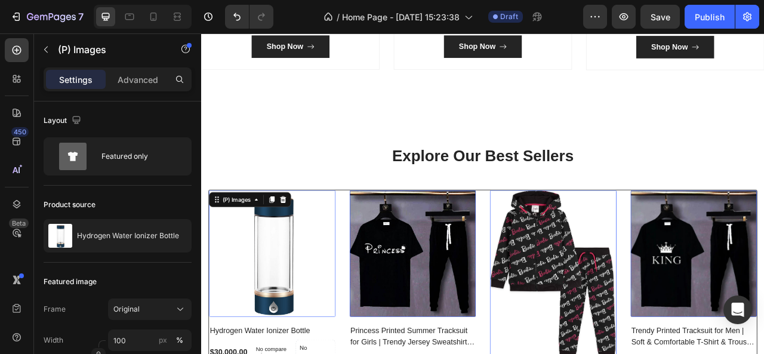
scroll to position [653, 0]
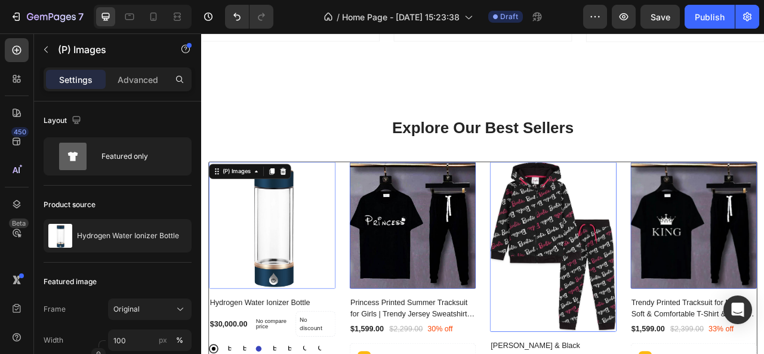
click at [273, 262] on img at bounding box center [291, 277] width 161 height 161
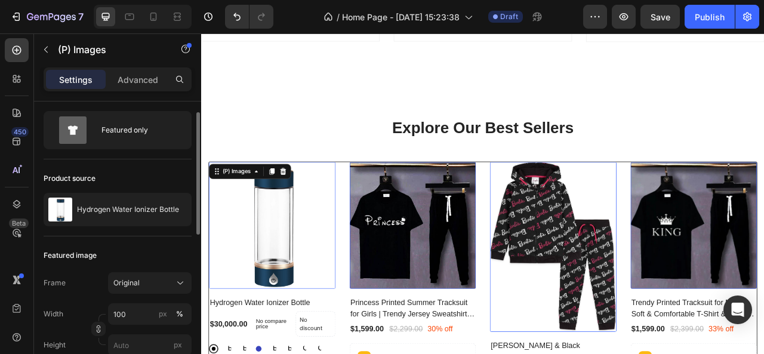
scroll to position [27, 0]
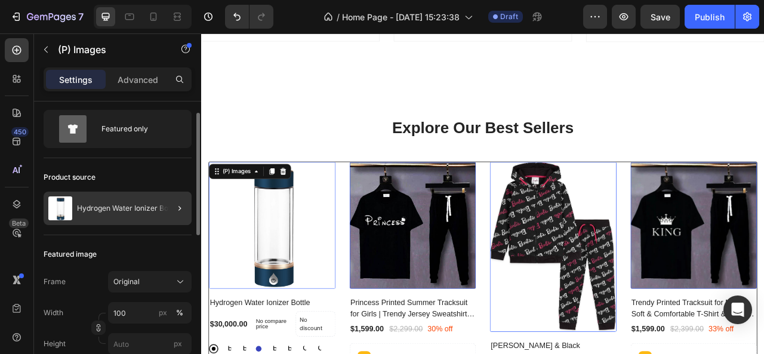
click at [79, 202] on div "Hydrogen Water Ionizer Bottle" at bounding box center [118, 208] width 148 height 33
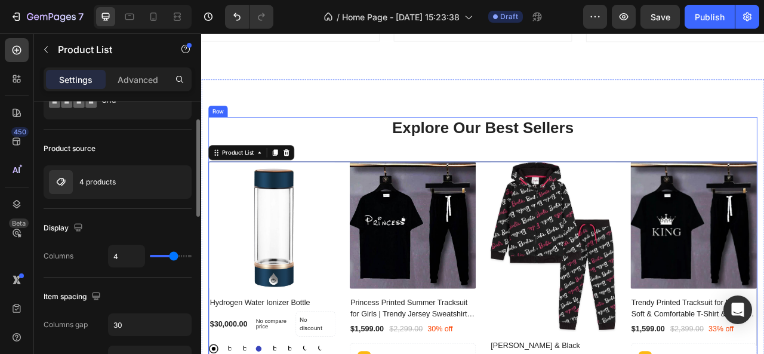
scroll to position [52, 0]
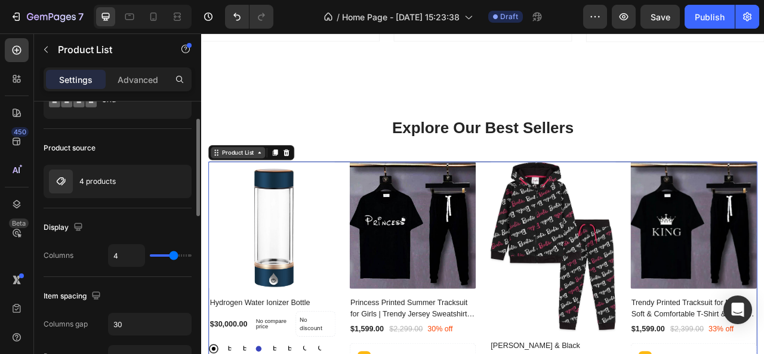
click at [279, 186] on div "Product List" at bounding box center [247, 185] width 69 height 14
click at [268, 181] on div "Product List" at bounding box center [247, 185] width 45 height 11
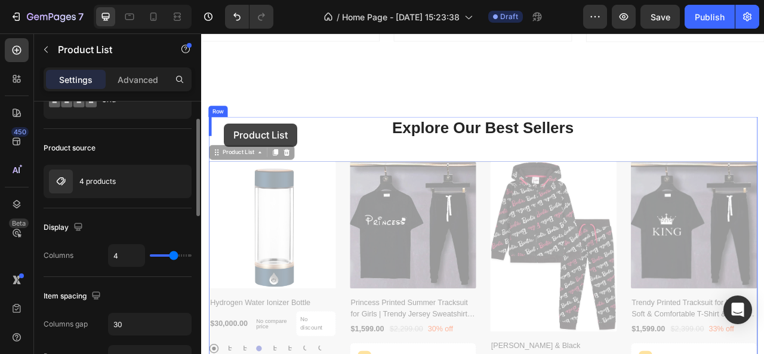
drag, startPoint x: 221, startPoint y: 183, endPoint x: 219, endPoint y: 160, distance: 22.8
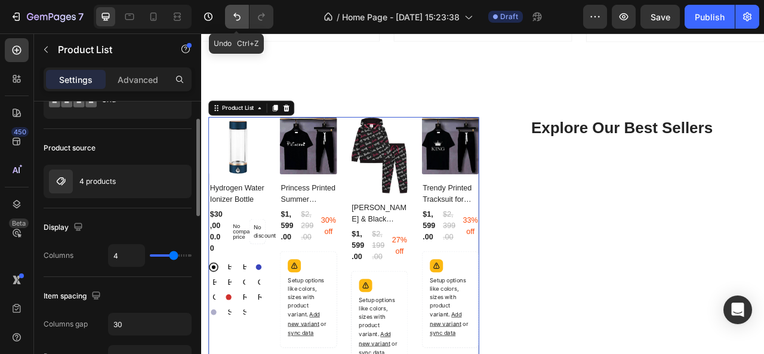
click at [242, 19] on icon "Undo/Redo" at bounding box center [237, 17] width 12 height 12
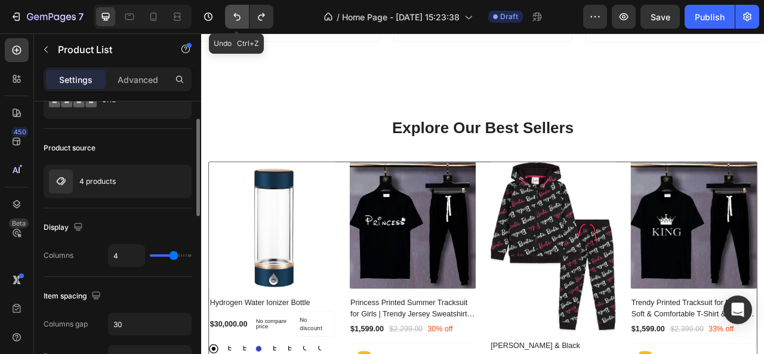
click at [242, 19] on icon "Undo/Redo" at bounding box center [237, 17] width 12 height 12
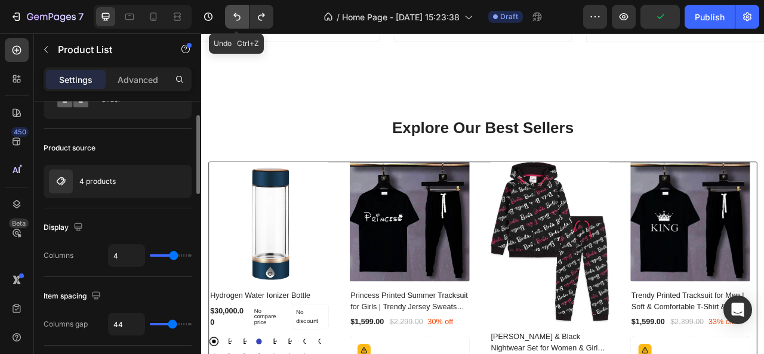
click at [236, 14] on icon "Undo/Redo" at bounding box center [237, 17] width 12 height 12
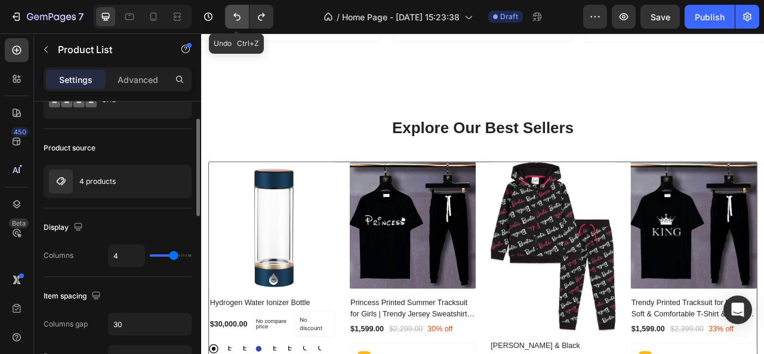
click at [236, 14] on icon "Undo/Redo" at bounding box center [237, 17] width 12 height 12
click at [239, 20] on icon "Undo/Redo" at bounding box center [237, 17] width 12 height 12
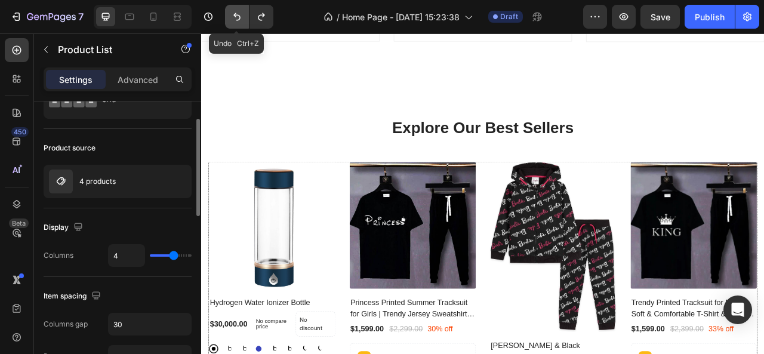
click at [239, 20] on icon "Undo/Redo" at bounding box center [237, 17] width 12 height 12
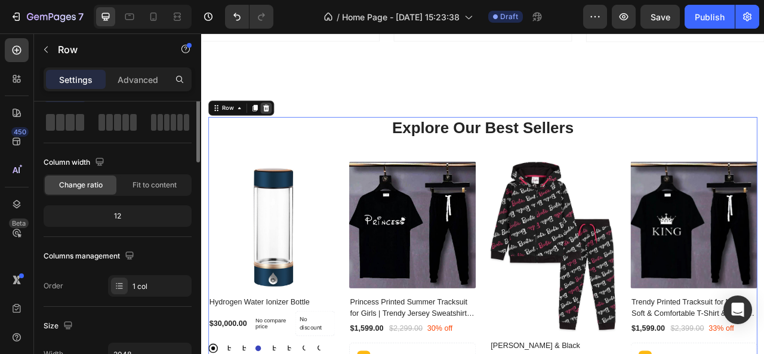
scroll to position [0, 0]
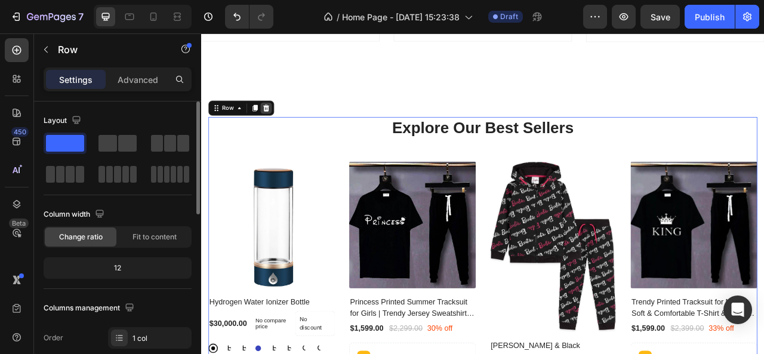
click at [283, 127] on icon at bounding box center [284, 128] width 8 height 8
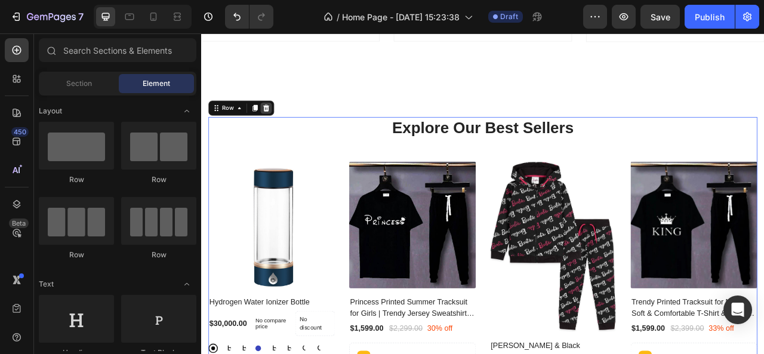
scroll to position [583, 0]
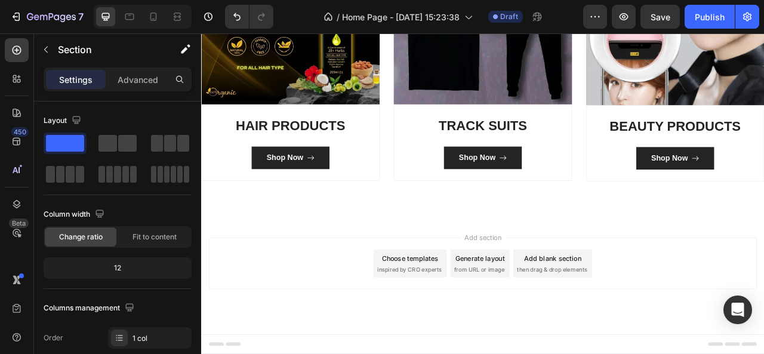
scroll to position [471, 0]
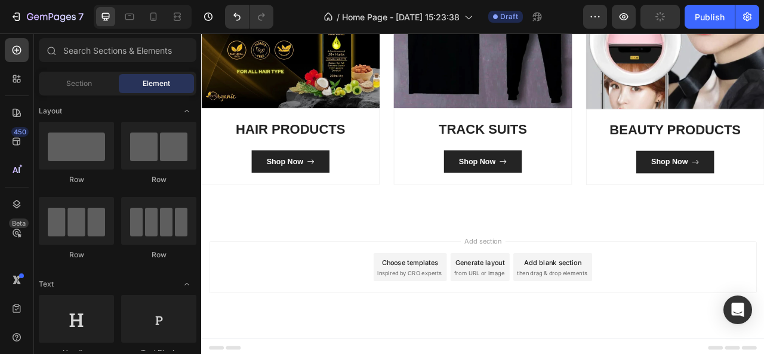
click at [456, 323] on div "Choose templates" at bounding box center [467, 324] width 72 height 13
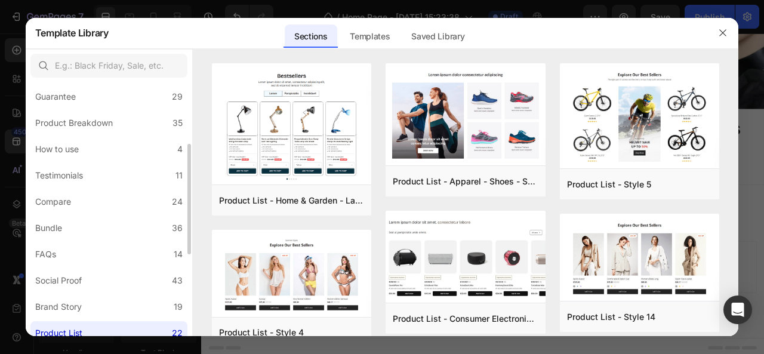
scroll to position [143, 0]
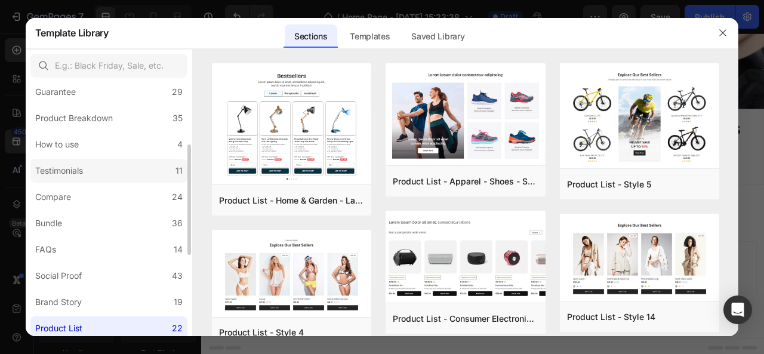
click at [107, 169] on label "Testimonials 11" at bounding box center [108, 171] width 157 height 24
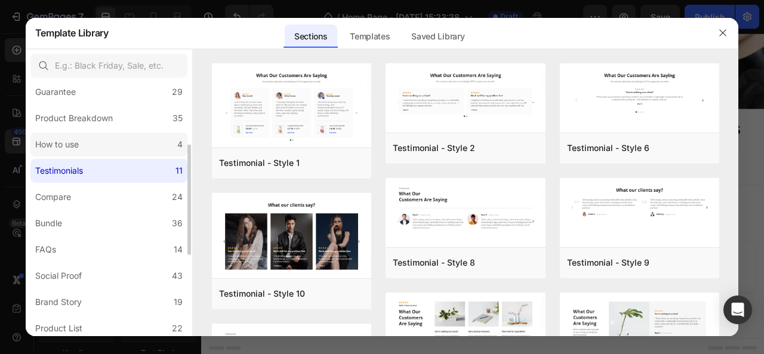
click at [107, 155] on label "How to use 4" at bounding box center [108, 145] width 157 height 24
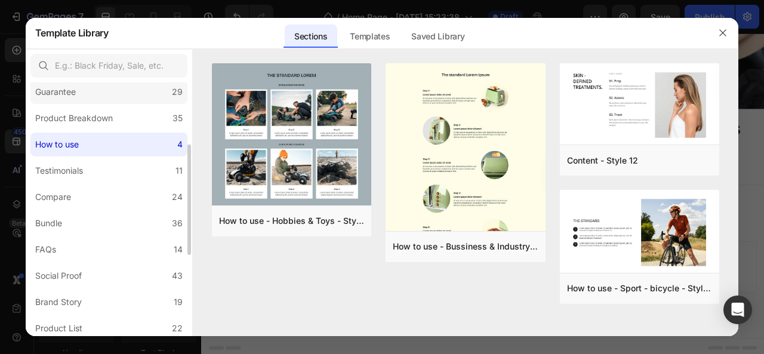
click at [137, 93] on label "Guarantee 29" at bounding box center [108, 92] width 157 height 24
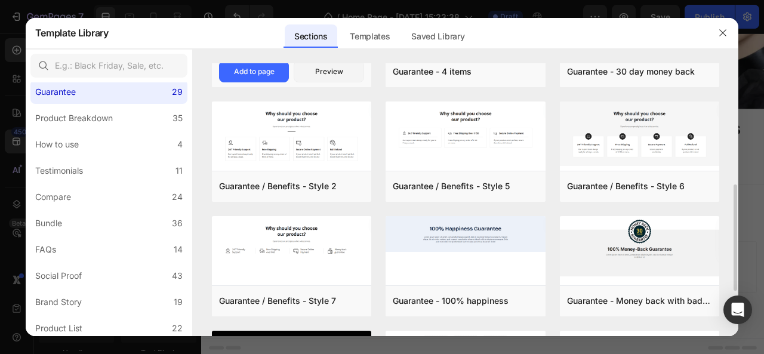
scroll to position [310, 0]
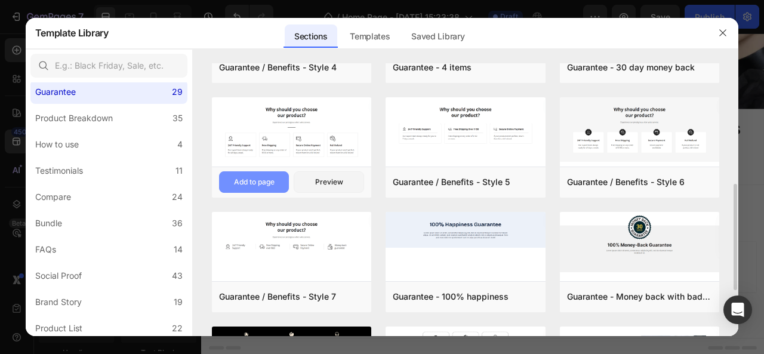
click at [276, 174] on button "Add to page" at bounding box center [254, 181] width 70 height 21
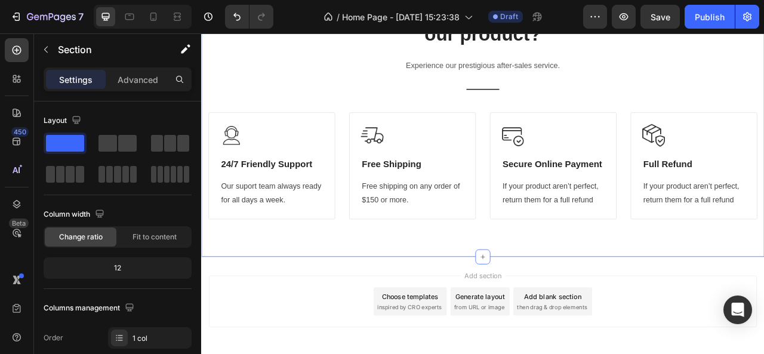
scroll to position [804, 0]
click at [129, 149] on span at bounding box center [127, 143] width 19 height 17
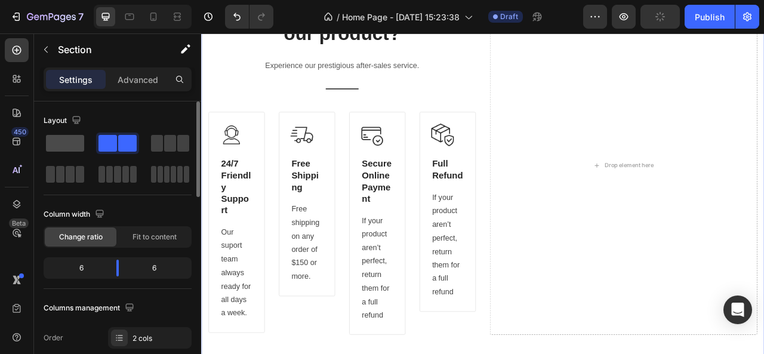
click at [63, 144] on span at bounding box center [65, 143] width 38 height 17
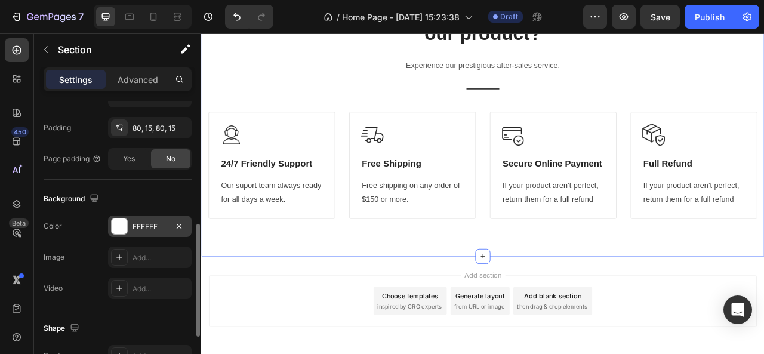
scroll to position [311, 0]
click at [146, 221] on div "FFFFFF" at bounding box center [150, 226] width 35 height 11
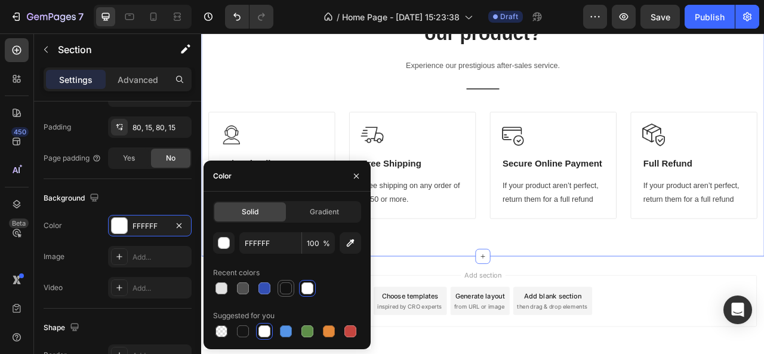
click at [289, 294] on div at bounding box center [286, 288] width 12 height 12
type input "121212"
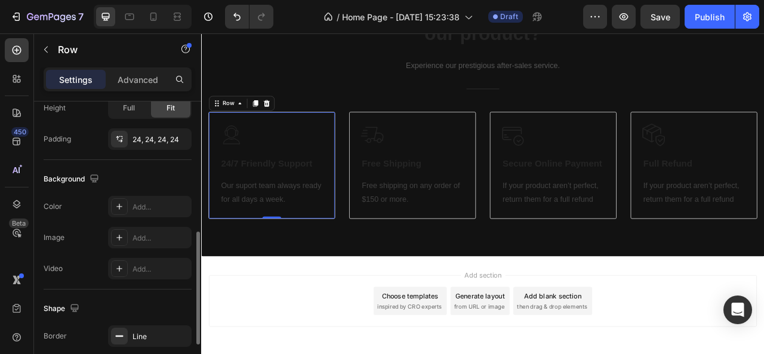
scroll to position [329, 0]
click at [127, 212] on div at bounding box center [119, 207] width 17 height 17
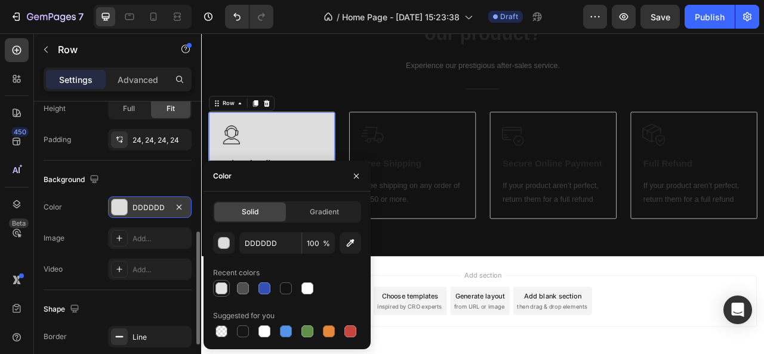
click at [220, 284] on div at bounding box center [222, 288] width 12 height 12
type input "E2E2E2"
click at [357, 180] on icon "button" at bounding box center [357, 176] width 10 height 10
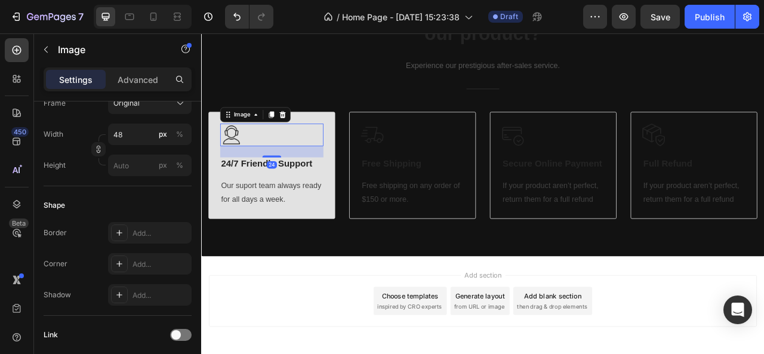
scroll to position [0, 0]
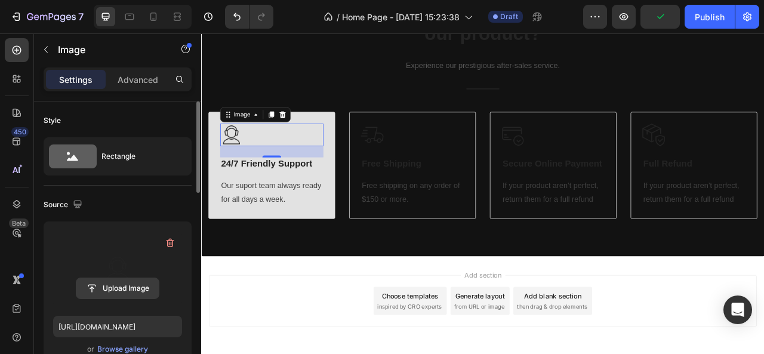
click at [136, 285] on input "file" at bounding box center [117, 288] width 82 height 20
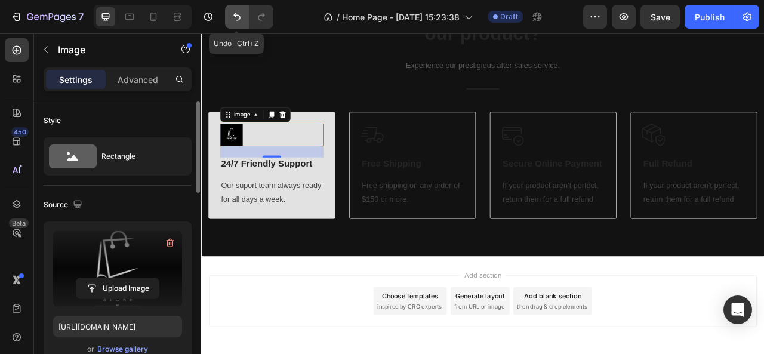
click at [242, 24] on button "Undo/Redo" at bounding box center [237, 17] width 24 height 24
click at [238, 17] on icon "Undo/Redo" at bounding box center [237, 17] width 12 height 12
type input "[URL][DOMAIN_NAME]"
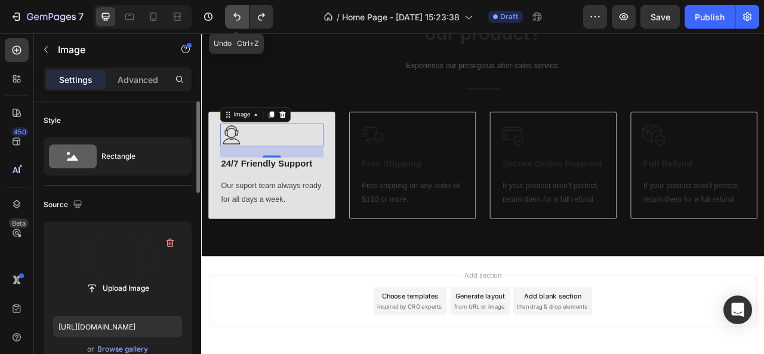
click at [238, 17] on icon "Undo/Redo" at bounding box center [237, 17] width 12 height 12
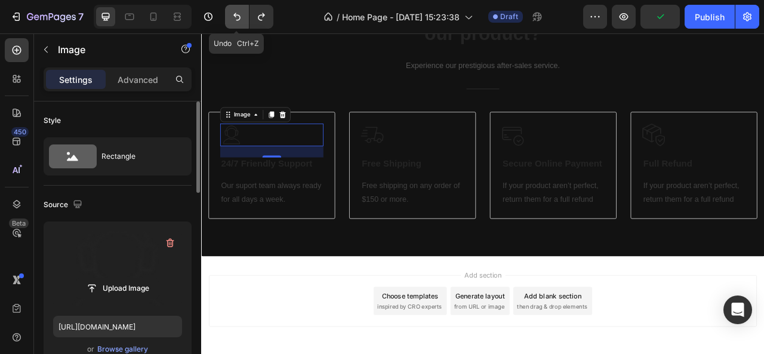
click at [238, 17] on icon "Undo/Redo" at bounding box center [237, 17] width 12 height 12
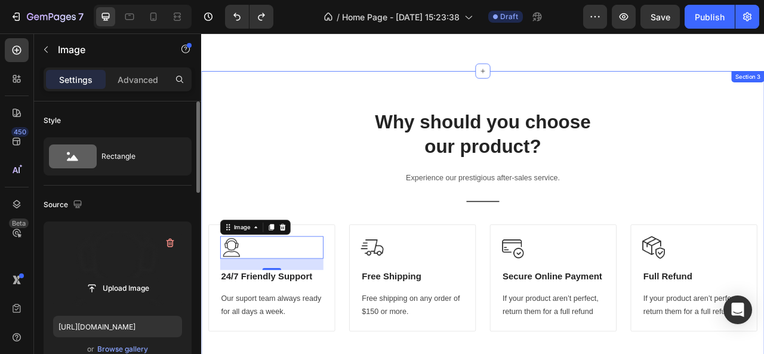
scroll to position [632, 0]
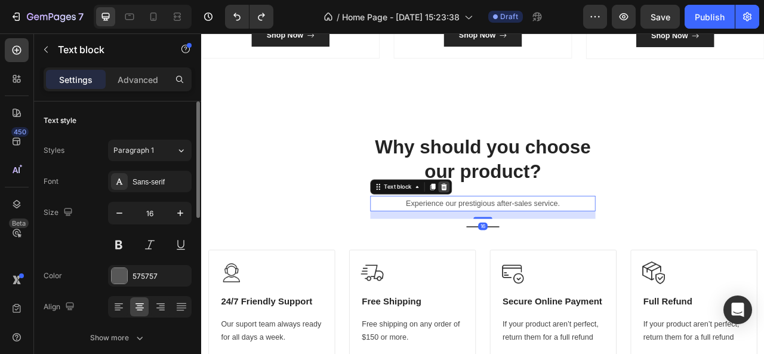
click at [503, 228] on div at bounding box center [510, 229] width 14 height 14
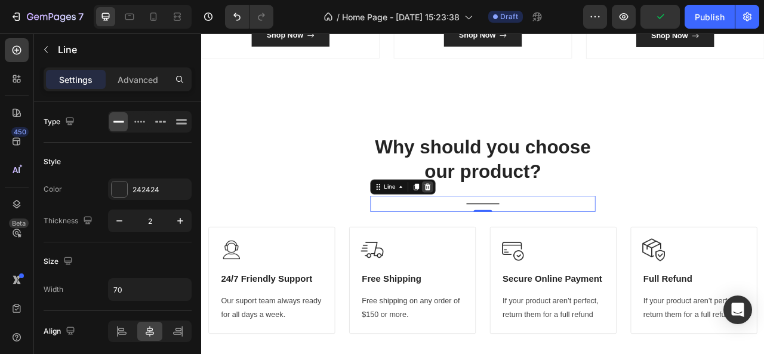
click at [489, 226] on div at bounding box center [489, 229] width 14 height 14
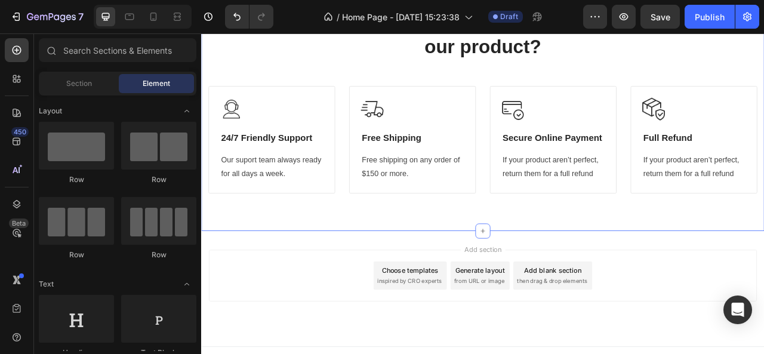
scroll to position [801, 0]
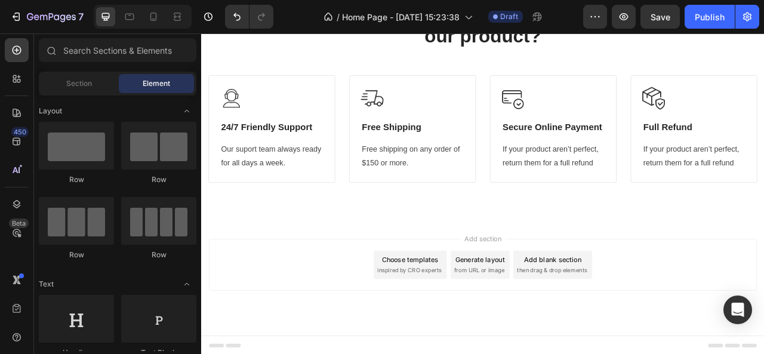
click at [459, 315] on div "Choose templates" at bounding box center [467, 321] width 72 height 13
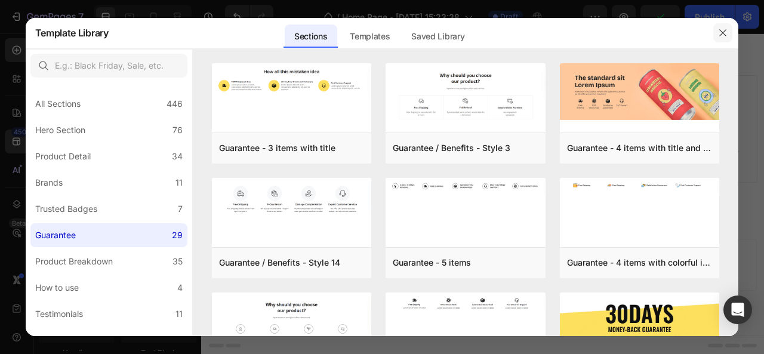
click at [727, 32] on icon "button" at bounding box center [723, 33] width 10 height 10
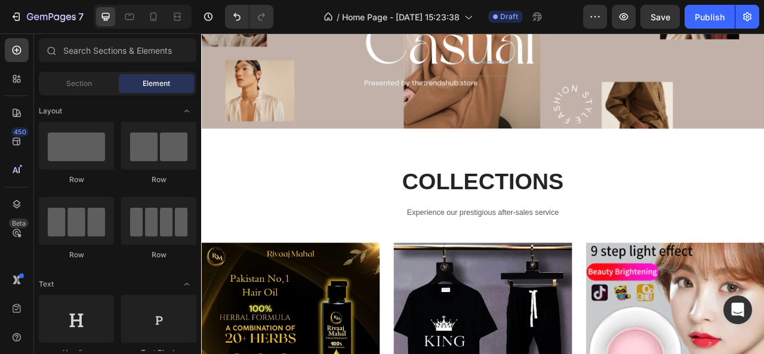
scroll to position [88, 0]
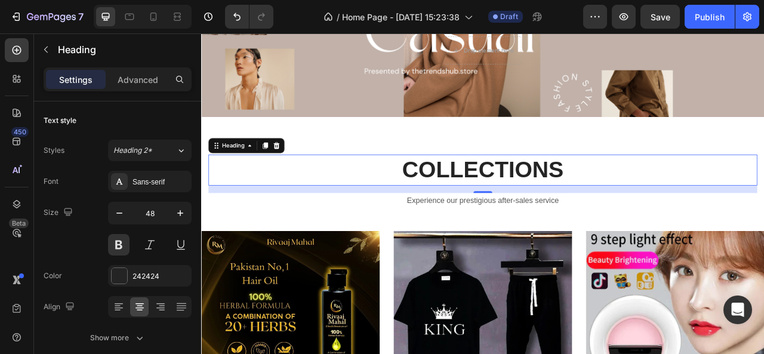
click at [440, 202] on p "COLLECTIONS" at bounding box center [559, 207] width 696 height 37
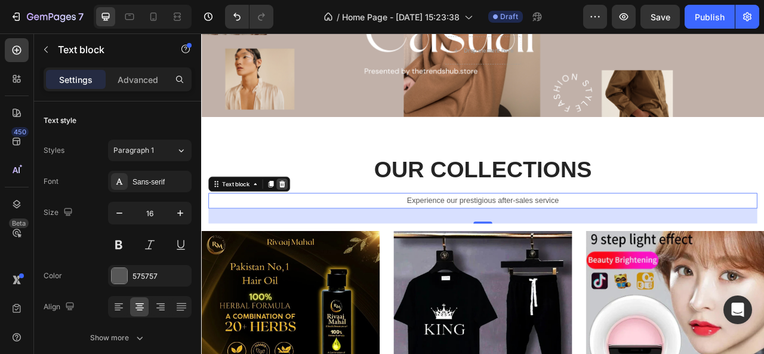
click at [302, 225] on icon at bounding box center [304, 225] width 8 height 8
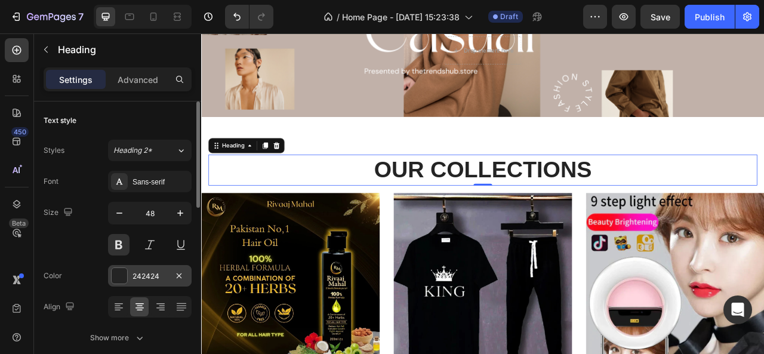
click at [139, 278] on div "242424" at bounding box center [150, 276] width 35 height 11
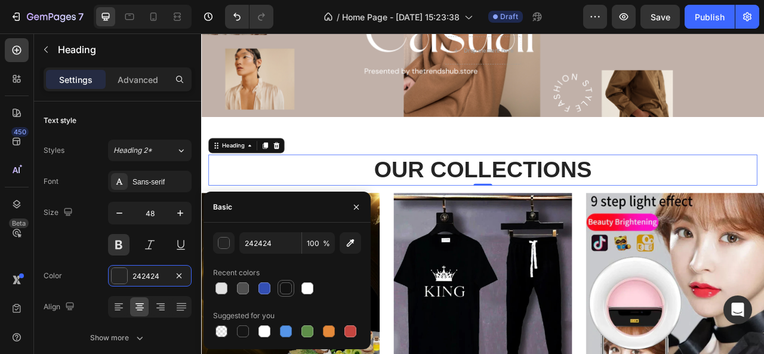
click at [284, 284] on div at bounding box center [286, 288] width 12 height 12
type input "121212"
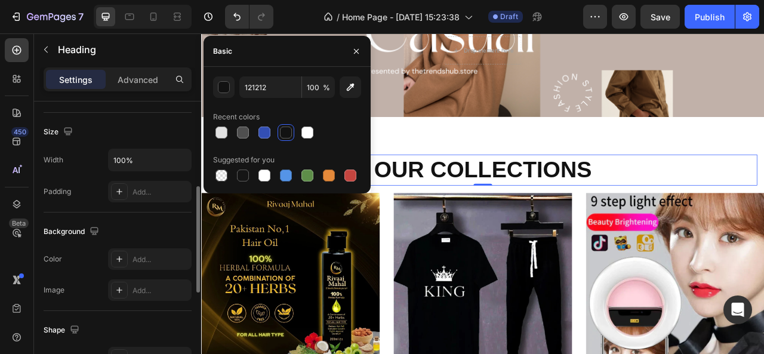
scroll to position [251, 0]
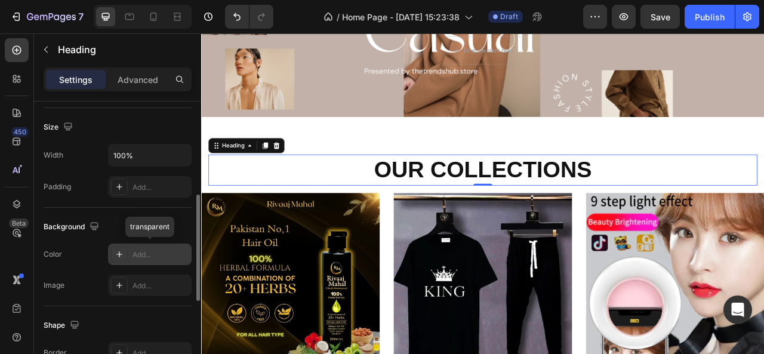
click at [135, 253] on div "Add..." at bounding box center [161, 255] width 56 height 11
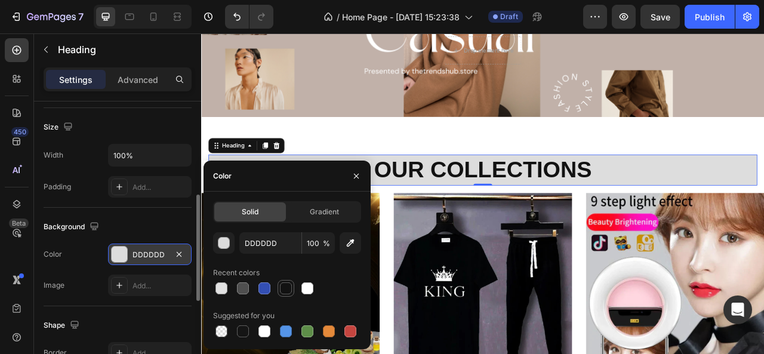
click at [282, 285] on div at bounding box center [286, 288] width 12 height 12
type input "121212"
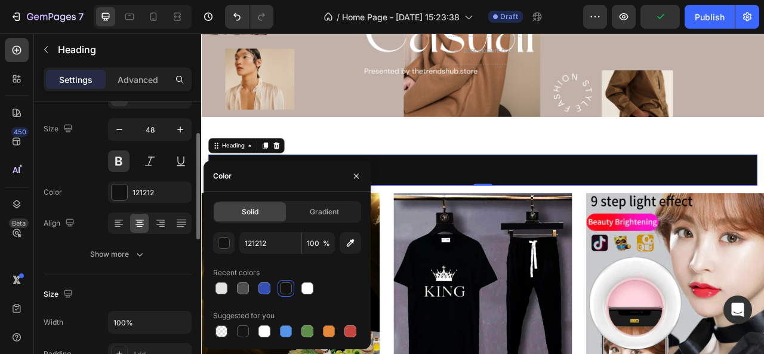
scroll to position [84, 0]
click at [144, 187] on div "121212" at bounding box center [150, 192] width 35 height 11
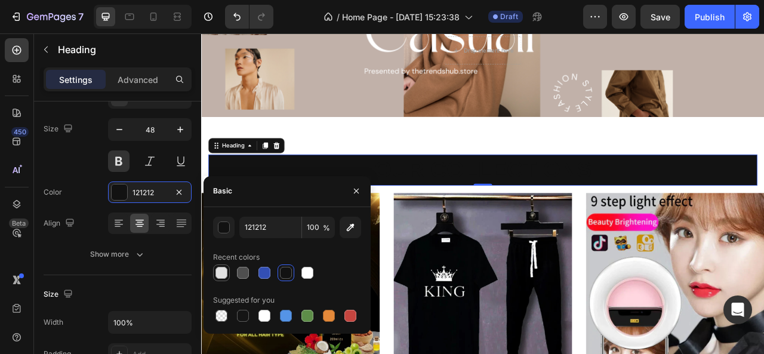
click at [223, 267] on div at bounding box center [222, 273] width 12 height 12
type input "E2E2E2"
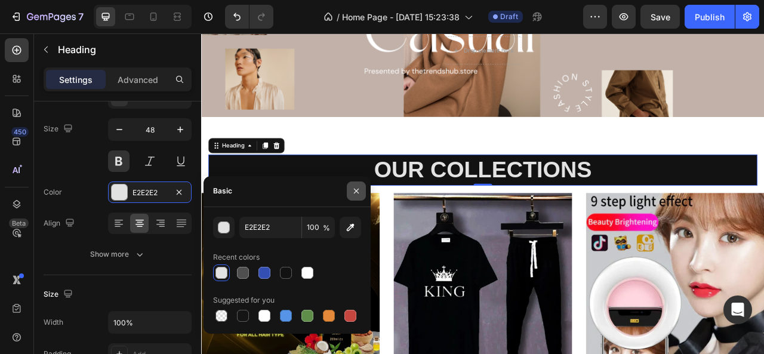
click at [356, 190] on icon "button" at bounding box center [357, 191] width 10 height 10
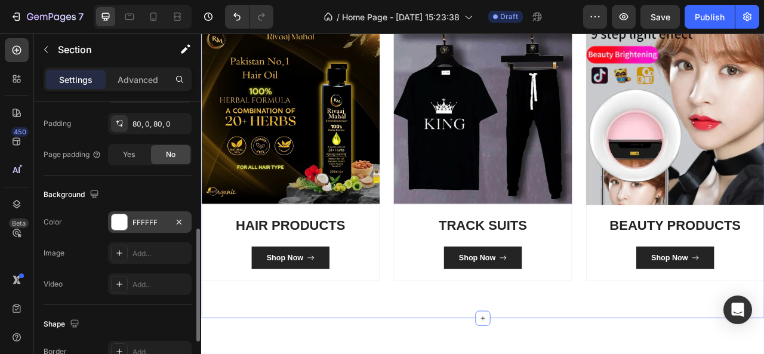
scroll to position [316, 0]
click at [133, 220] on div "FFFFFF" at bounding box center [150, 220] width 35 height 11
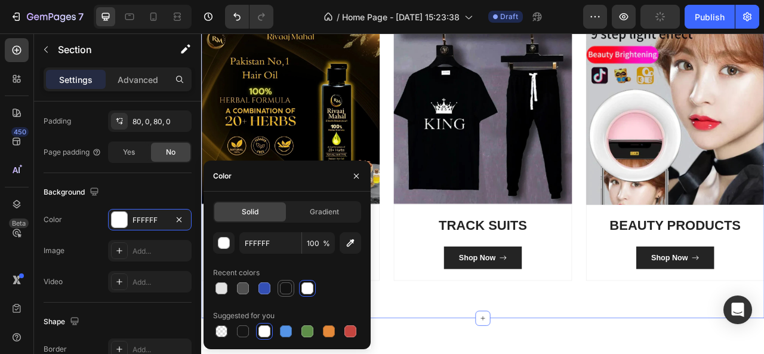
click at [290, 287] on div at bounding box center [286, 288] width 12 height 12
type input "121212"
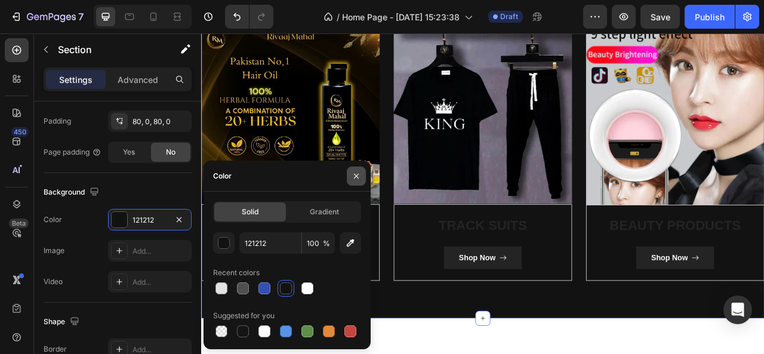
click at [358, 178] on icon "button" at bounding box center [356, 176] width 5 height 5
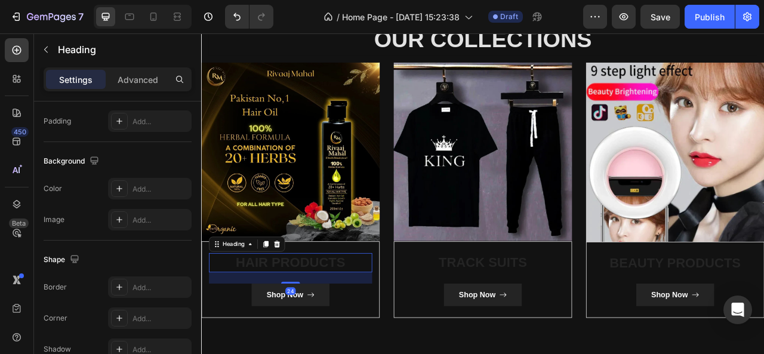
scroll to position [0, 0]
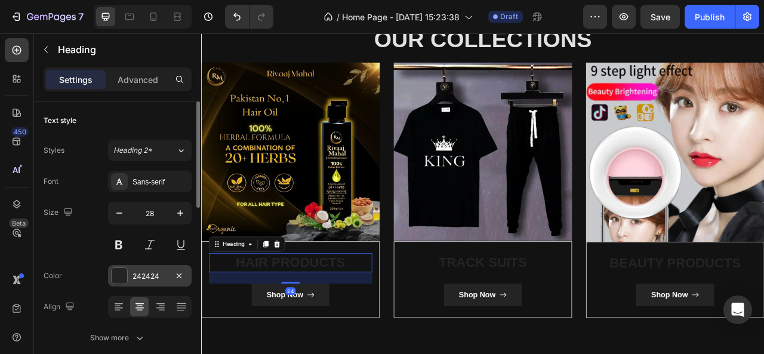
click at [136, 279] on div "242424" at bounding box center [150, 276] width 35 height 11
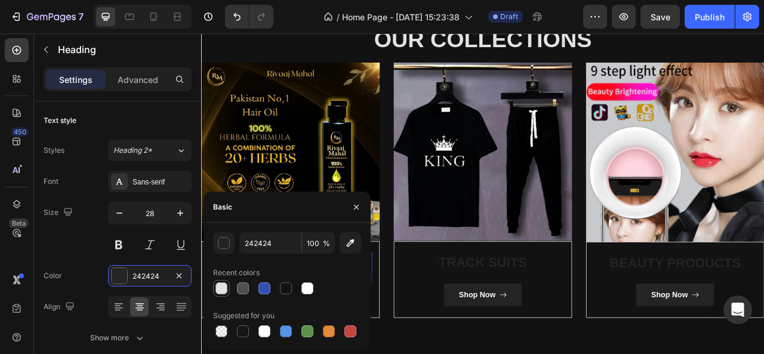
click at [216, 291] on div at bounding box center [222, 288] width 12 height 12
type input "E2E2E2"
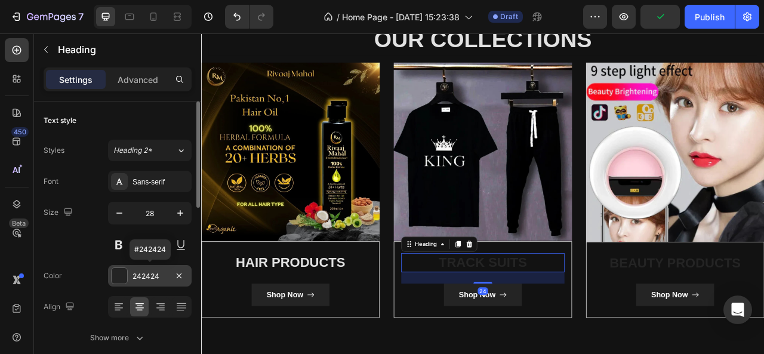
click at [138, 267] on div "242424" at bounding box center [150, 275] width 84 height 21
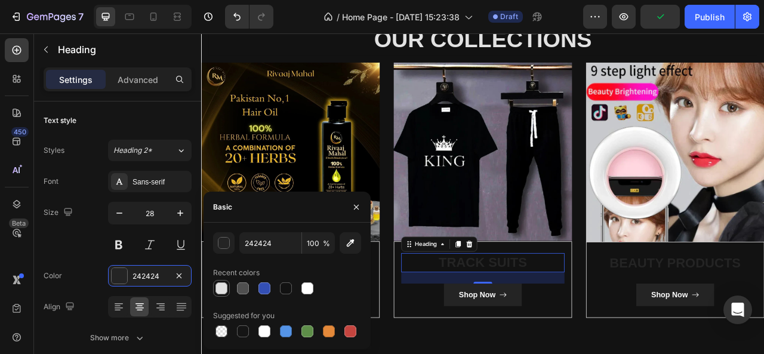
click at [222, 290] on div at bounding box center [222, 288] width 12 height 12
type input "E2E2E2"
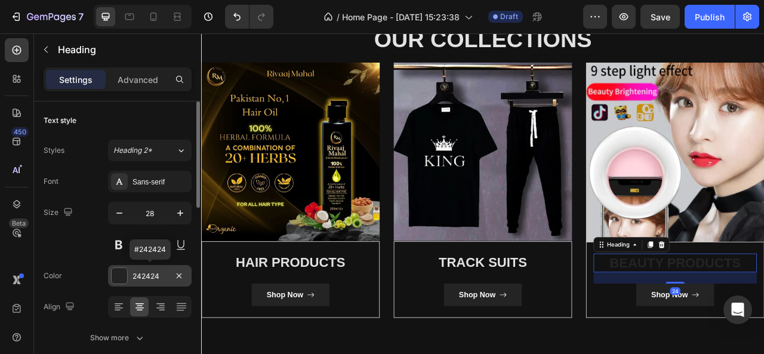
click at [138, 278] on div "242424" at bounding box center [150, 276] width 35 height 11
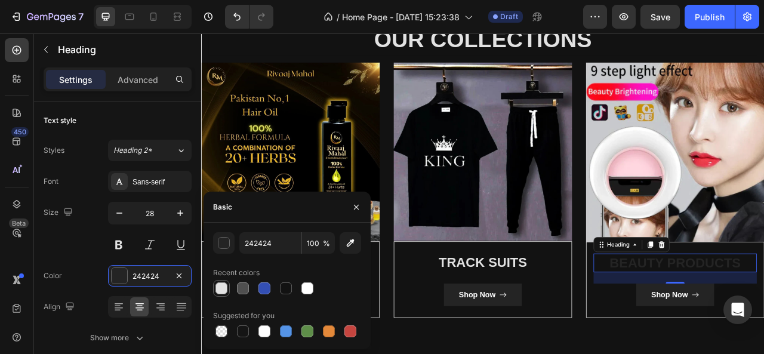
click at [228, 291] on div at bounding box center [221, 288] width 14 height 14
type input "E2E2E2"
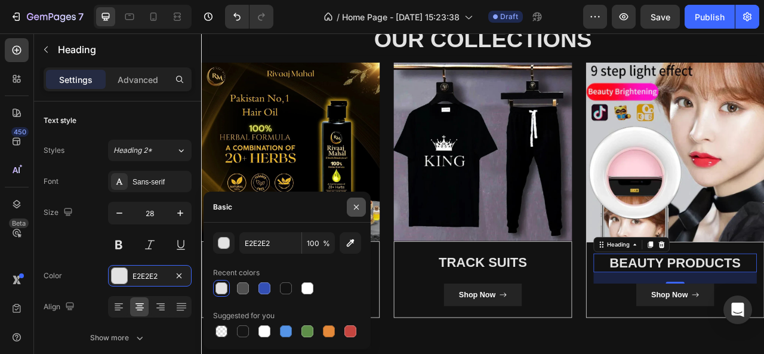
click at [352, 207] on icon "button" at bounding box center [357, 207] width 10 height 10
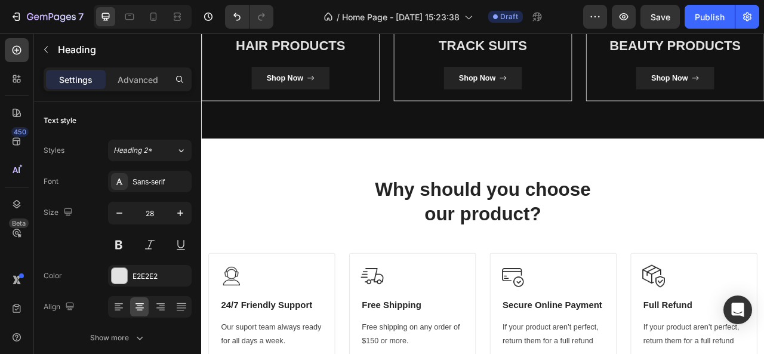
scroll to position [524, 0]
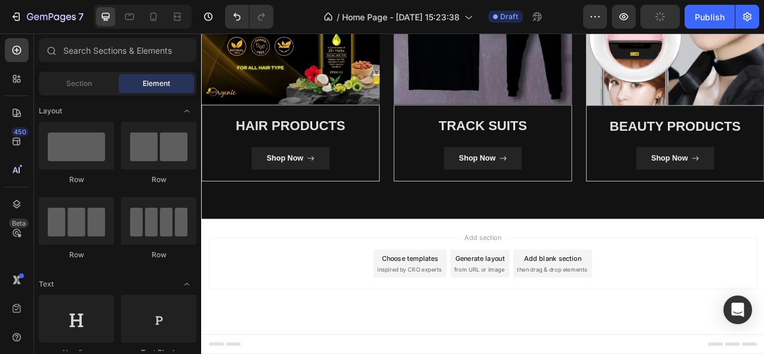
scroll to position [423, 0]
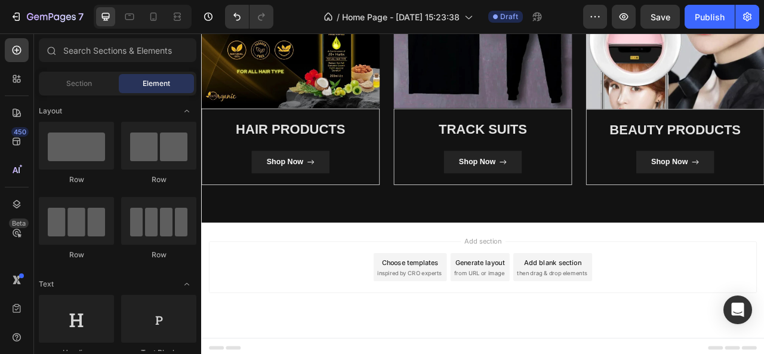
click at [465, 323] on div "Choose templates" at bounding box center [467, 324] width 72 height 13
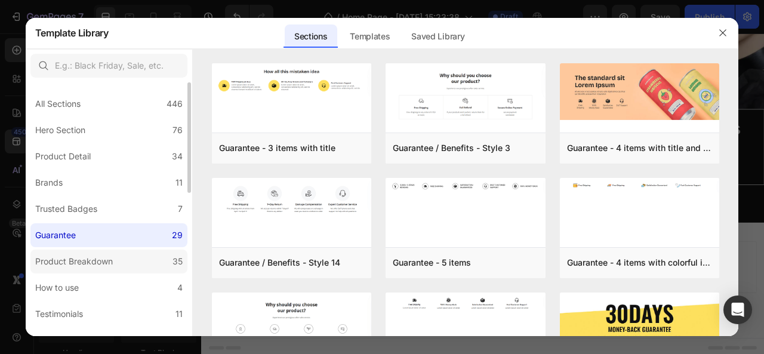
click at [78, 256] on div "Product Breakdown" at bounding box center [74, 261] width 78 height 14
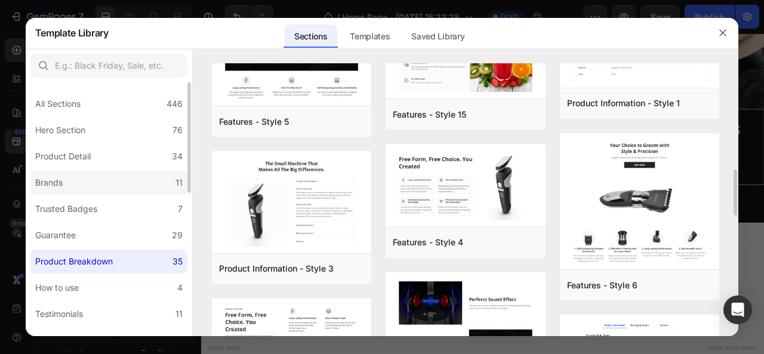
scroll to position [625, 0]
click at [56, 173] on label "Brands 11" at bounding box center [108, 183] width 157 height 24
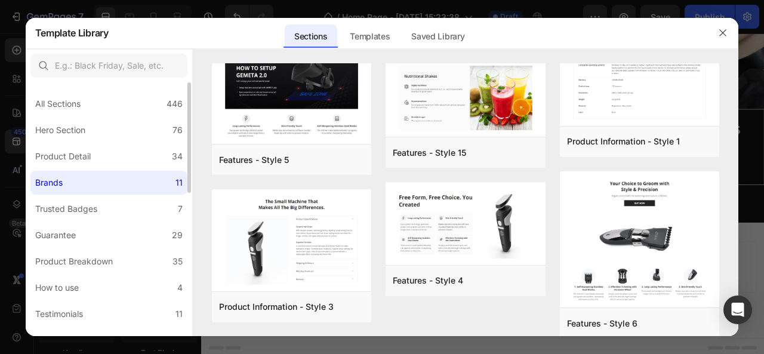
scroll to position [0, 0]
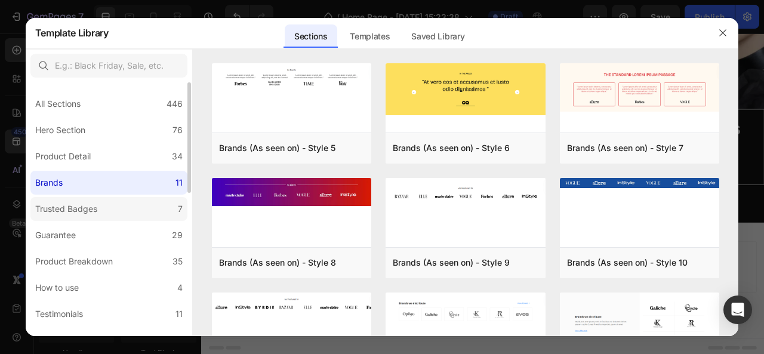
click at [77, 208] on div "Trusted Badges" at bounding box center [66, 209] width 62 height 14
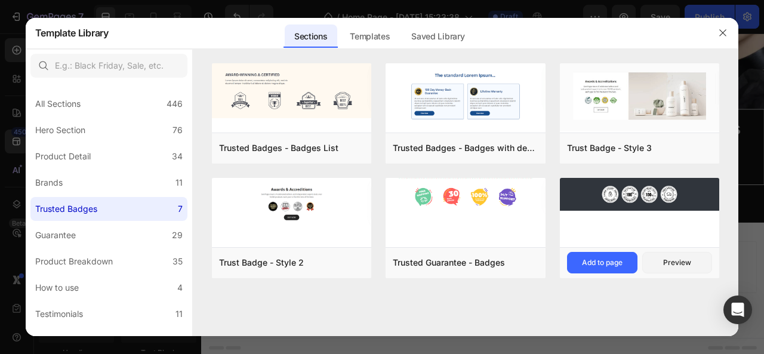
click at [648, 195] on img at bounding box center [640, 194] width 160 height 33
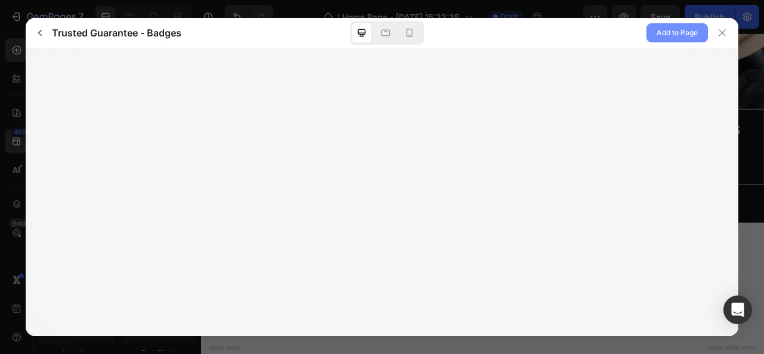
click at [667, 39] on span "Add to Page" at bounding box center [677, 33] width 41 height 14
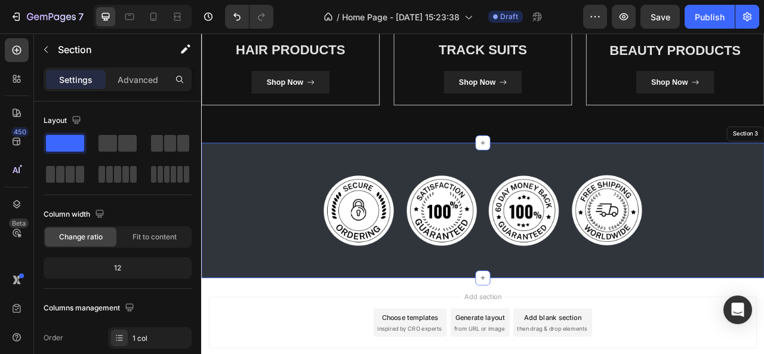
scroll to position [586, 0]
